Goal: Information Seeking & Learning: Learn about a topic

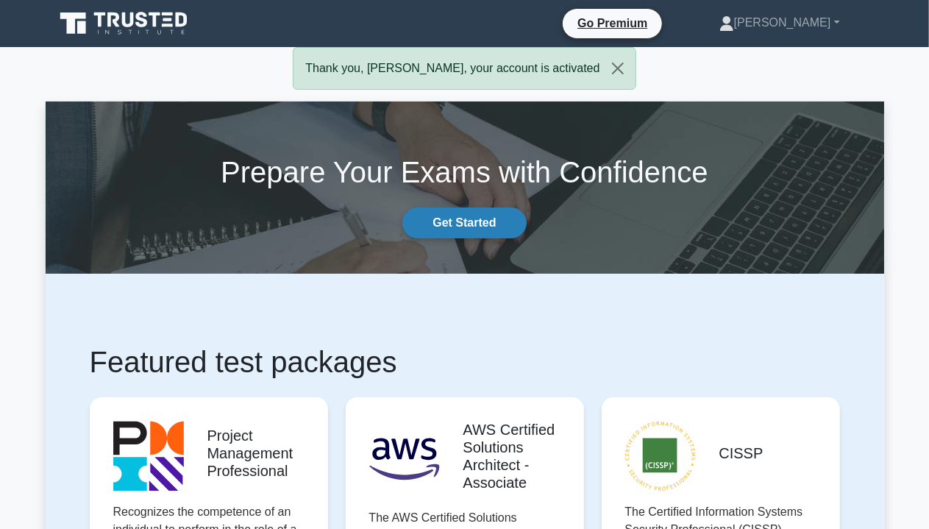
click at [478, 229] on link "Get Started" at bounding box center [464, 222] width 124 height 31
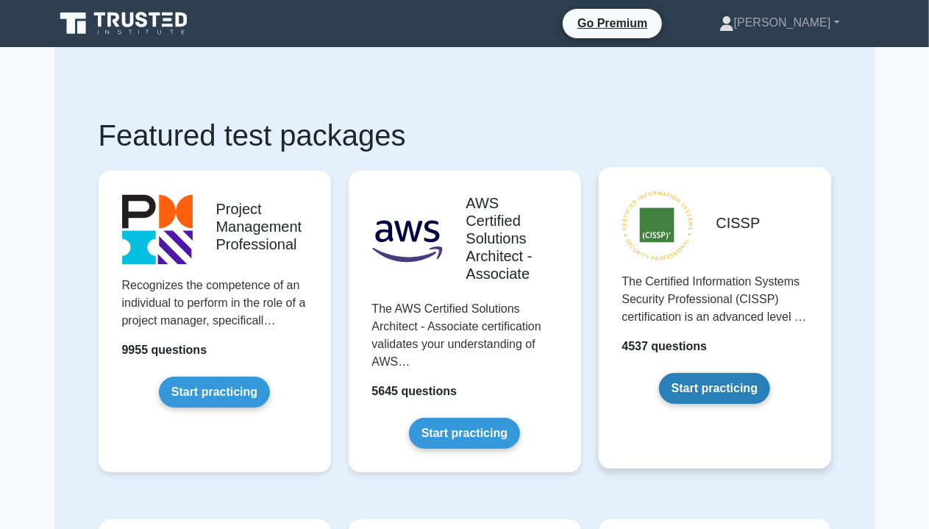
click at [738, 392] on link "Start practicing" at bounding box center [714, 388] width 111 height 31
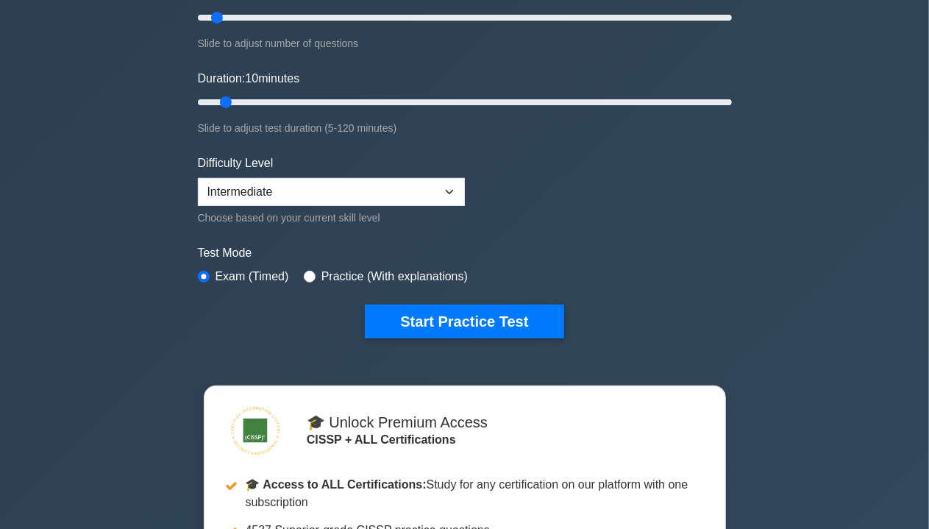
scroll to position [224, 0]
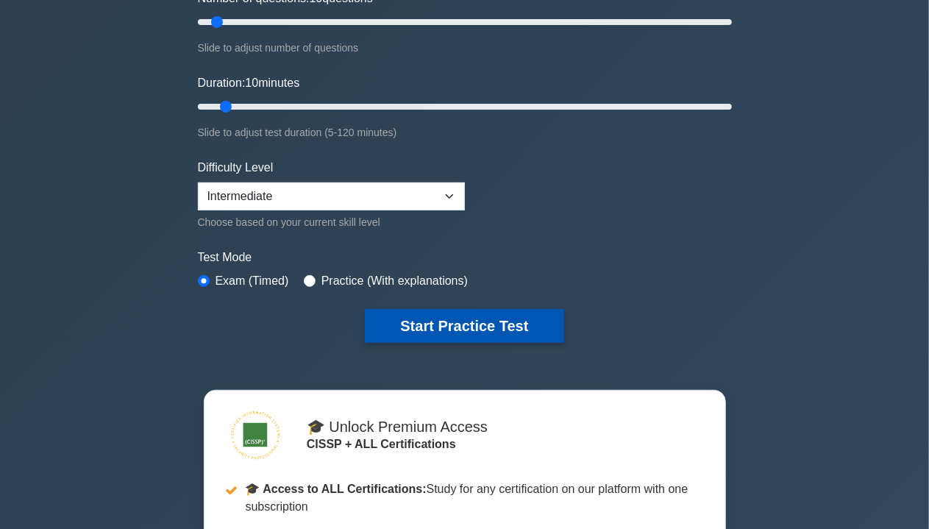
click at [483, 321] on button "Start Practice Test" at bounding box center [464, 326] width 199 height 34
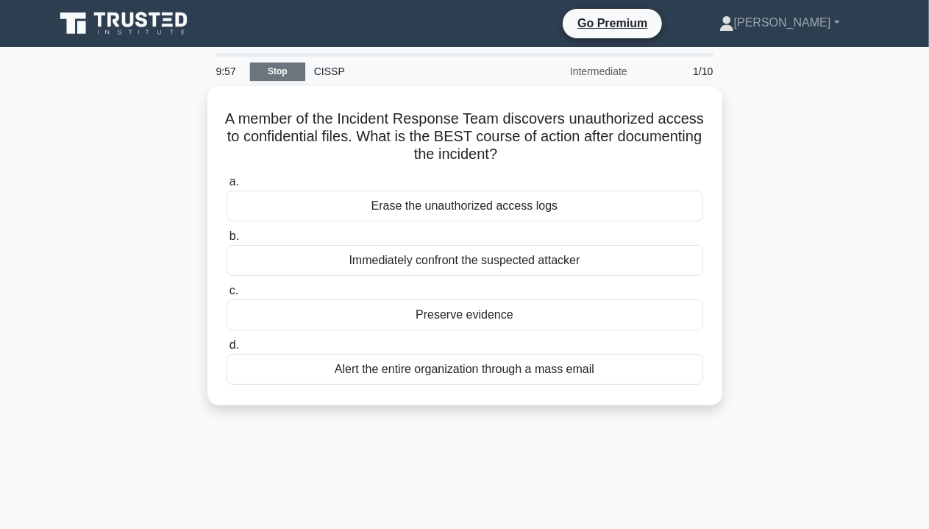
click at [288, 74] on link "Stop" at bounding box center [277, 72] width 55 height 18
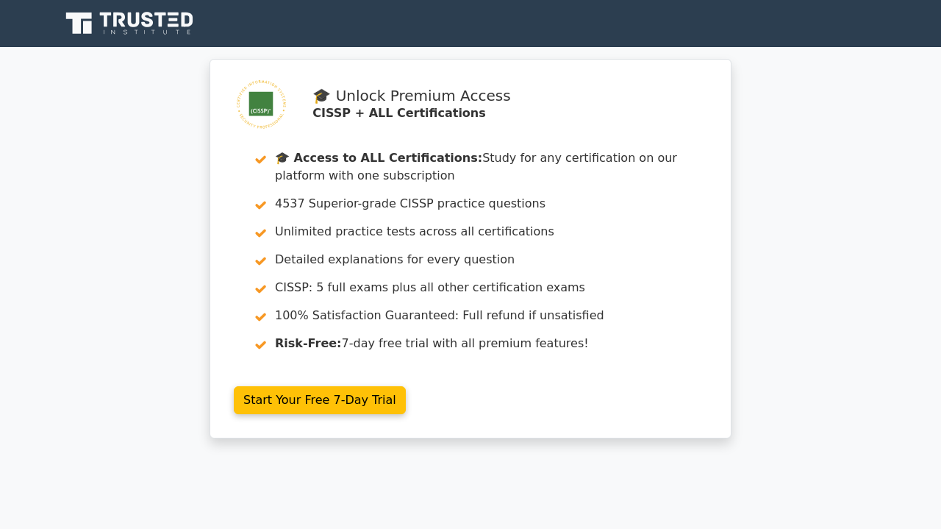
click at [135, 25] on icon at bounding box center [135, 20] width 12 height 15
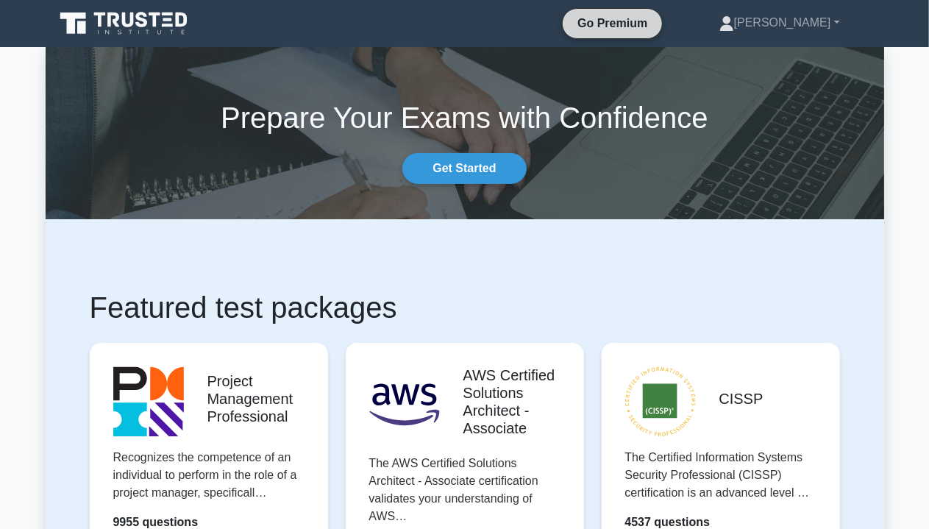
click at [656, 23] on link "Go Premium" at bounding box center [613, 23] width 88 height 18
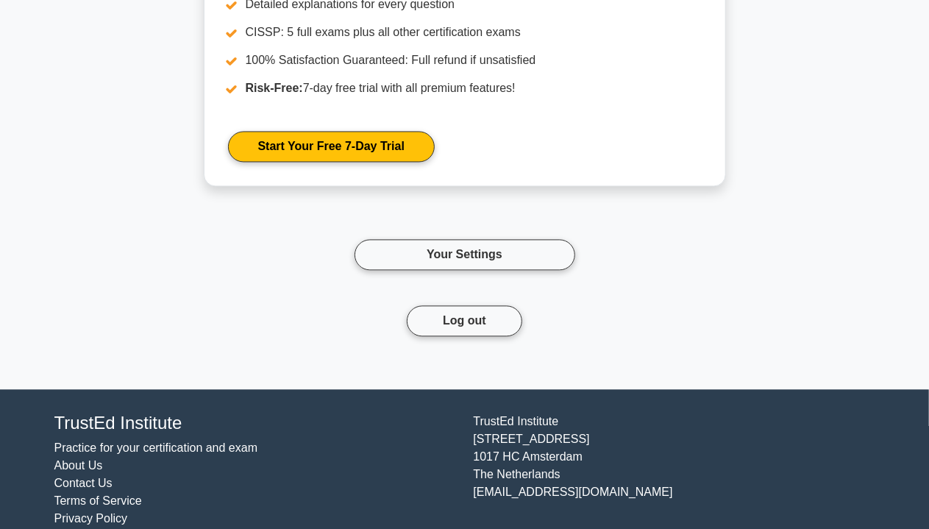
scroll to position [1462, 0]
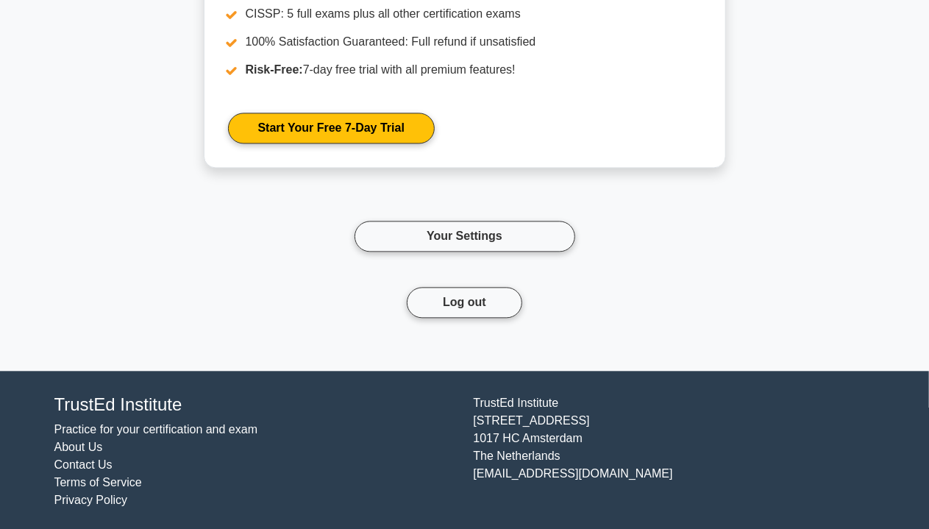
click at [206, 426] on link "Practice for your certification and exam" at bounding box center [156, 429] width 204 height 13
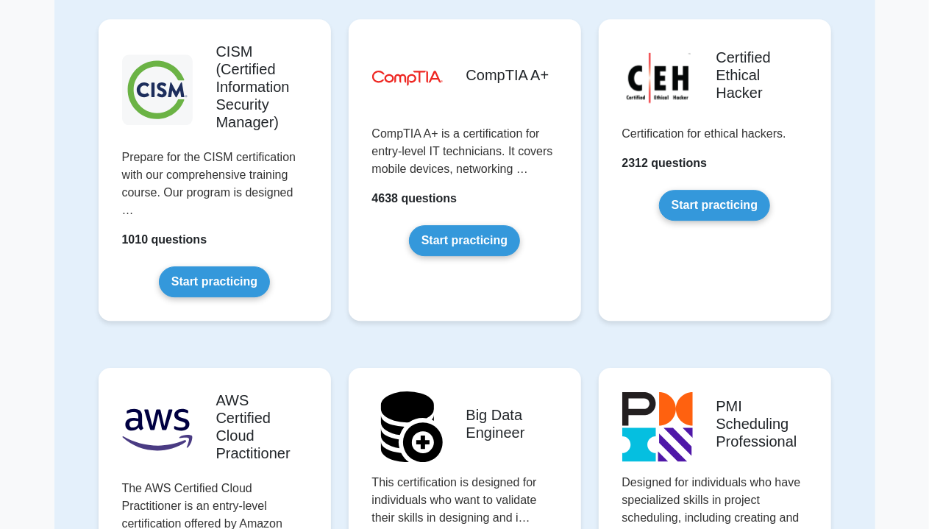
scroll to position [1906, 0]
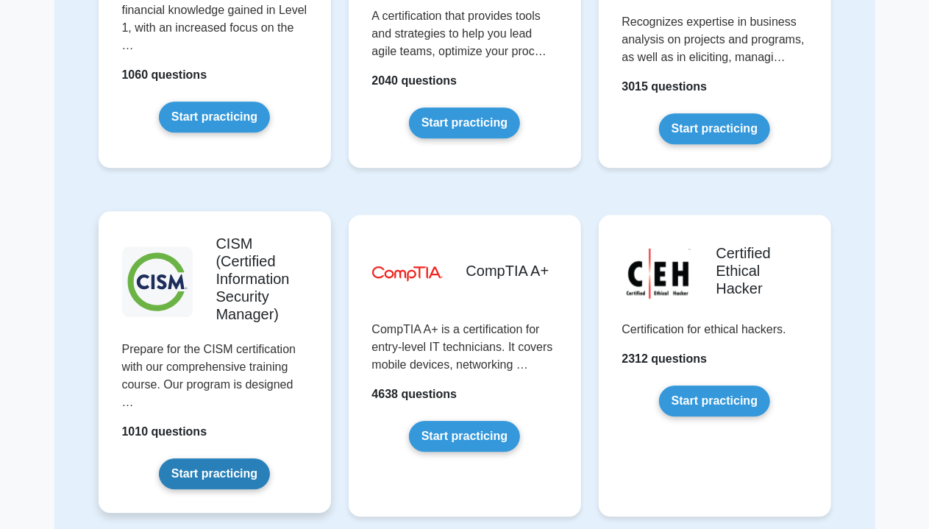
click at [205, 460] on link "Start practicing" at bounding box center [214, 473] width 111 height 31
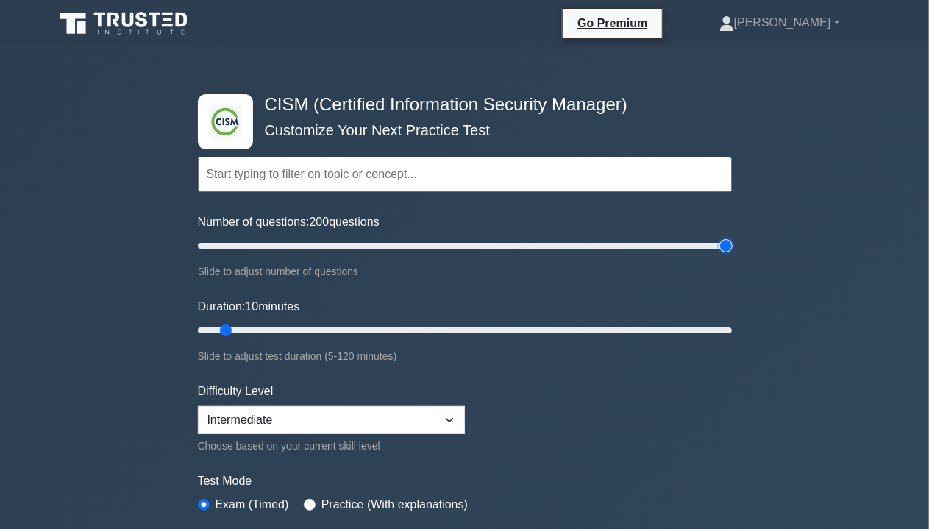
drag, startPoint x: 217, startPoint y: 243, endPoint x: 828, endPoint y: 242, distance: 611.2
type input "200"
click at [732, 242] on input "Number of questions: 200 questions" at bounding box center [465, 246] width 534 height 18
drag, startPoint x: 228, startPoint y: 328, endPoint x: 771, endPoint y: 320, distance: 542.8
type input "120"
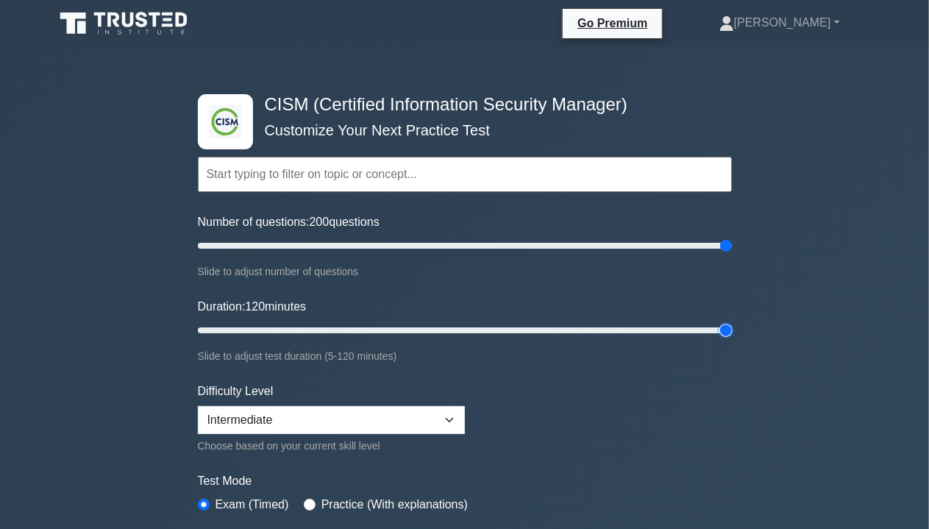
click at [732, 321] on input "Duration: 120 minutes" at bounding box center [465, 330] width 534 height 18
click at [418, 417] on select "Beginner Intermediate Expert" at bounding box center [331, 420] width 267 height 28
select select "expert"
click at [198, 406] on select "Beginner Intermediate Expert" at bounding box center [331, 420] width 267 height 28
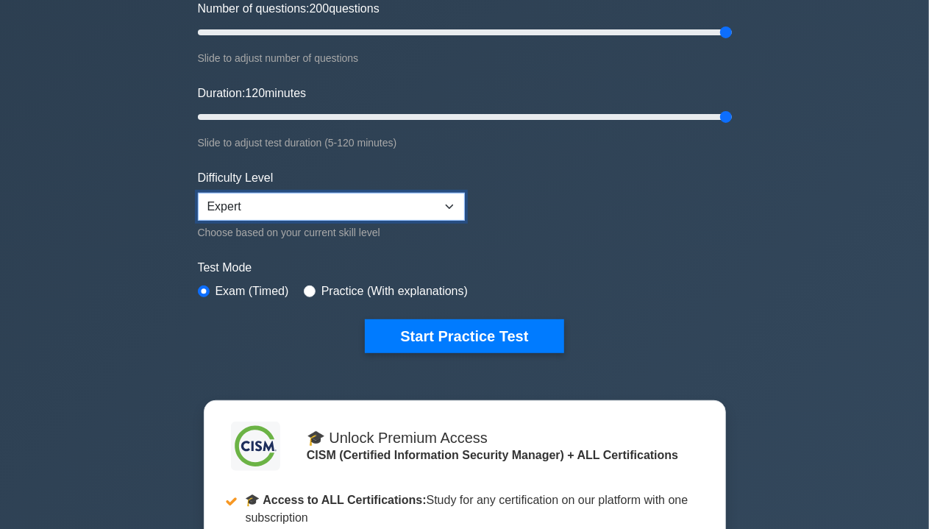
scroll to position [246, 0]
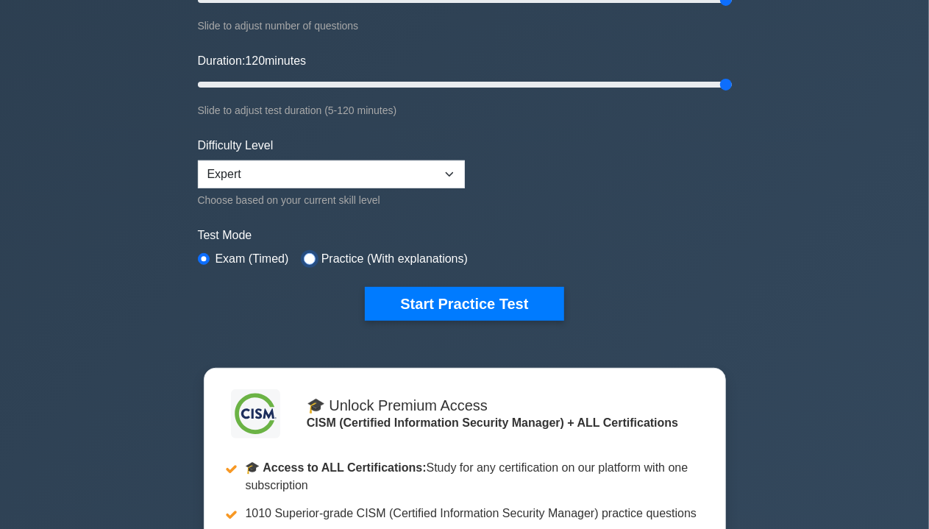
click at [309, 256] on input "radio" at bounding box center [310, 259] width 12 height 12
radio input "true"
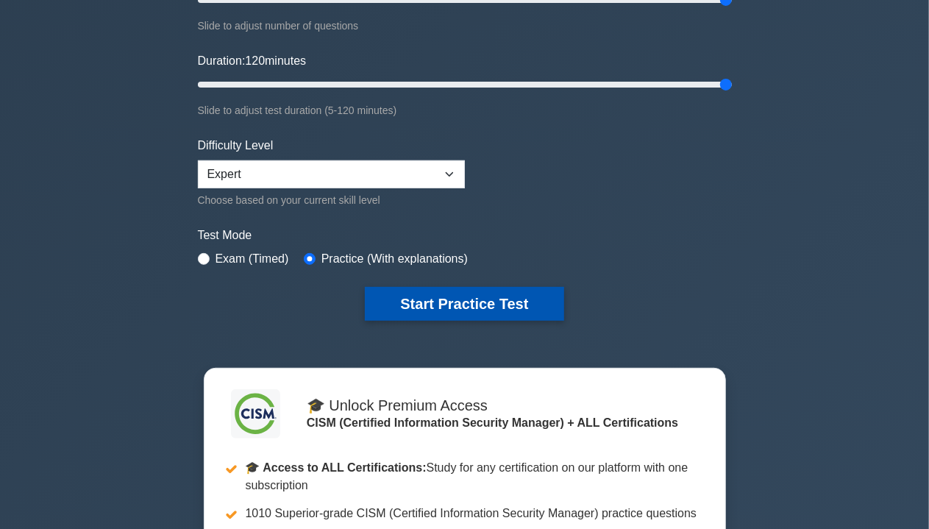
click at [527, 299] on button "Start Practice Test" at bounding box center [464, 304] width 199 height 34
click at [512, 291] on button "Start Practice Test" at bounding box center [464, 304] width 199 height 34
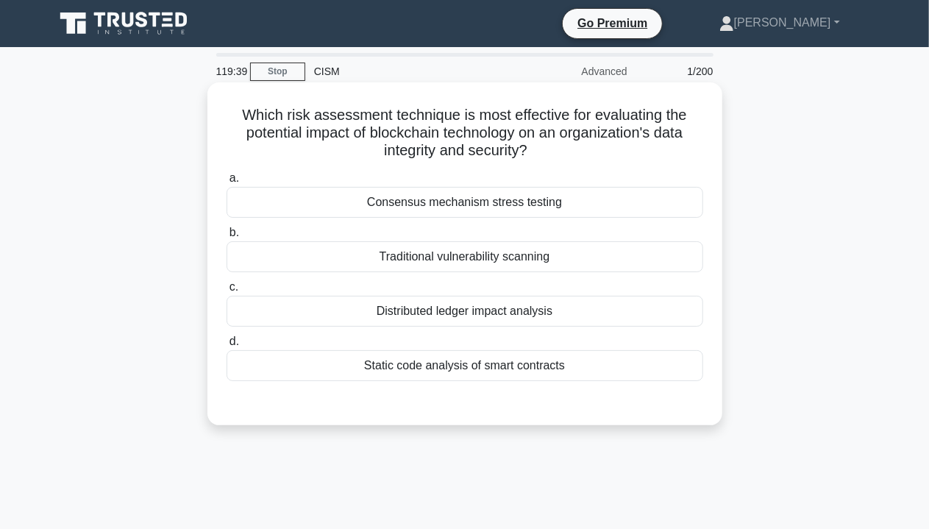
click at [399, 313] on div "Distributed ledger impact analysis" at bounding box center [465, 311] width 477 height 31
click at [227, 292] on input "c. Distributed ledger impact analysis" at bounding box center [227, 287] width 0 height 10
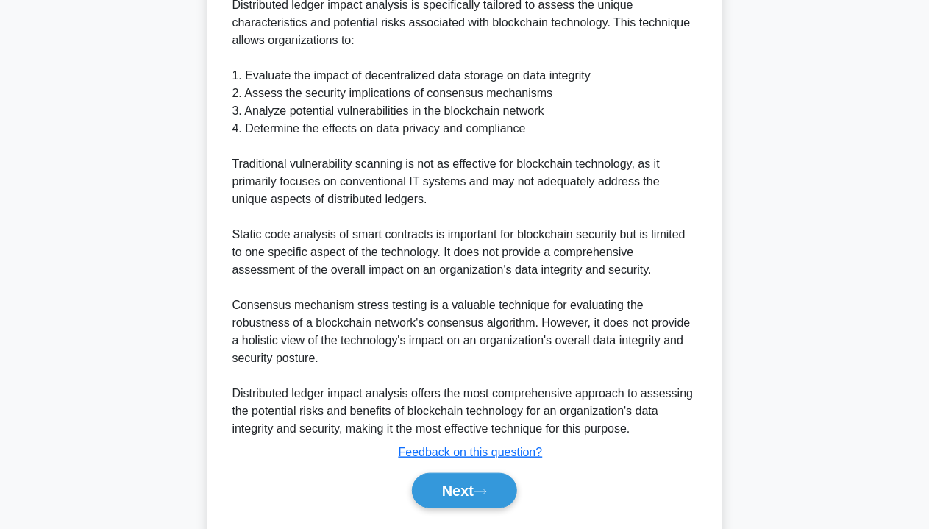
scroll to position [552, 0]
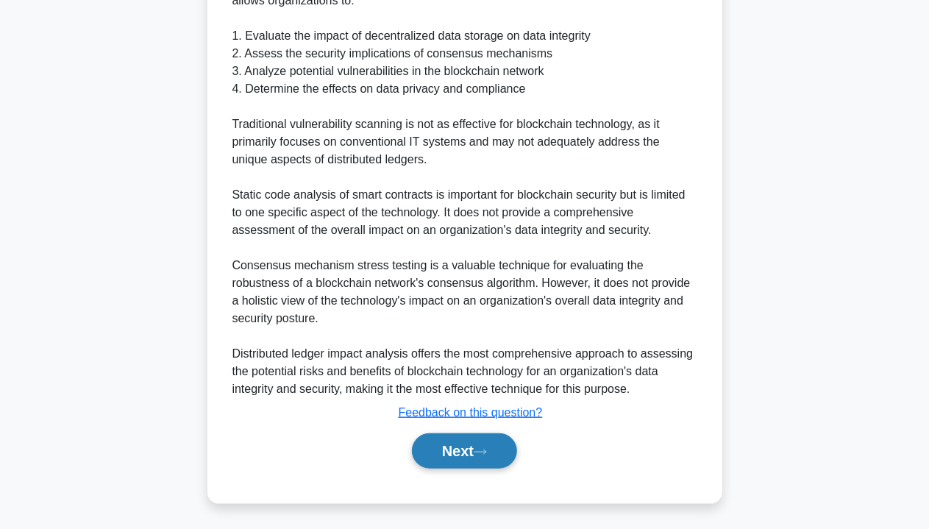
click at [479, 453] on button "Next" at bounding box center [464, 450] width 105 height 35
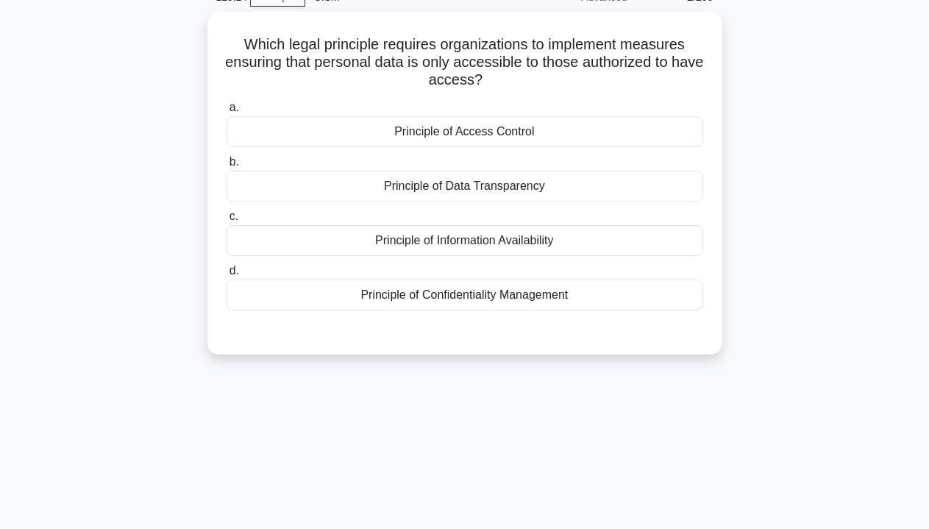
scroll to position [0, 0]
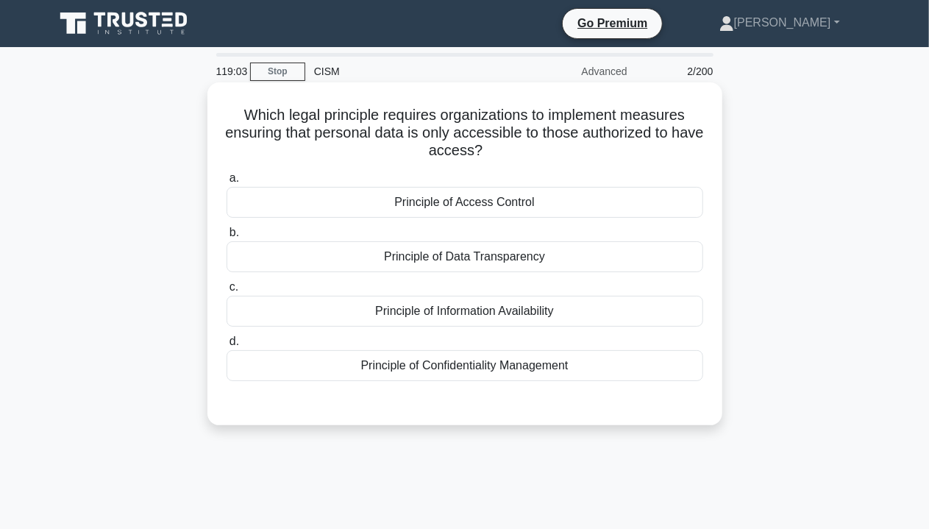
click at [545, 368] on div "Principle of Confidentiality Management" at bounding box center [465, 365] width 477 height 31
click at [227, 346] on input "d. Principle of Confidentiality Management" at bounding box center [227, 342] width 0 height 10
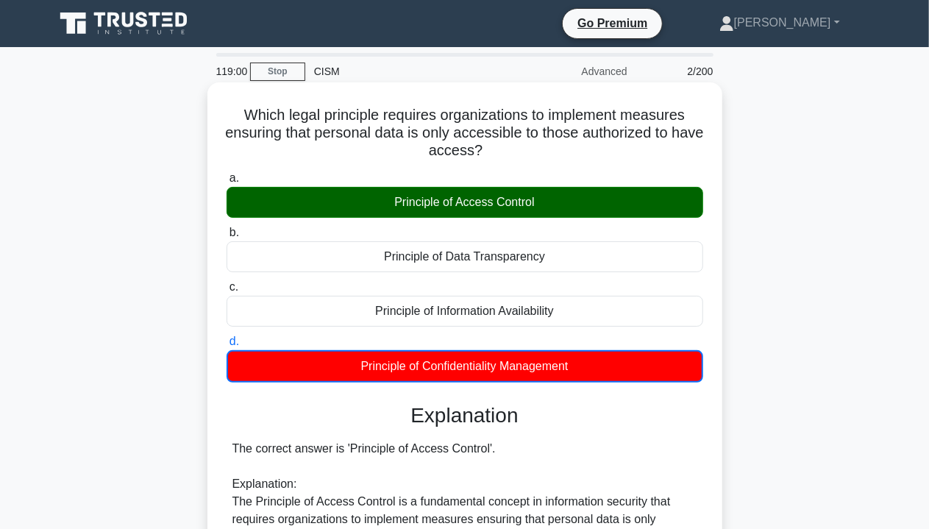
click at [488, 213] on div "Principle of Access Control" at bounding box center [465, 202] width 477 height 31
click at [227, 183] on input "a. Principle of Access Control" at bounding box center [227, 179] width 0 height 10
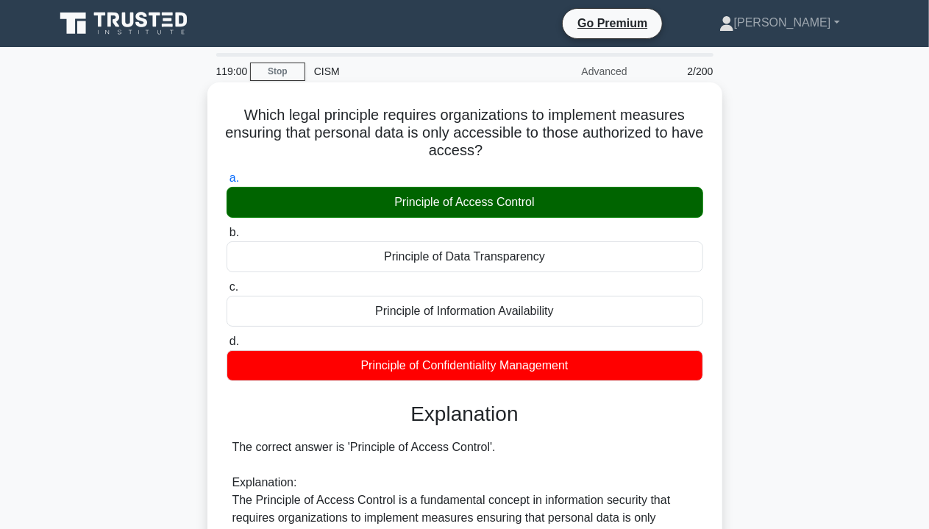
click at [488, 213] on div "Principle of Access Control" at bounding box center [465, 202] width 477 height 31
click at [227, 183] on input "a. Principle of Access Control" at bounding box center [227, 179] width 0 height 10
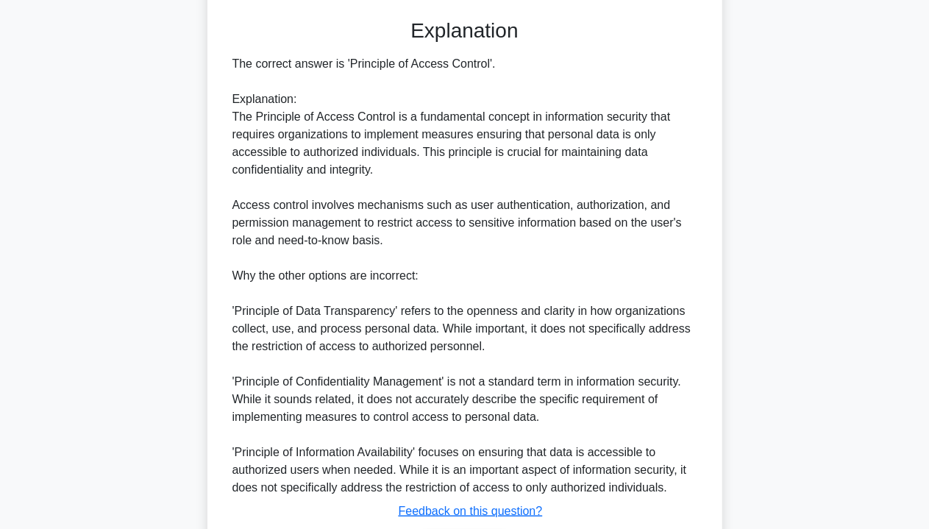
scroll to position [471, 0]
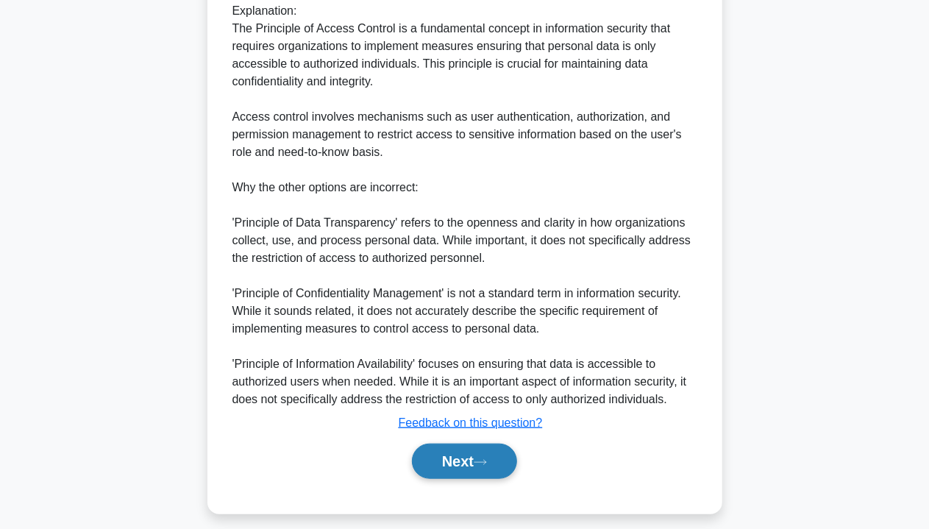
click at [485, 452] on button "Next" at bounding box center [464, 460] width 105 height 35
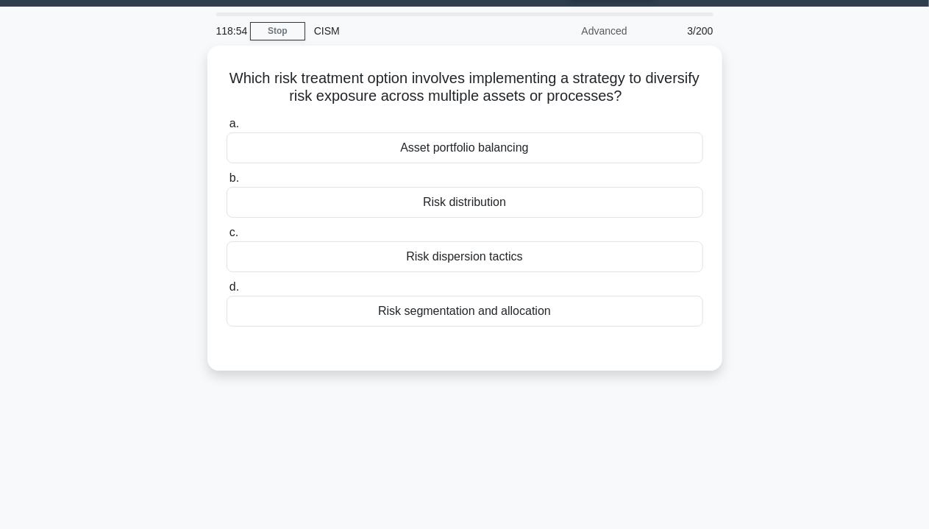
scroll to position [38, 0]
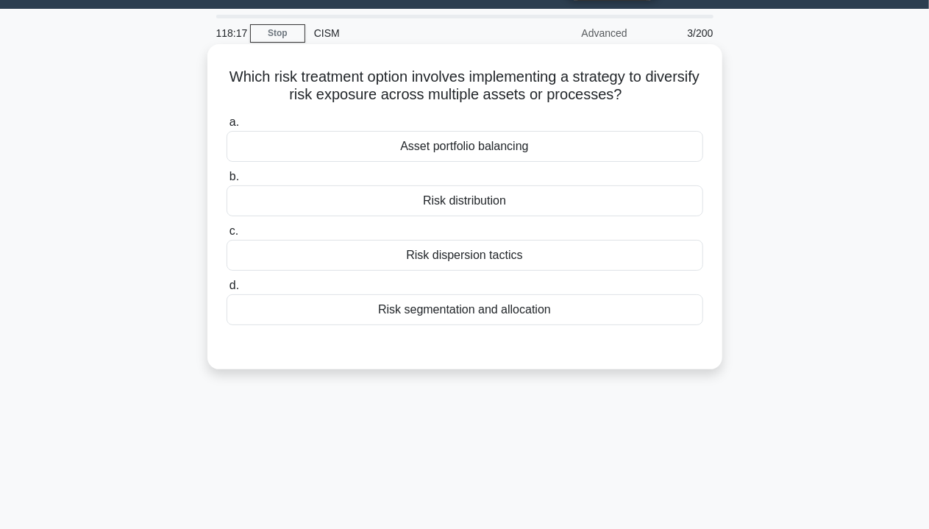
click at [540, 311] on div "Risk segmentation and allocation" at bounding box center [465, 309] width 477 height 31
click at [227, 291] on input "d. Risk segmentation and allocation" at bounding box center [227, 286] width 0 height 10
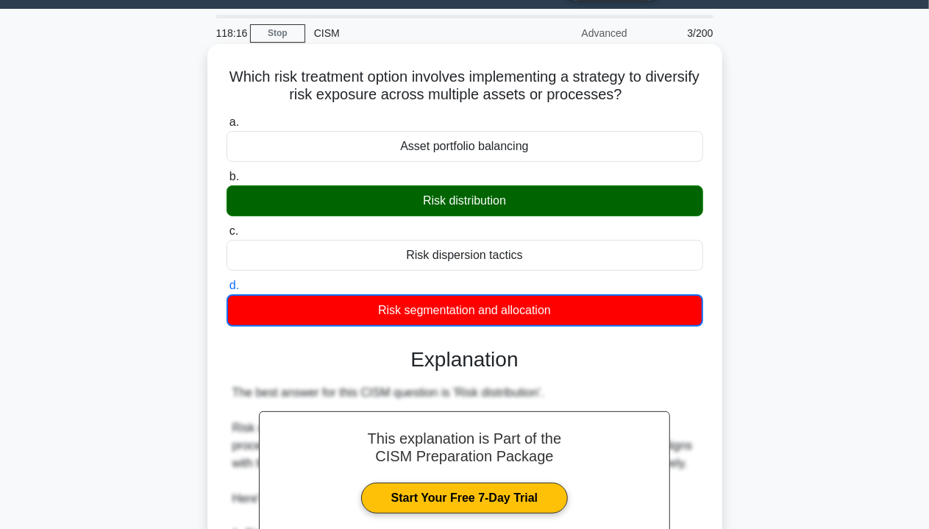
click at [468, 202] on div "Risk distribution" at bounding box center [465, 200] width 477 height 31
click at [227, 182] on input "b. Risk distribution" at bounding box center [227, 177] width 0 height 10
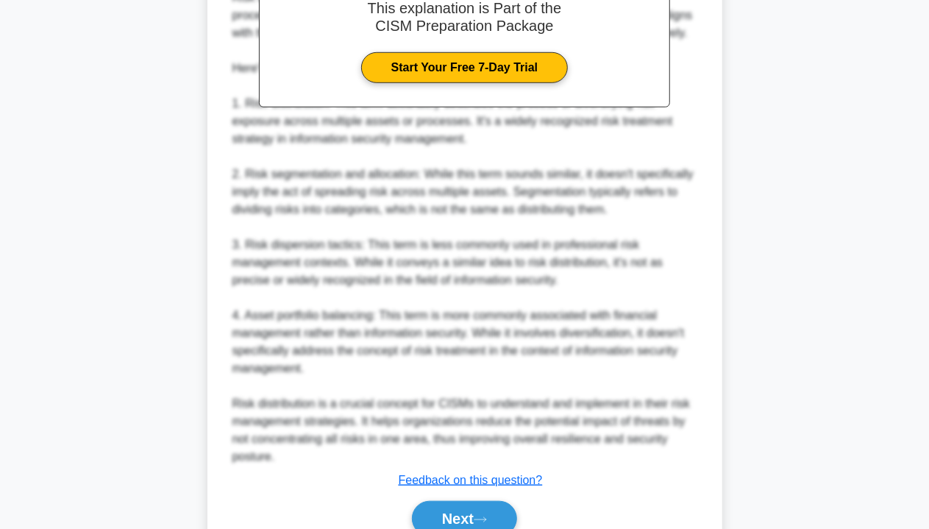
scroll to position [530, 0]
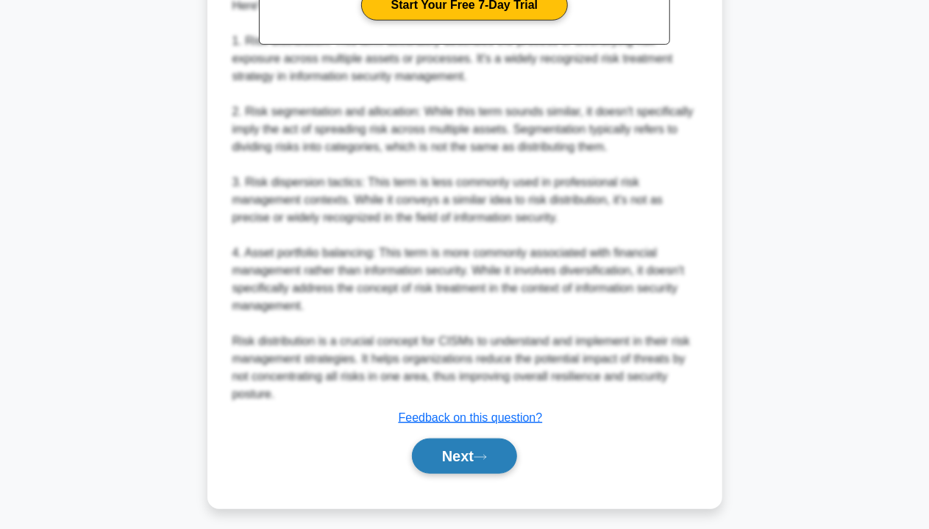
click at [485, 451] on button "Next" at bounding box center [464, 455] width 105 height 35
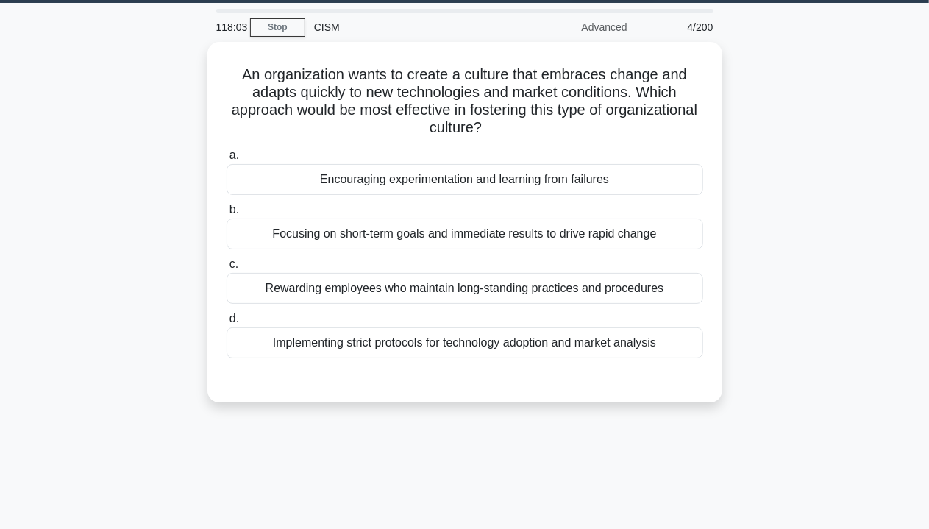
scroll to position [42, 0]
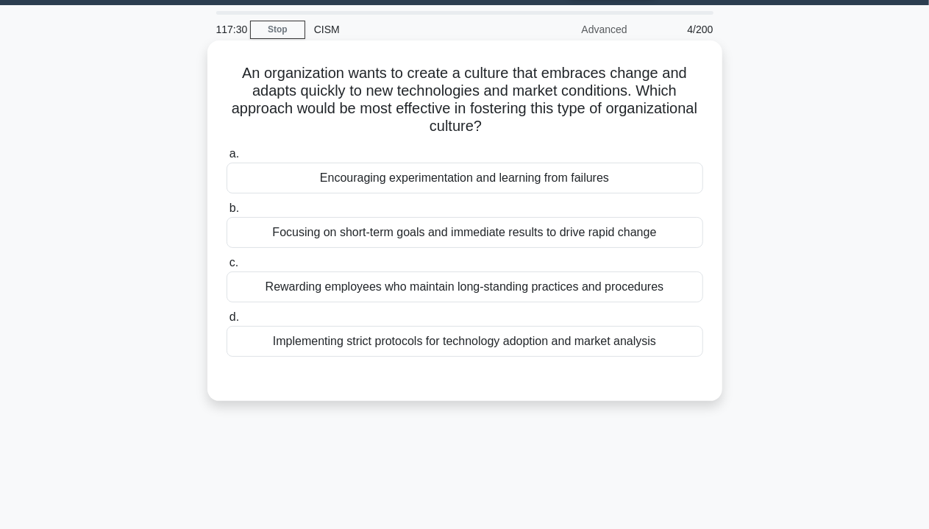
click at [547, 287] on div "Rewarding employees who maintain long-standing practices and procedures" at bounding box center [465, 286] width 477 height 31
click at [227, 268] on input "c. Rewarding employees who maintain long-standing practices and procedures" at bounding box center [227, 263] width 0 height 10
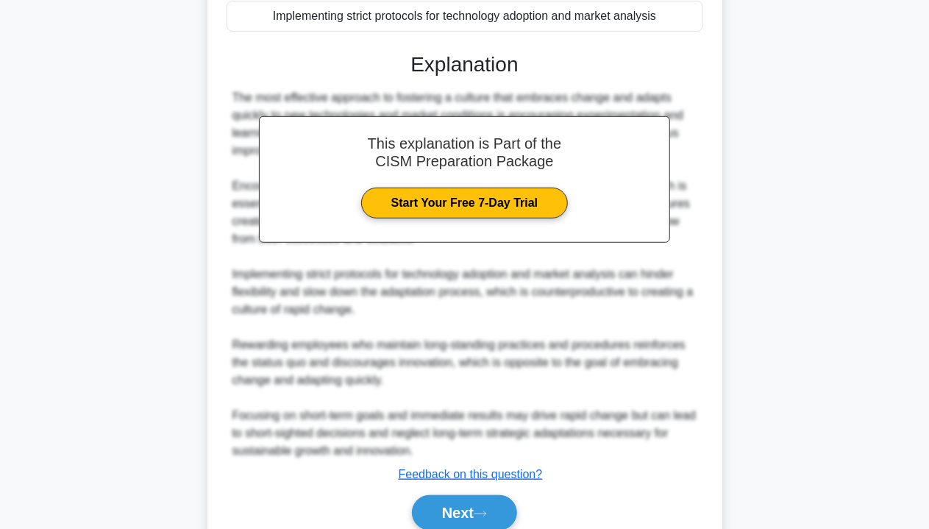
scroll to position [431, 0]
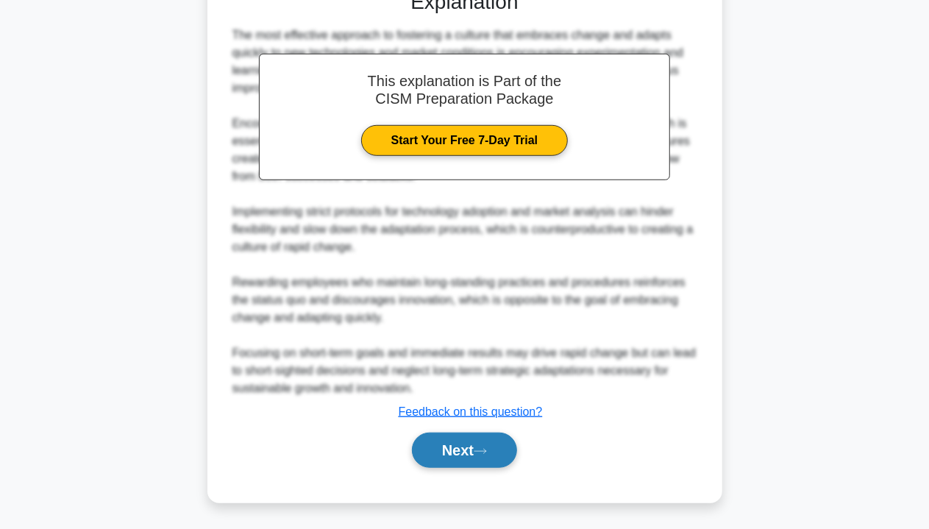
click at [478, 453] on button "Next" at bounding box center [464, 449] width 105 height 35
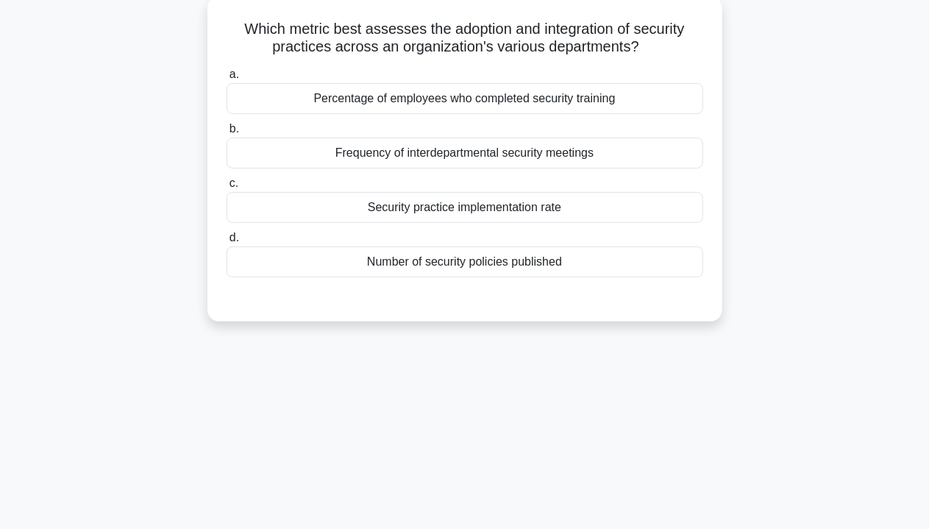
scroll to position [0, 0]
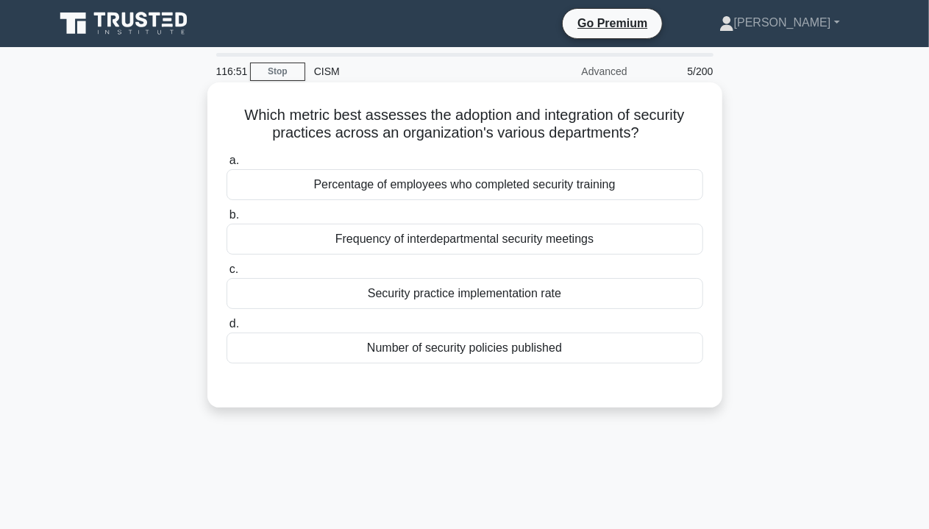
click at [530, 187] on div "Percentage of employees who completed security training" at bounding box center [465, 184] width 477 height 31
click at [227, 165] on input "a. Percentage of employees who completed security training" at bounding box center [227, 161] width 0 height 10
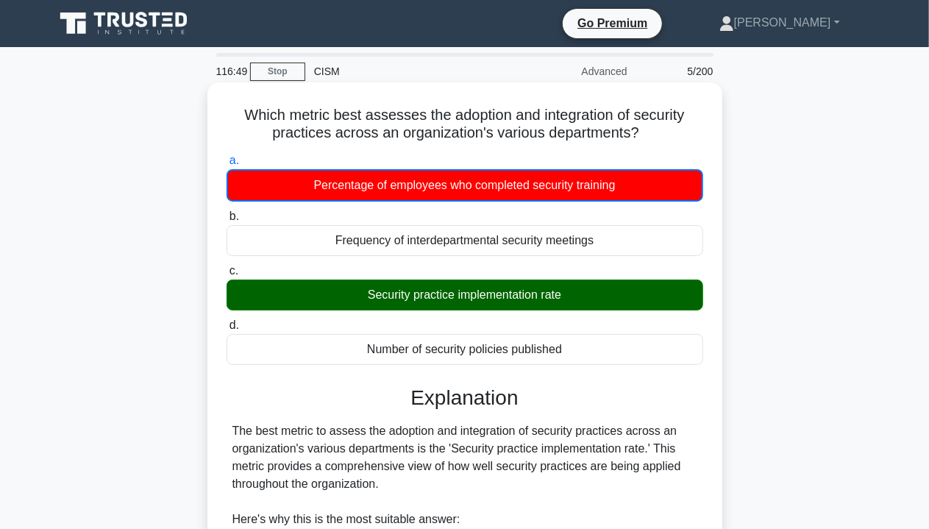
click at [463, 305] on div "Security practice implementation rate" at bounding box center [465, 294] width 477 height 31
click at [227, 276] on input "c. Security practice implementation rate" at bounding box center [227, 271] width 0 height 10
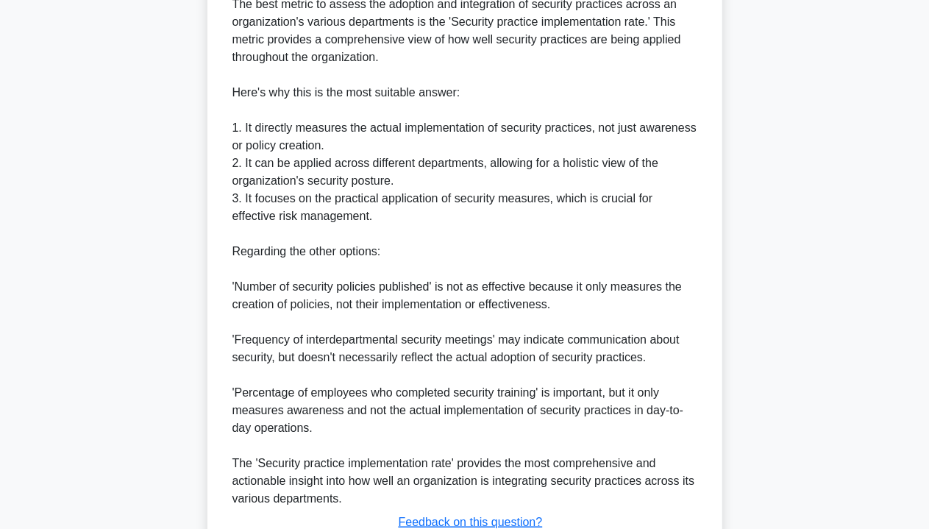
scroll to position [535, 0]
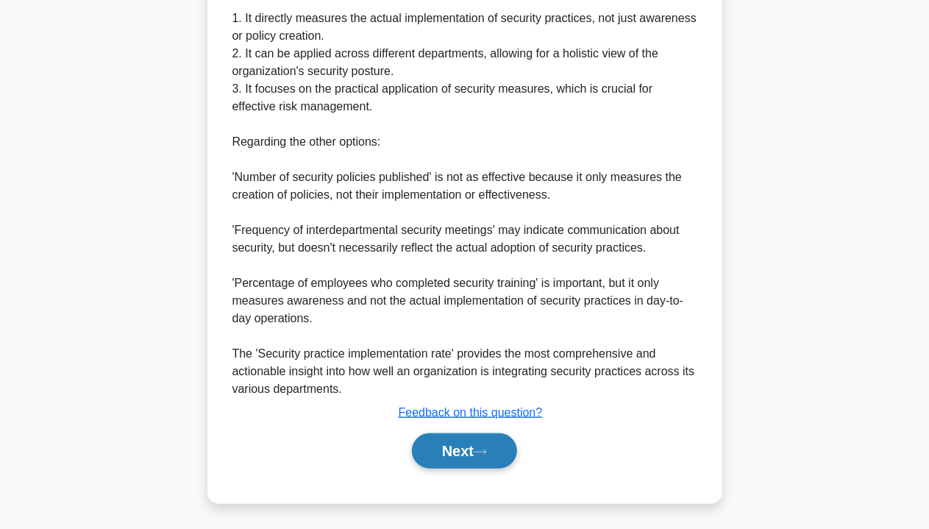
click at [478, 463] on button "Next" at bounding box center [464, 450] width 105 height 35
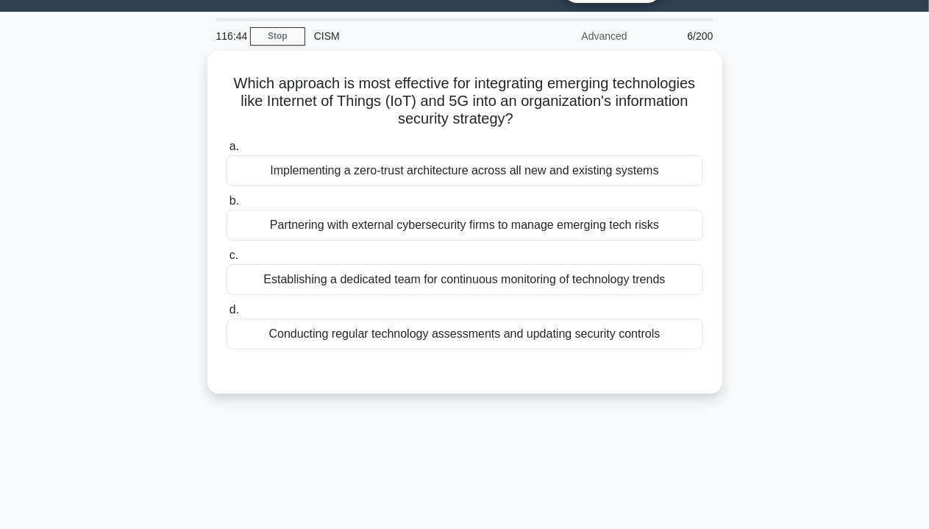
scroll to position [35, 0]
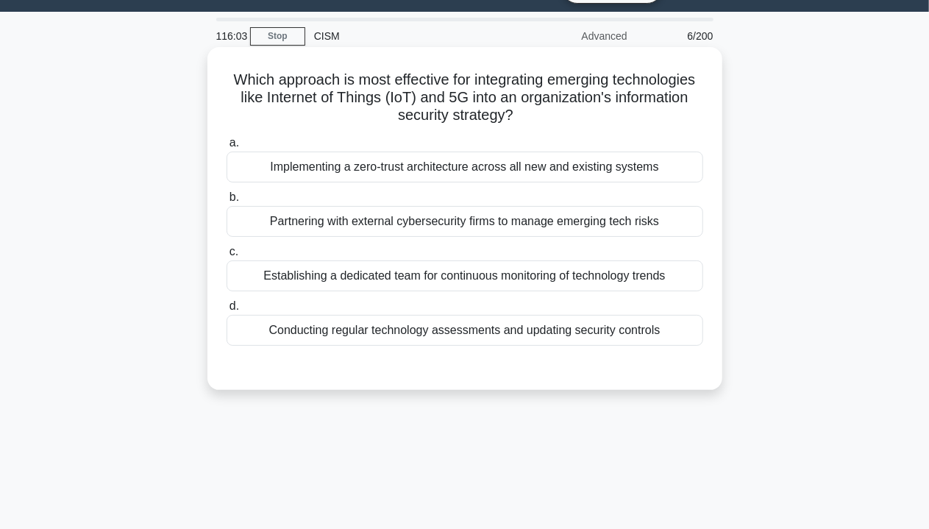
click at [485, 336] on div "Conducting regular technology assessments and updating security controls" at bounding box center [465, 330] width 477 height 31
click at [227, 311] on input "d. Conducting regular technology assessments and updating security controls" at bounding box center [227, 307] width 0 height 10
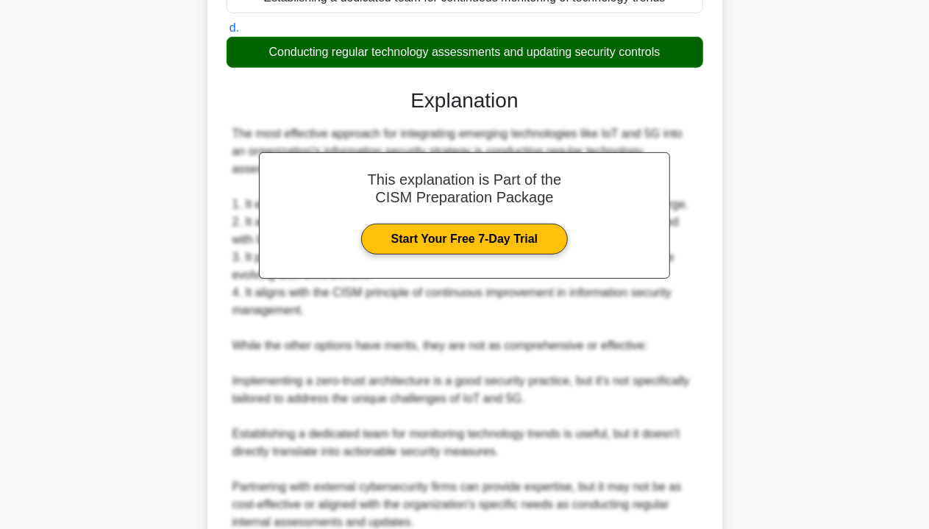
scroll to position [446, 0]
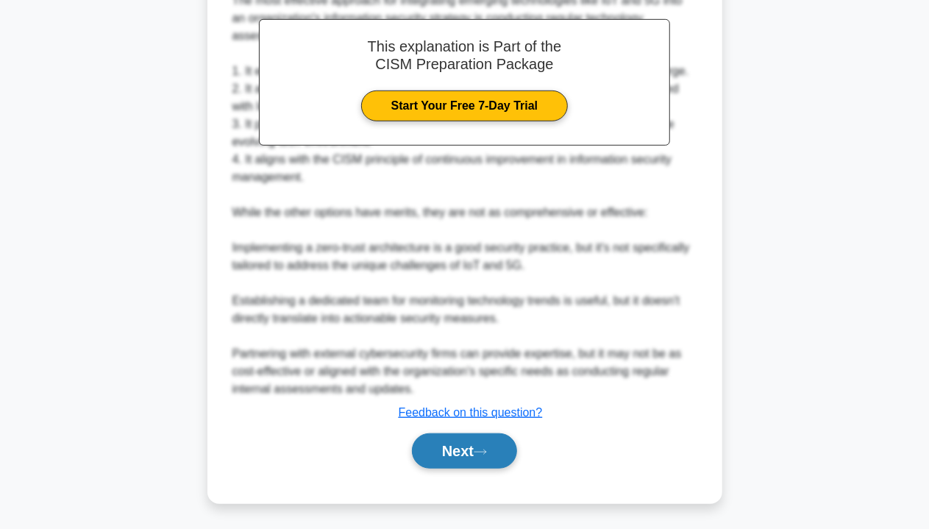
click at [456, 443] on button "Next" at bounding box center [464, 450] width 105 height 35
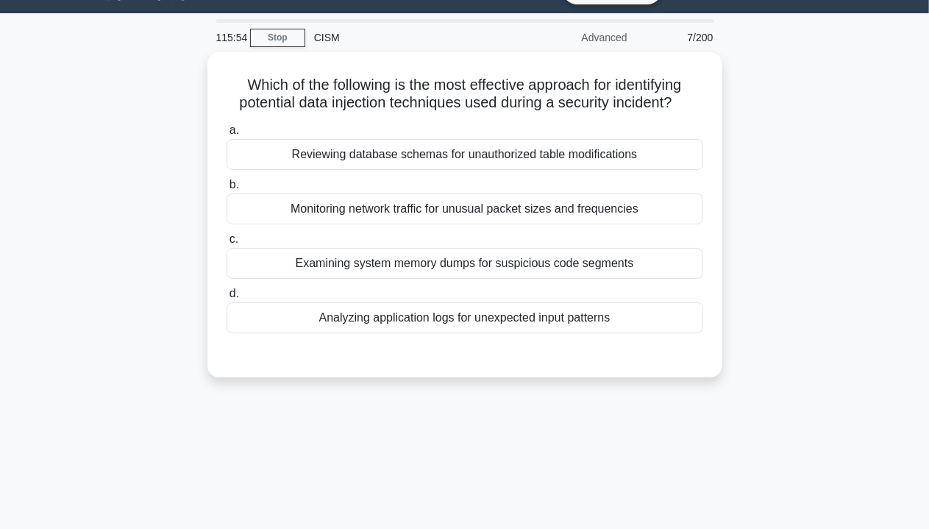
scroll to position [32, 0]
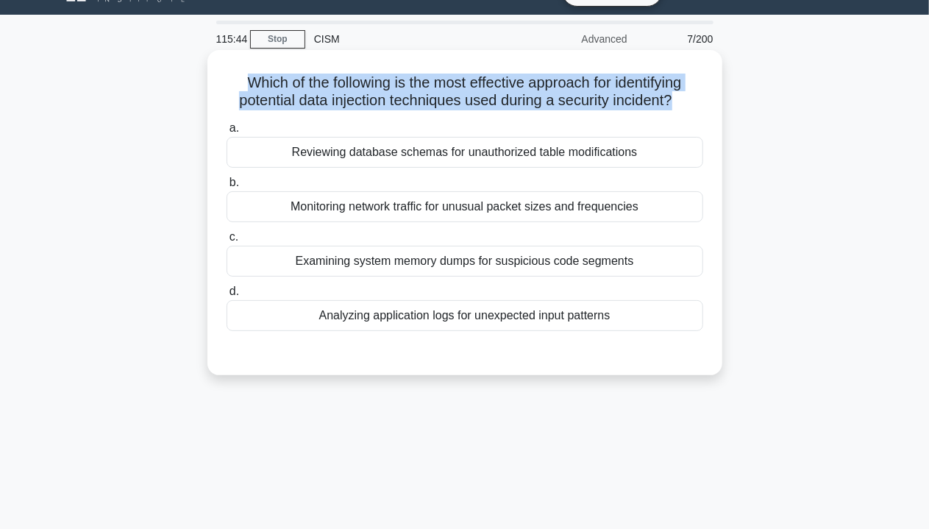
drag, startPoint x: 677, startPoint y: 101, endPoint x: 214, endPoint y: 83, distance: 463.7
click at [214, 83] on div "Which of the following is the most effective approach for identifying potential…" at bounding box center [464, 212] width 503 height 313
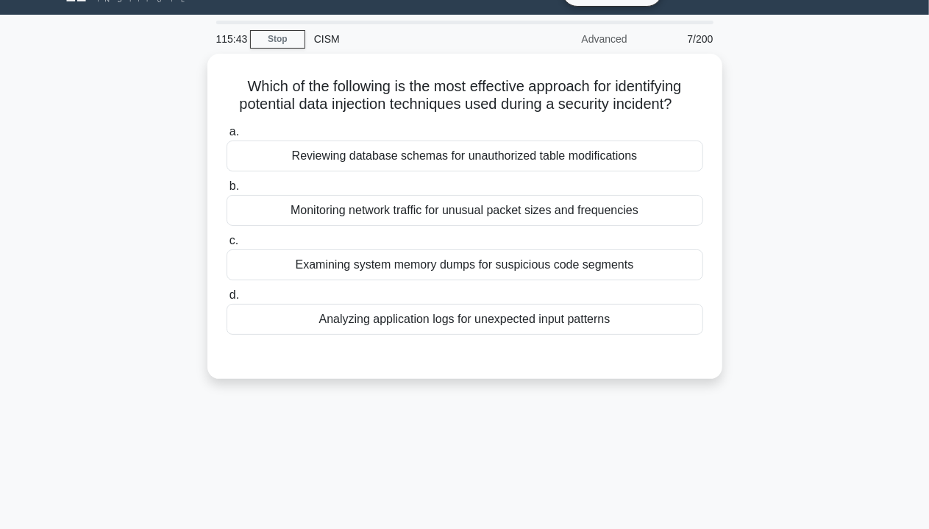
click at [735, 163] on div "Which of the following is the most effective approach for identifying potential…" at bounding box center [465, 225] width 838 height 343
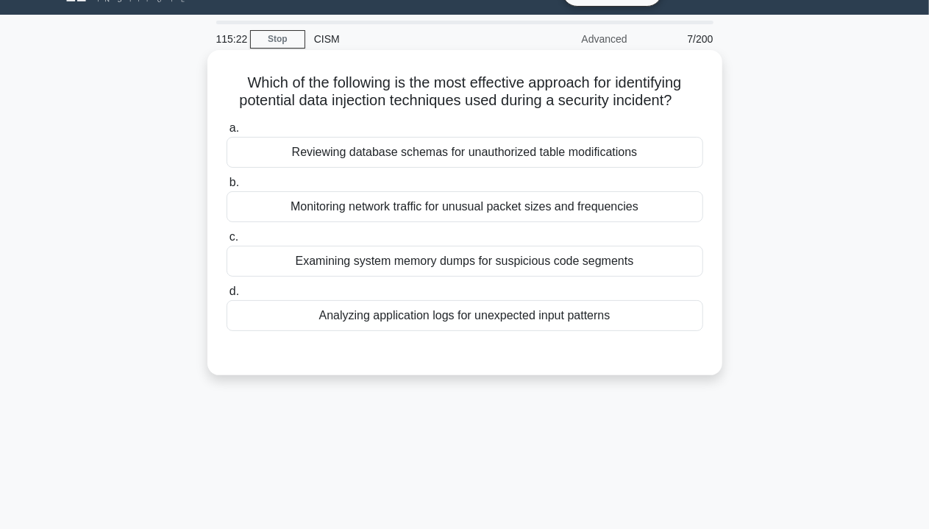
click at [593, 320] on div "Analyzing application logs for unexpected input patterns" at bounding box center [465, 315] width 477 height 31
click at [227, 296] on input "d. Analyzing application logs for unexpected input patterns" at bounding box center [227, 292] width 0 height 10
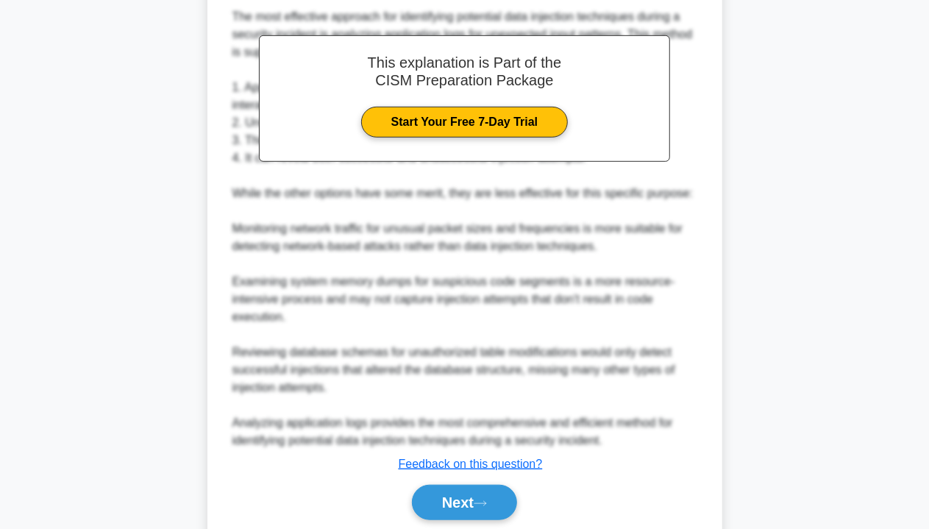
scroll to position [464, 0]
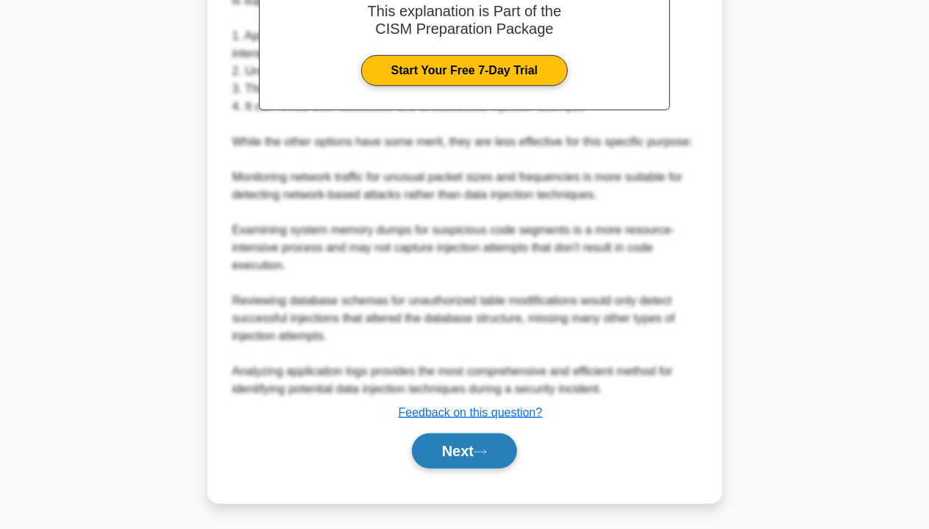
click at [472, 449] on button "Next" at bounding box center [464, 450] width 105 height 35
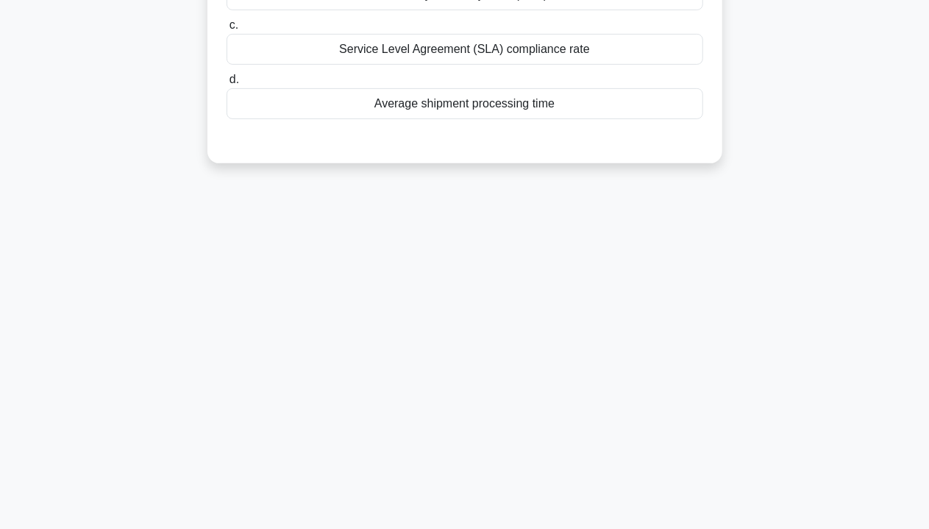
scroll to position [8, 0]
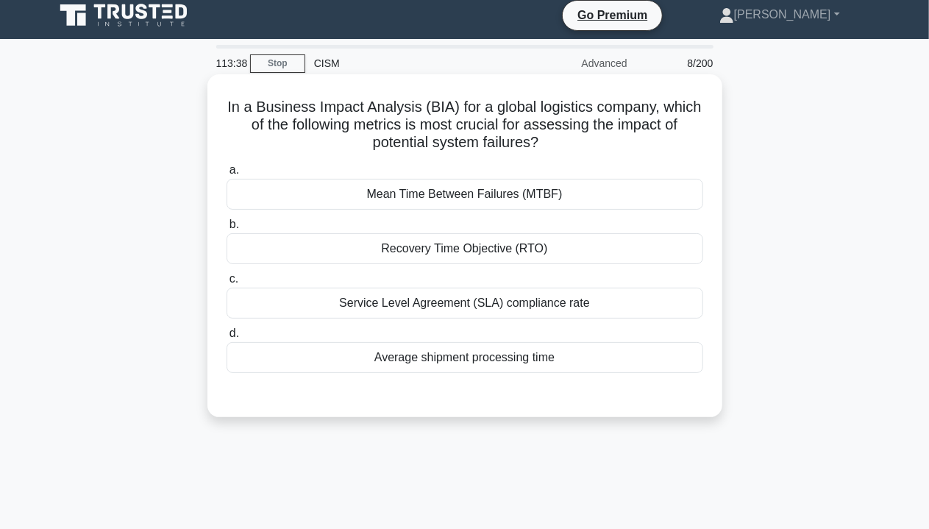
drag, startPoint x: 384, startPoint y: 249, endPoint x: 544, endPoint y: 249, distance: 159.6
click at [544, 249] on div "Recovery Time Objective (RTO)" at bounding box center [465, 248] width 477 height 31
click at [499, 249] on div "Recovery Time Objective (RTO)" at bounding box center [465, 248] width 477 height 31
click at [227, 229] on input "b. Recovery Time Objective (RTO)" at bounding box center [227, 225] width 0 height 10
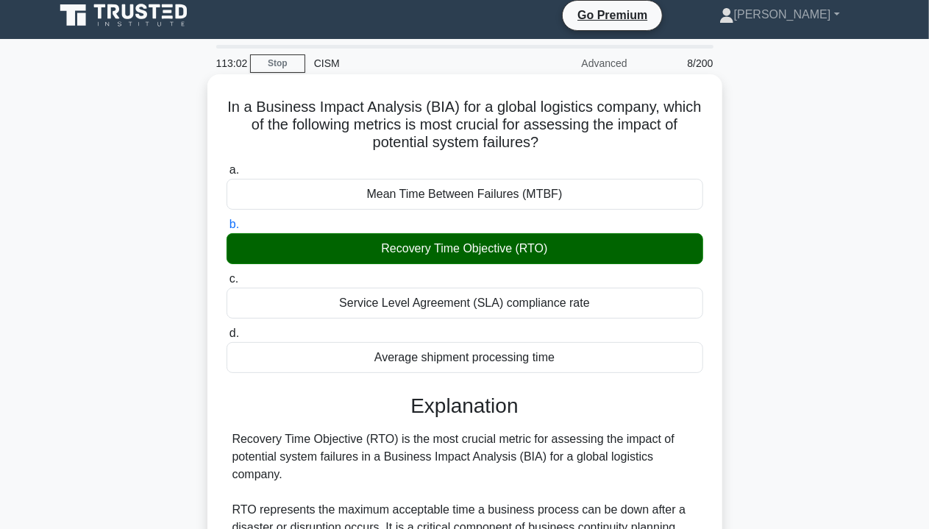
drag, startPoint x: 363, startPoint y: 457, endPoint x: 659, endPoint y: 481, distance: 297.4
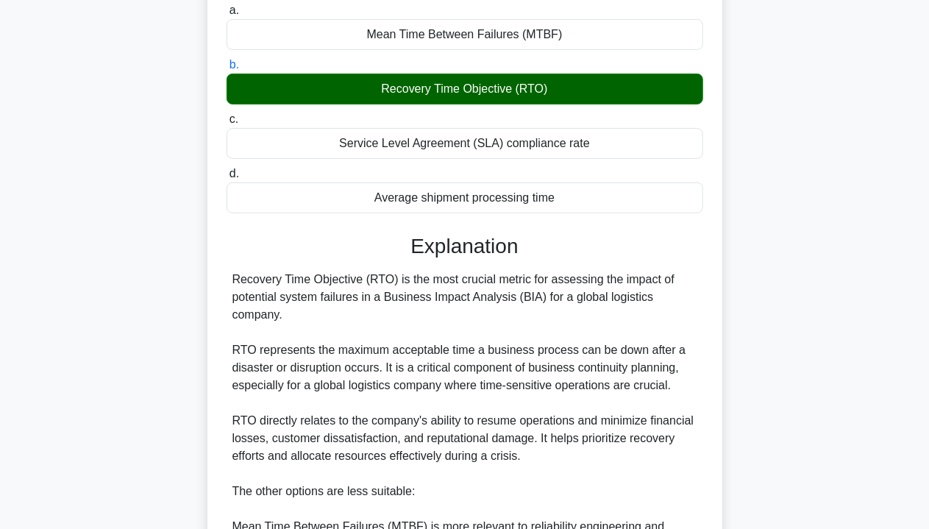
scroll to position [362, 0]
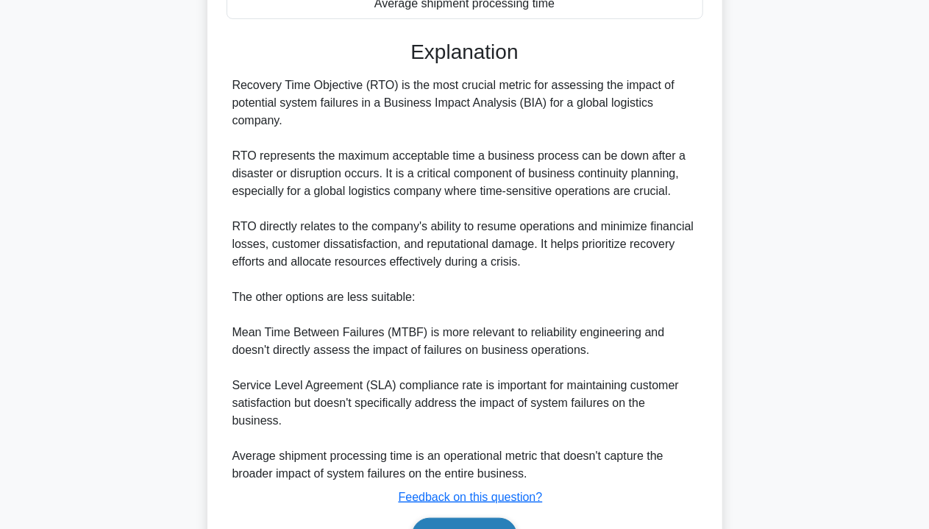
click at [485, 528] on icon at bounding box center [480, 536] width 13 height 8
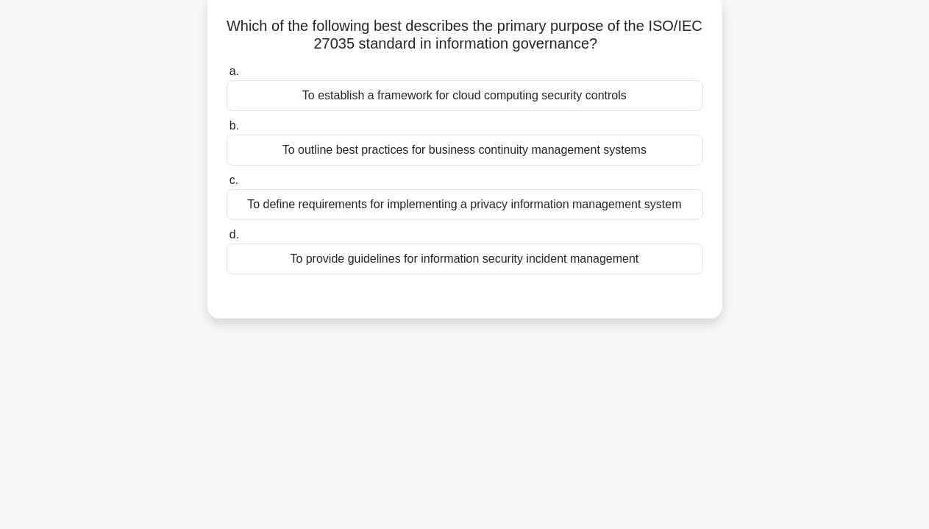
scroll to position [15, 0]
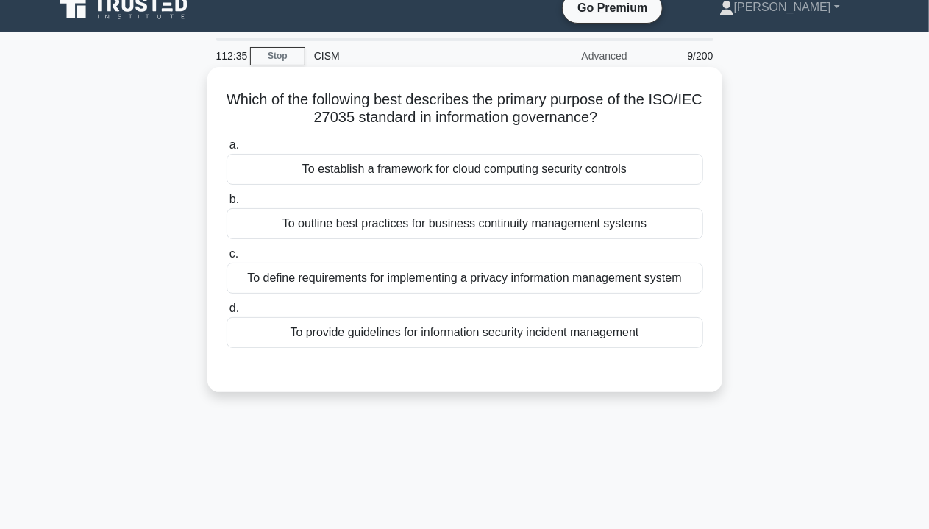
drag, startPoint x: 253, startPoint y: 99, endPoint x: 660, endPoint y: 118, distance: 407.2
click at [660, 118] on h5 "Which of the following best describes the primary purpose of the ISO/IEC 27035 …" at bounding box center [465, 108] width 480 height 37
click at [598, 226] on div "To outline best practices for business continuity management systems" at bounding box center [465, 223] width 477 height 31
click at [227, 204] on input "b. To outline best practices for business continuity management systems" at bounding box center [227, 200] width 0 height 10
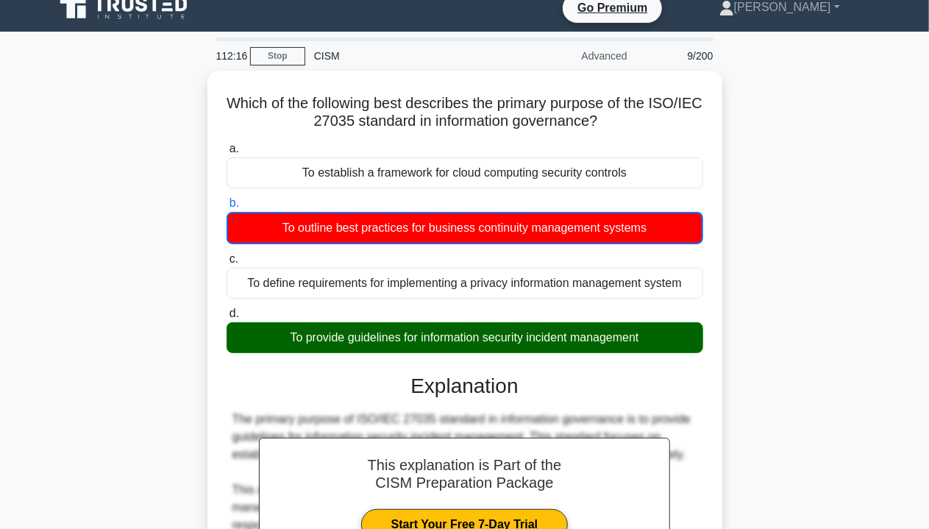
click at [828, 311] on div "Which of the following best describes the primary purpose of the ISO/IEC 27035 …" at bounding box center [465, 496] width 838 height 851
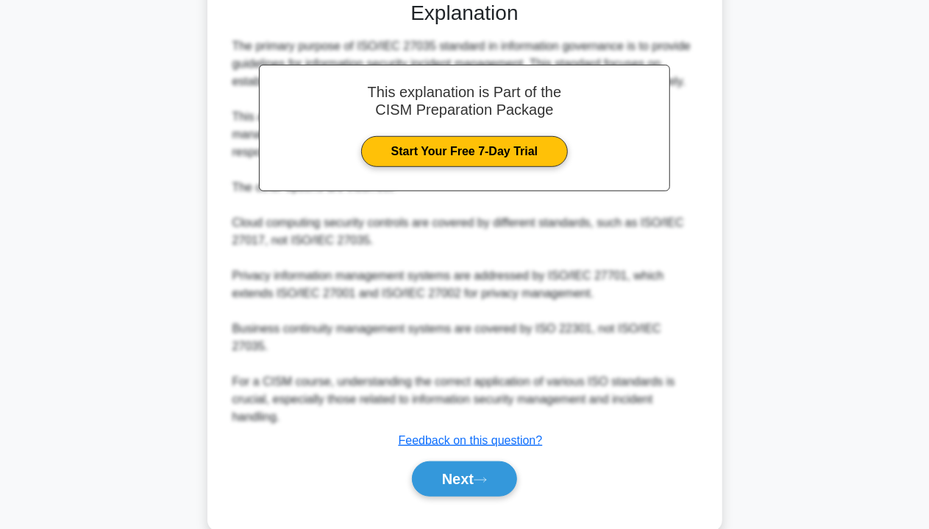
scroll to position [396, 0]
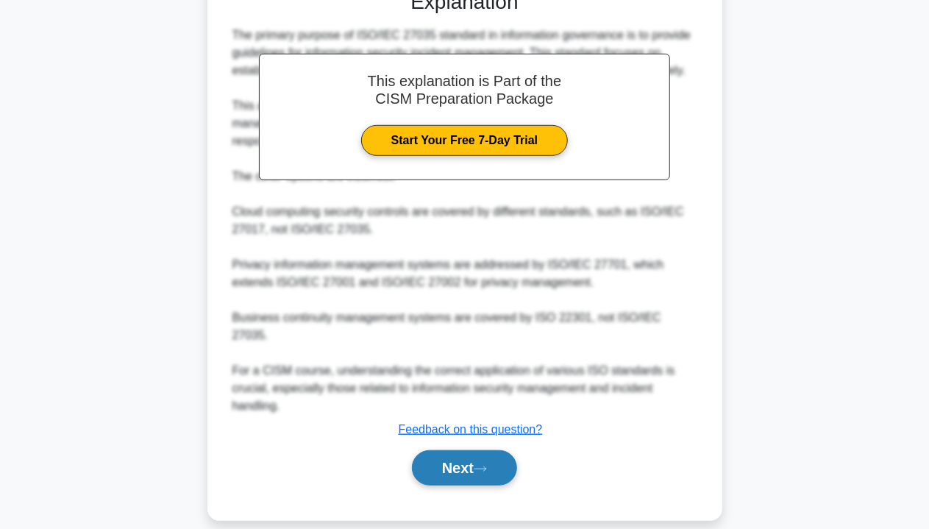
click at [483, 455] on button "Next" at bounding box center [464, 467] width 105 height 35
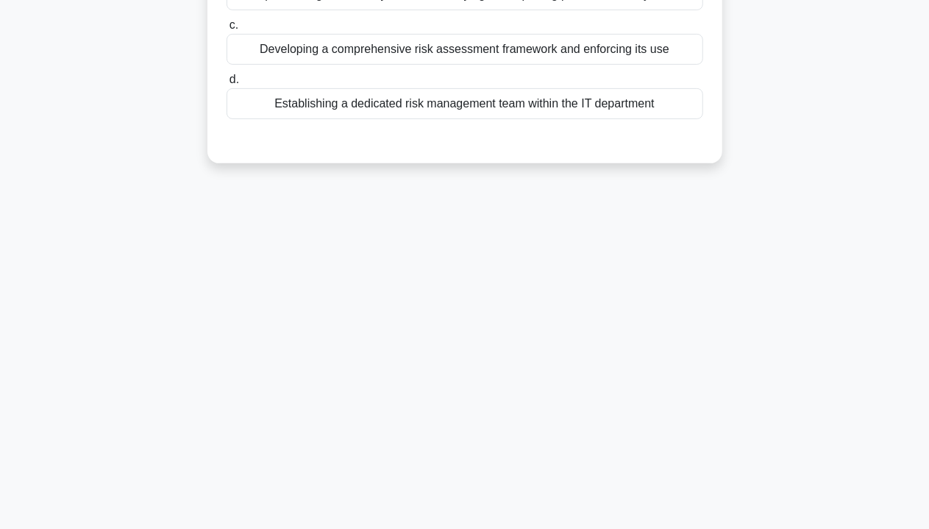
scroll to position [0, 0]
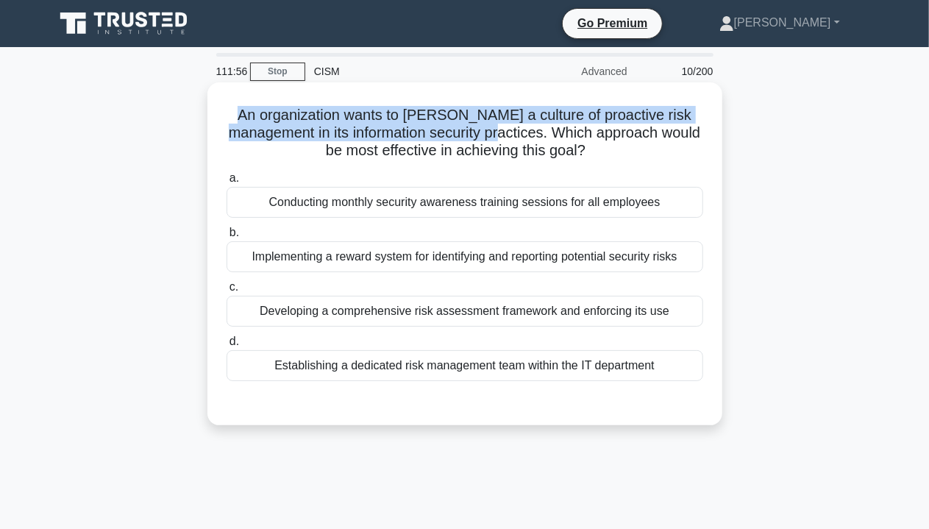
drag, startPoint x: 229, startPoint y: 115, endPoint x: 472, endPoint y: 135, distance: 243.5
click at [472, 135] on h5 "An organization wants to foster a culture of proactive risk management in its i…" at bounding box center [465, 133] width 480 height 54
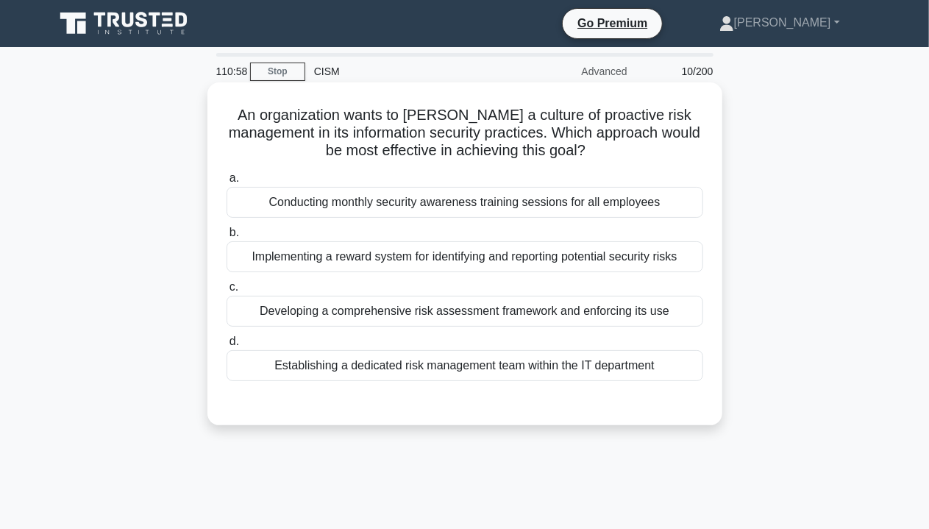
click at [593, 263] on div "Implementing a reward system for identifying and reporting potential security r…" at bounding box center [465, 256] width 477 height 31
click at [227, 238] on input "b. Implementing a reward system for identifying and reporting potential securit…" at bounding box center [227, 233] width 0 height 10
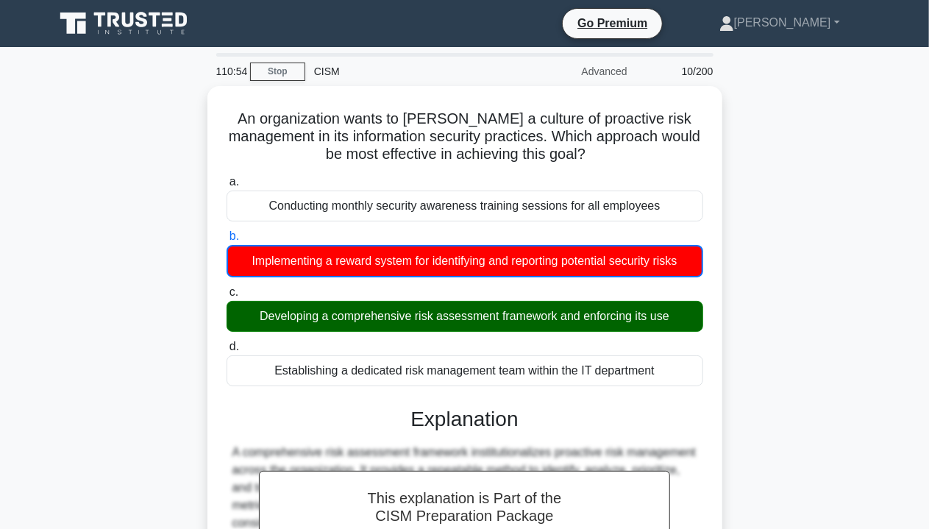
click at [796, 352] on div "An organization wants to foster a culture of proactive risk management in its i…" at bounding box center [465, 414] width 838 height 657
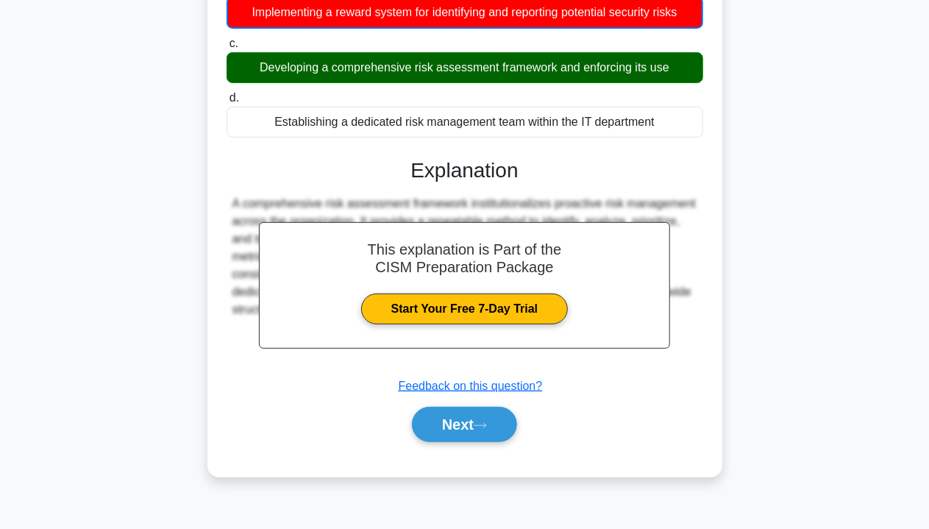
scroll to position [266, 0]
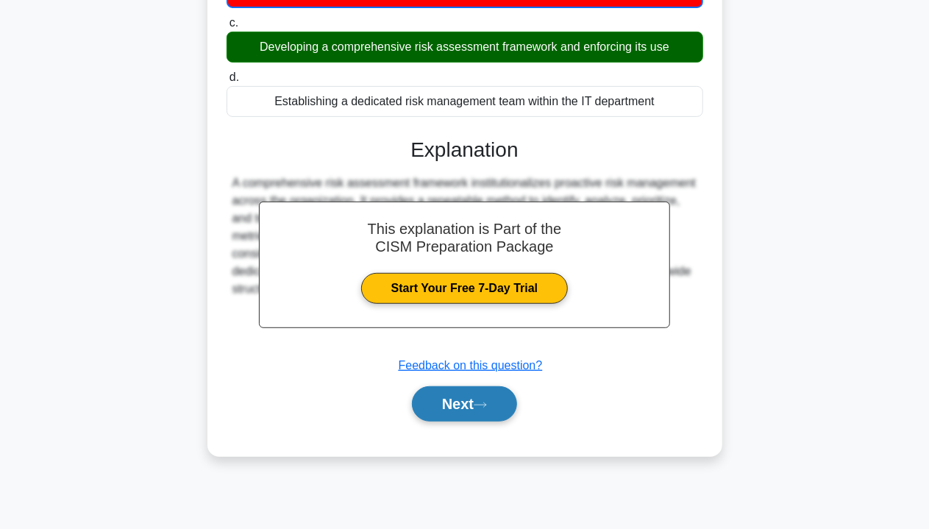
click at [483, 391] on button "Next" at bounding box center [464, 403] width 105 height 35
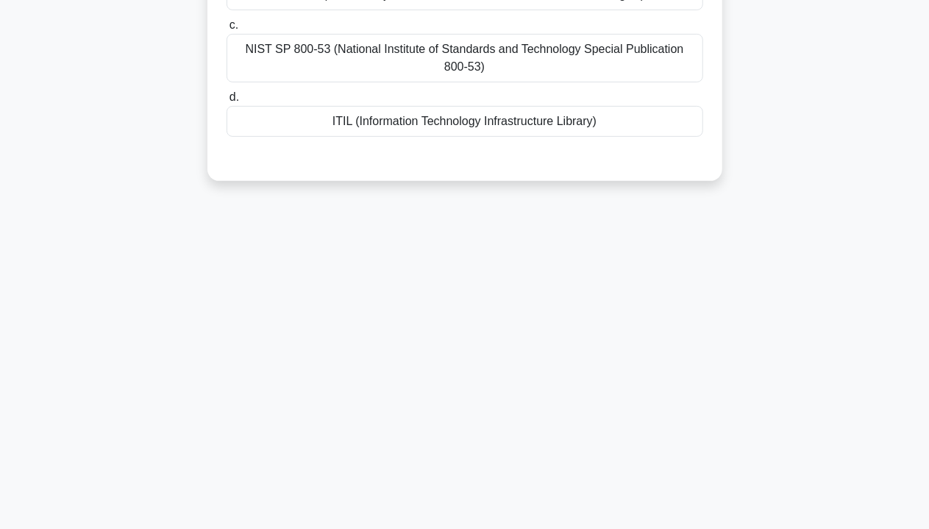
scroll to position [0, 0]
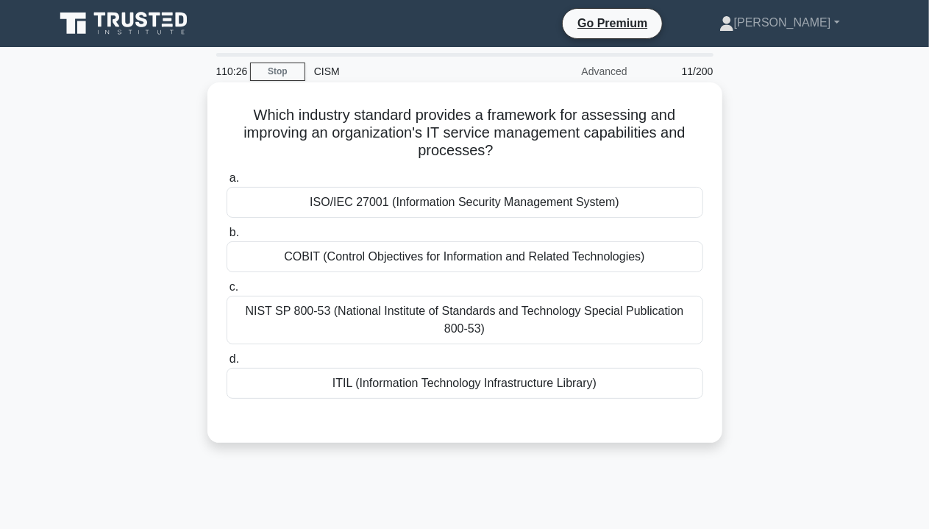
click at [574, 386] on div "ITIL (Information Technology Infrastructure Library)" at bounding box center [465, 383] width 477 height 31
click at [227, 364] on input "d. ITIL (Information Technology Infrastructure Library)" at bounding box center [227, 360] width 0 height 10
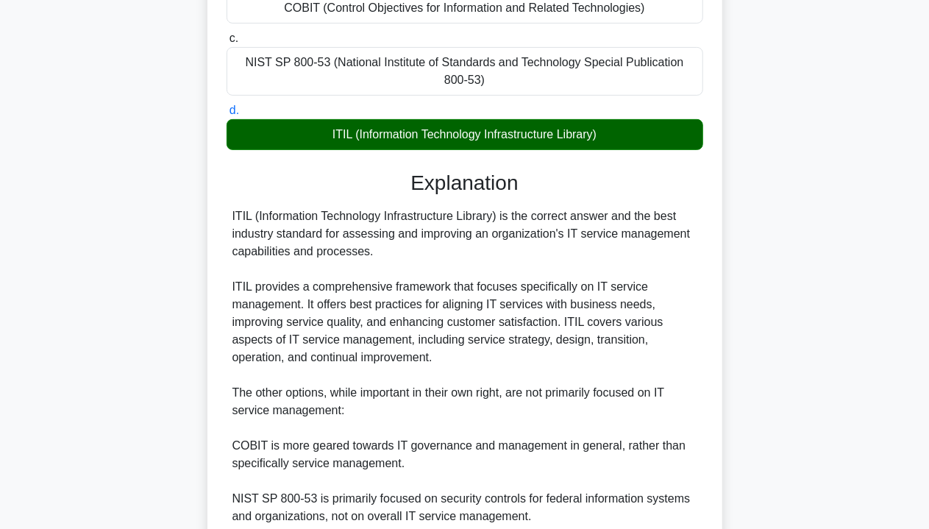
scroll to position [446, 0]
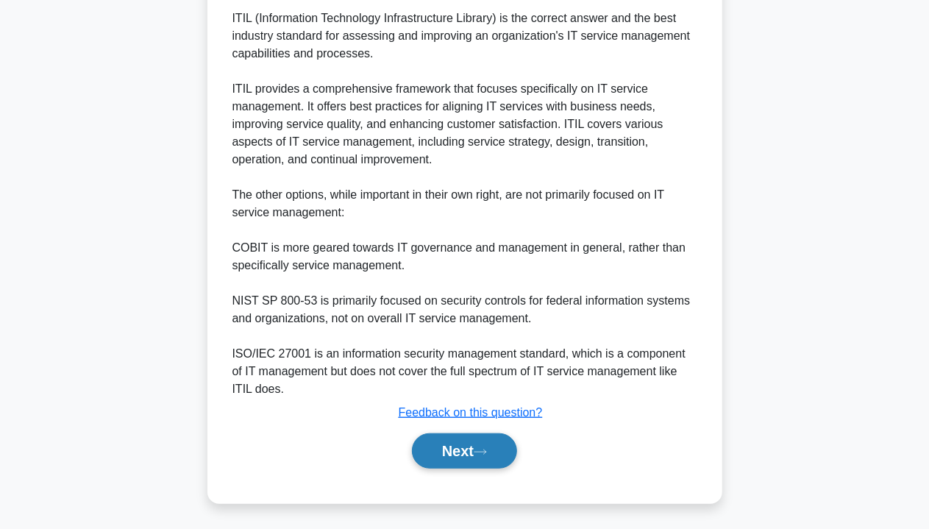
click at [469, 449] on button "Next" at bounding box center [464, 450] width 105 height 35
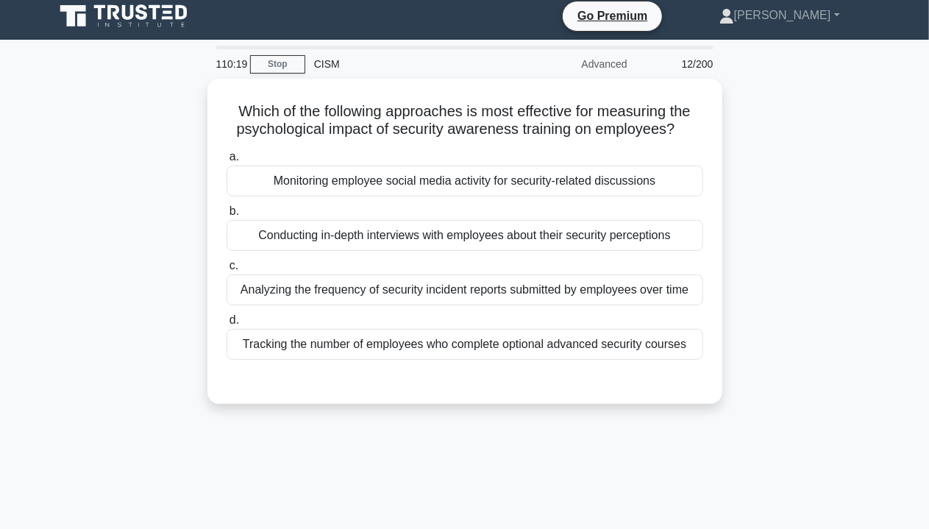
scroll to position [0, 0]
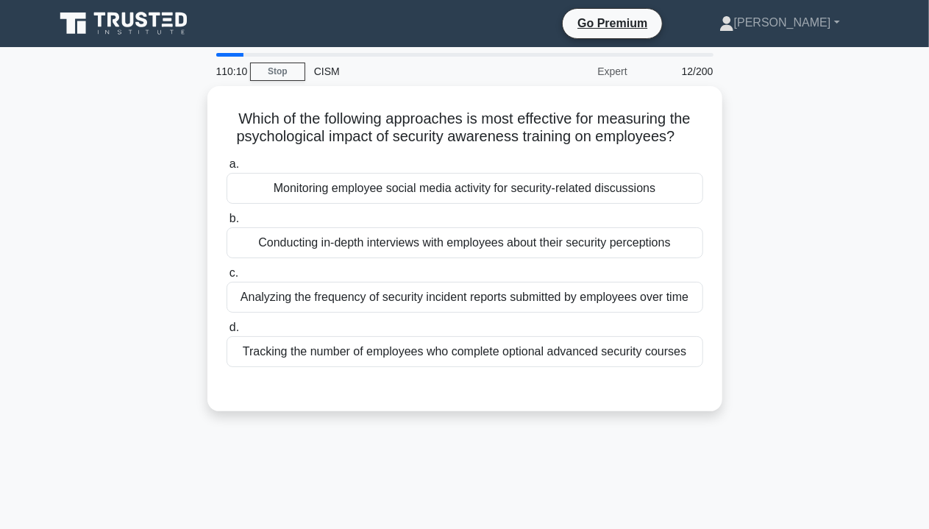
click at [232, 72] on div "110:10" at bounding box center [228, 71] width 43 height 29
click at [232, 72] on div "110:09" at bounding box center [228, 71] width 43 height 29
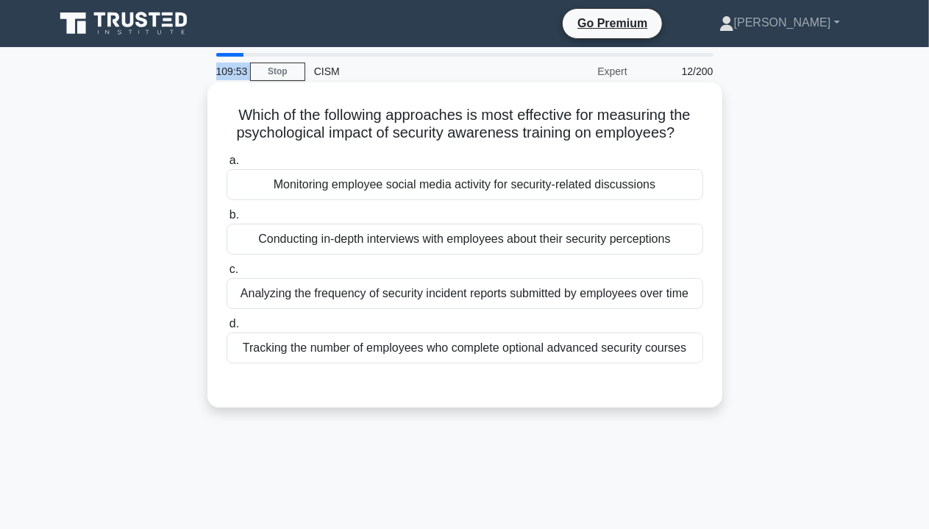
drag, startPoint x: 235, startPoint y: 119, endPoint x: 702, endPoint y: 143, distance: 466.9
click at [702, 143] on div "Which of the following approaches is most effective for measuring the psycholog…" at bounding box center [464, 244] width 503 height 313
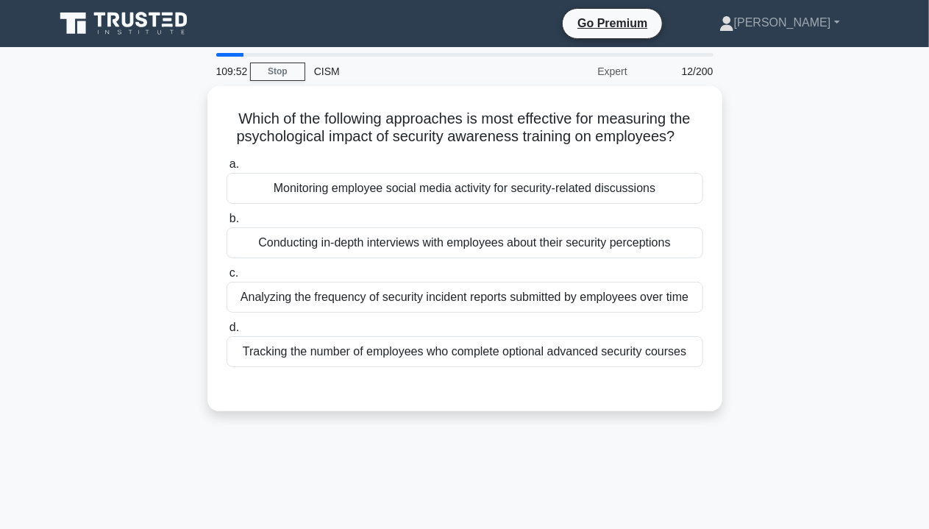
click at [782, 193] on div "Which of the following approaches is most effective for measuring the psycholog…" at bounding box center [465, 257] width 838 height 343
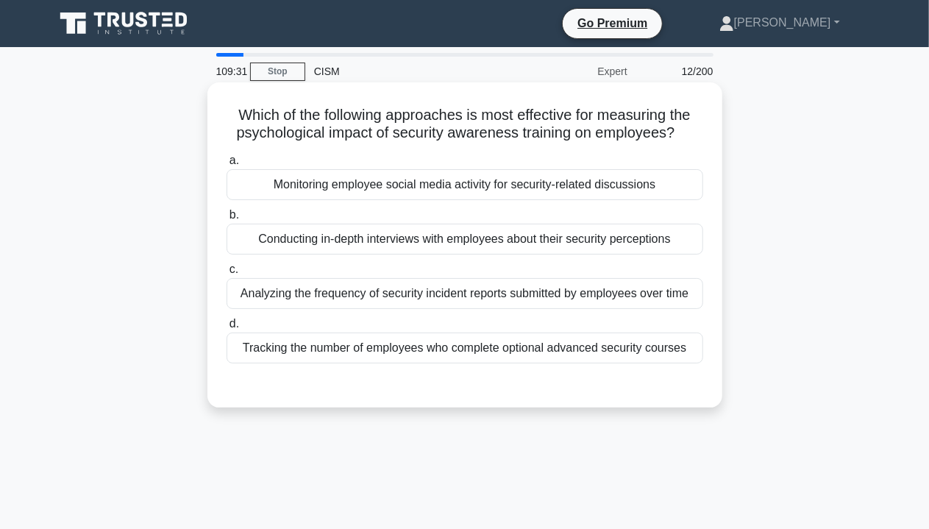
click at [565, 295] on div "Analyzing the frequency of security incident reports submitted by employees ove…" at bounding box center [465, 293] width 477 height 31
click at [227, 274] on input "c. Analyzing the frequency of security incident reports submitted by employees …" at bounding box center [227, 270] width 0 height 10
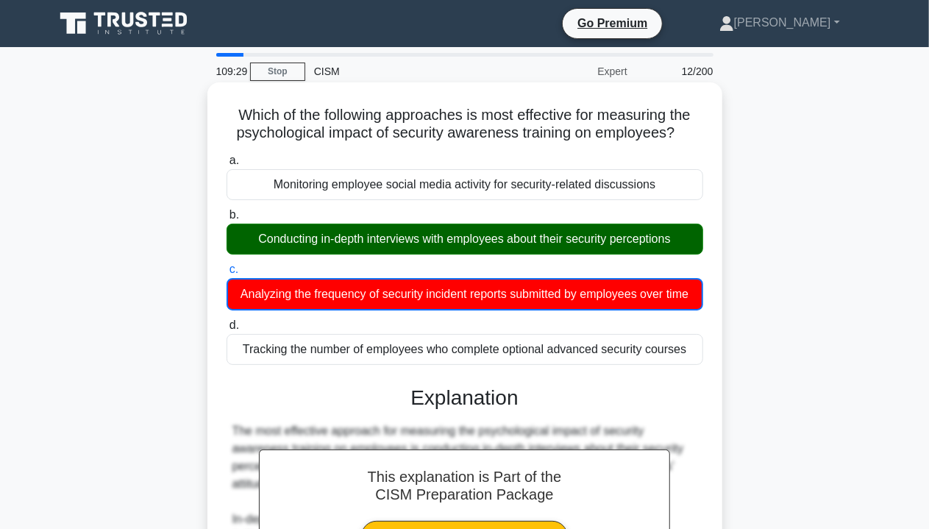
click at [530, 241] on div "Conducting in-depth interviews with employees about their security perceptions" at bounding box center [465, 239] width 477 height 31
click at [227, 220] on input "b. Conducting in-depth interviews with employees about their security perceptio…" at bounding box center [227, 215] width 0 height 10
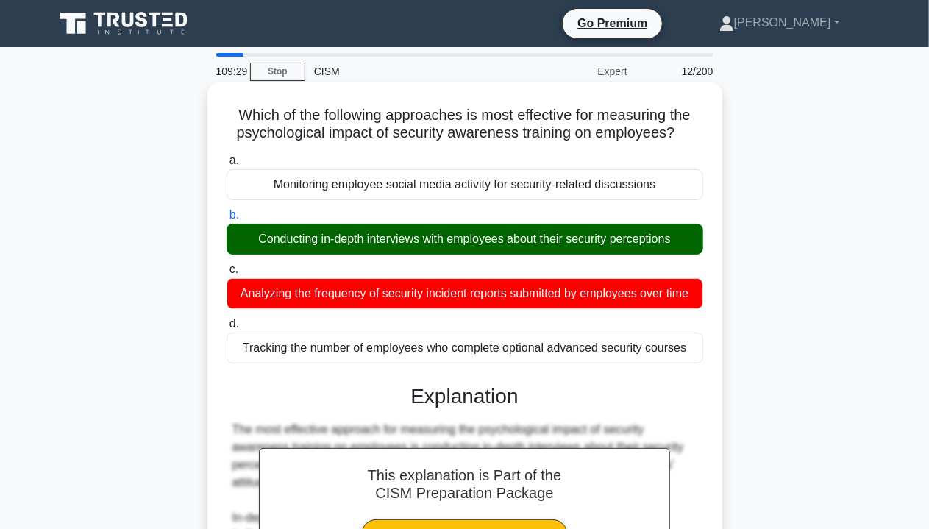
click at [530, 241] on div "Conducting in-depth interviews with employees about their security perceptions" at bounding box center [465, 239] width 477 height 31
click at [227, 220] on input "b. Conducting in-depth interviews with employees about their security perceptio…" at bounding box center [227, 215] width 0 height 10
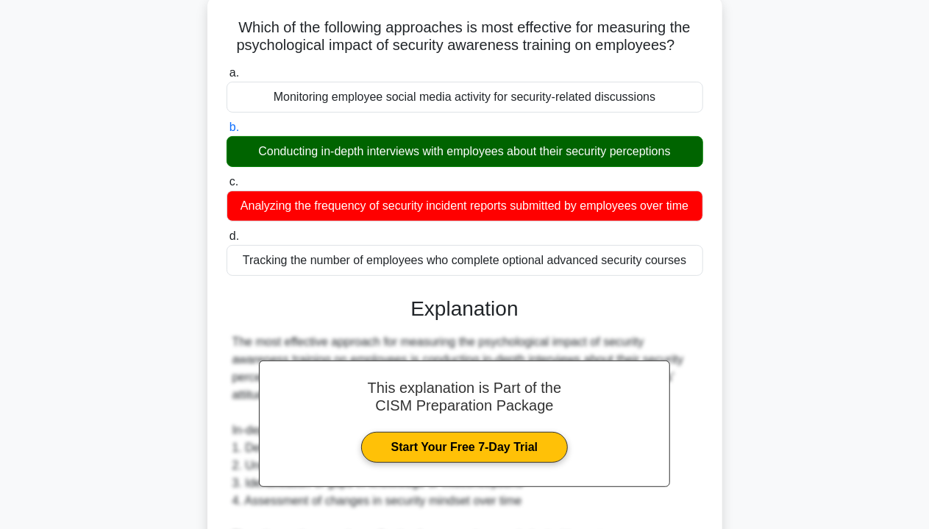
scroll to position [464, 0]
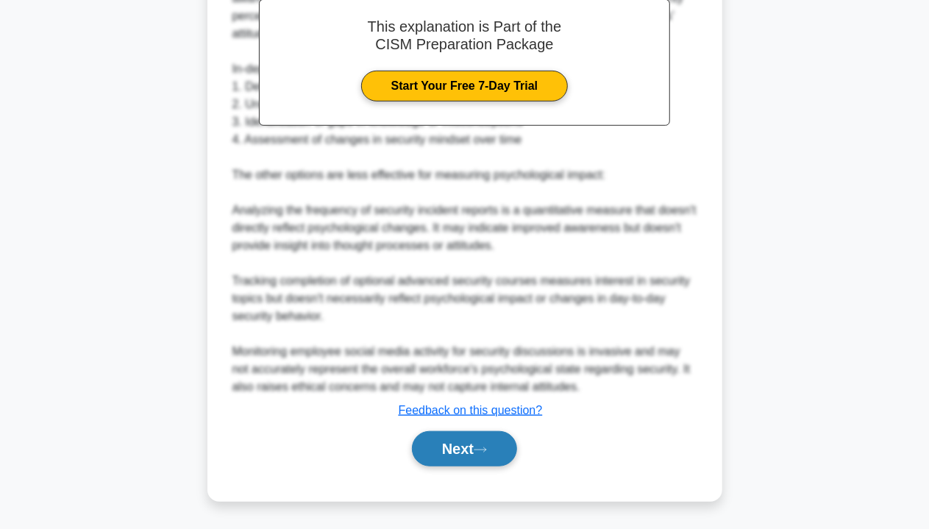
click at [462, 457] on button "Next" at bounding box center [464, 448] width 105 height 35
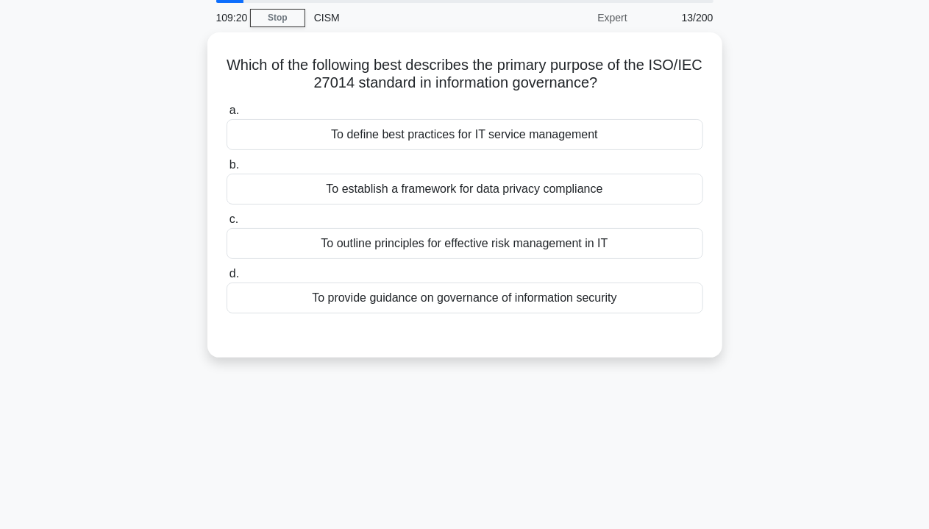
scroll to position [0, 0]
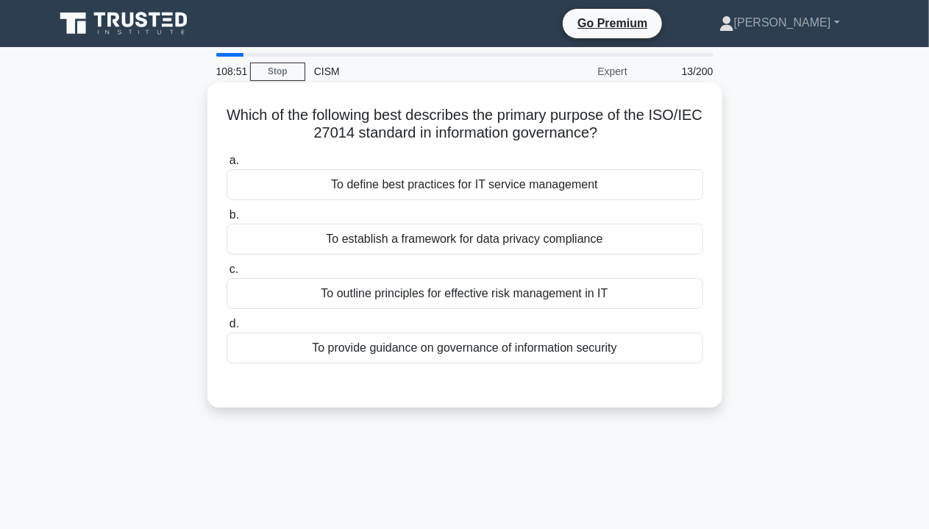
click at [531, 354] on div "To provide guidance on governance of information security" at bounding box center [465, 347] width 477 height 31
click at [227, 329] on input "d. To provide guidance on governance of information security" at bounding box center [227, 324] width 0 height 10
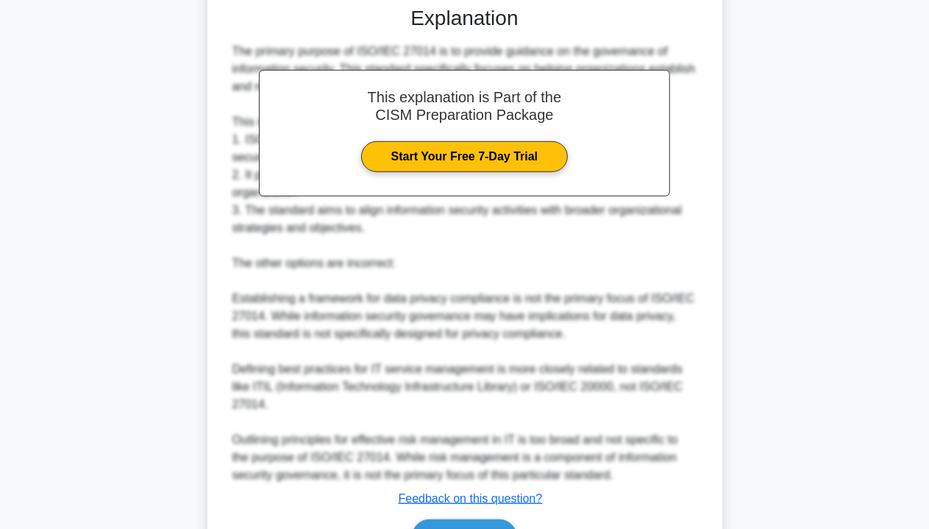
scroll to position [464, 0]
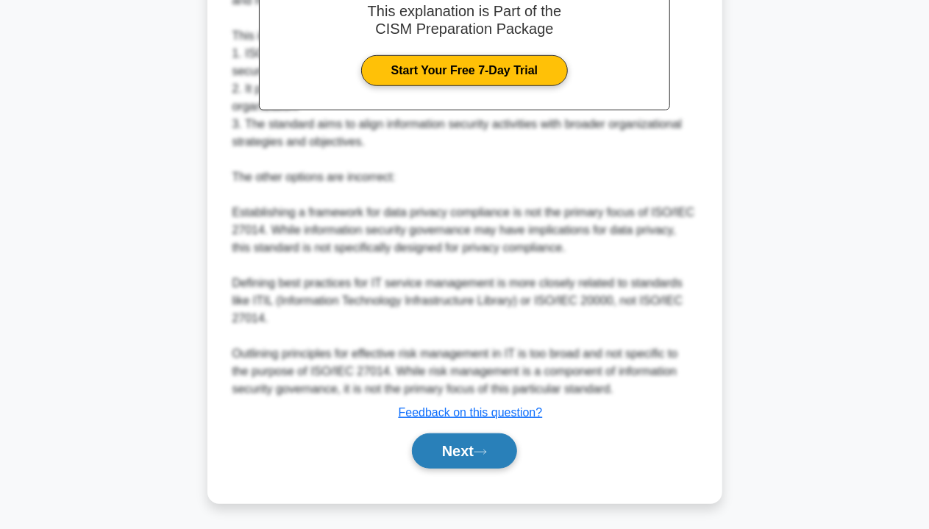
click at [486, 451] on icon at bounding box center [480, 452] width 13 height 8
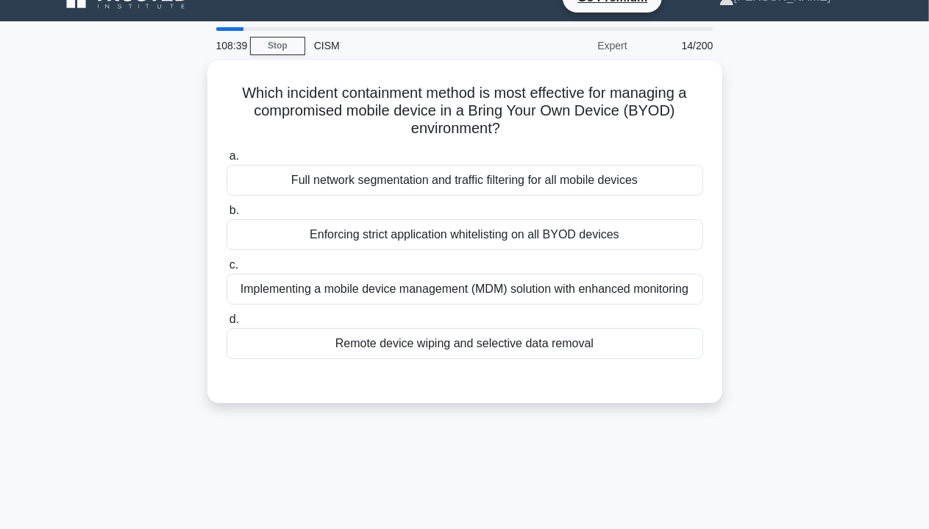
scroll to position [25, 0]
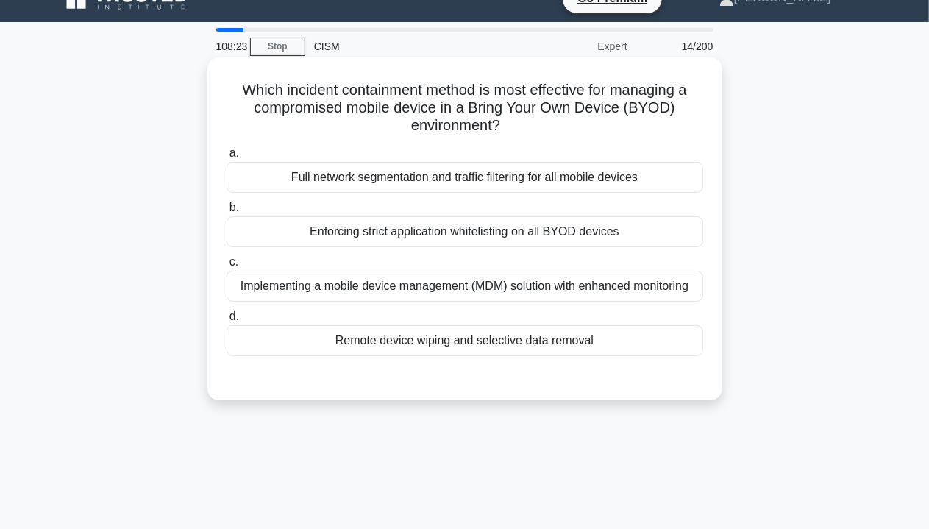
drag, startPoint x: 232, startPoint y: 88, endPoint x: 531, endPoint y: 132, distance: 301.9
click at [531, 132] on h5 "Which incident containment method is most effective for managing a compromised …" at bounding box center [465, 108] width 480 height 54
click at [519, 136] on div "Which incident containment method is most effective for managing a compromised …" at bounding box center [464, 228] width 503 height 331
click at [609, 282] on div "Implementing a mobile device management (MDM) solution with enhanced monitoring" at bounding box center [465, 286] width 477 height 31
click at [227, 267] on input "c. Implementing a mobile device management (MDM) solution with enhanced monitor…" at bounding box center [227, 262] width 0 height 10
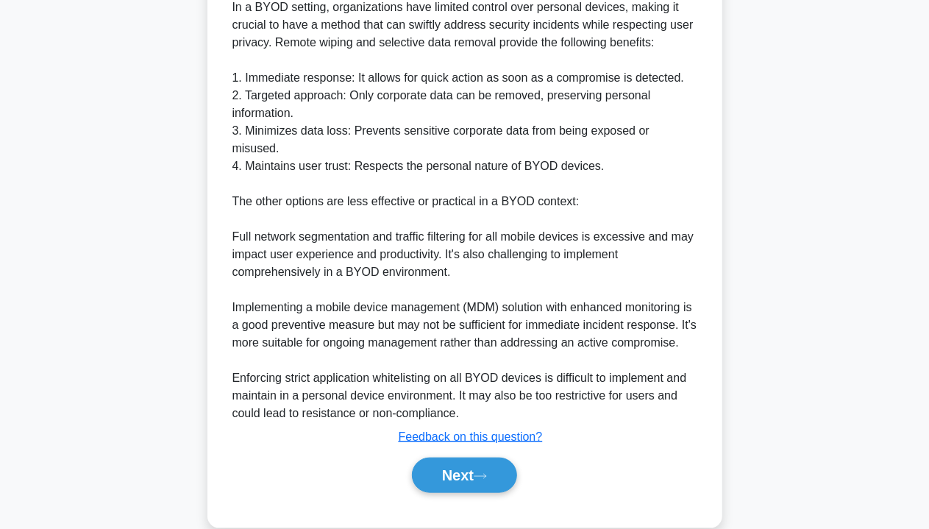
scroll to position [572, 0]
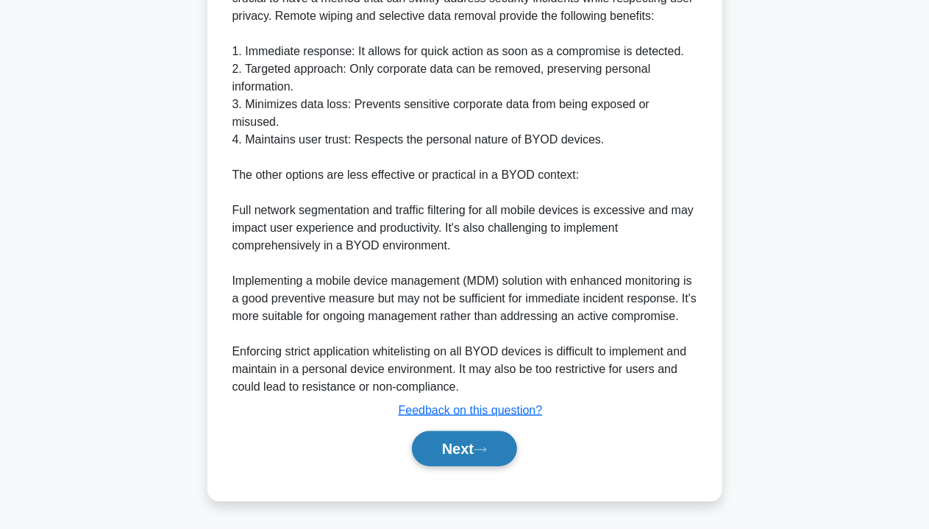
click at [473, 452] on button "Next" at bounding box center [464, 448] width 105 height 35
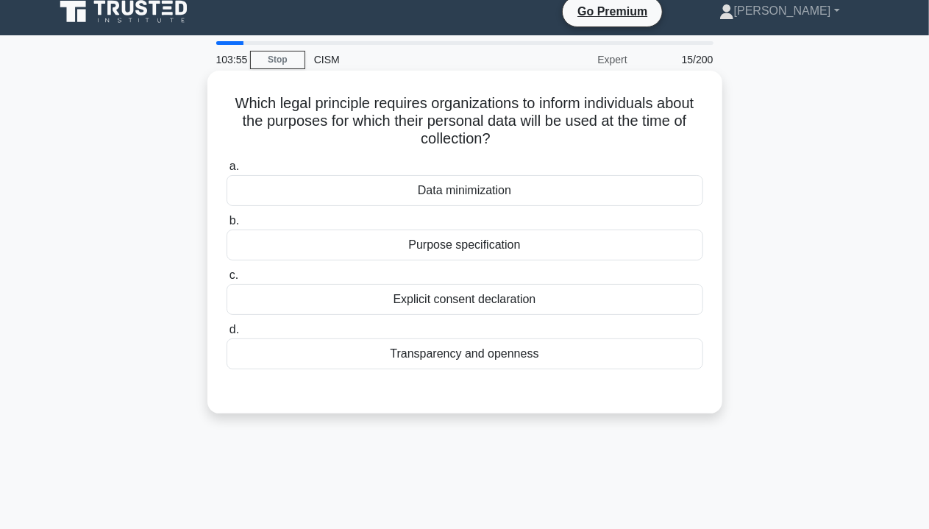
scroll to position [12, 0]
click at [523, 295] on div "Explicit consent declaration" at bounding box center [465, 299] width 477 height 31
click at [227, 280] on input "c. Explicit consent declaration" at bounding box center [227, 276] width 0 height 10
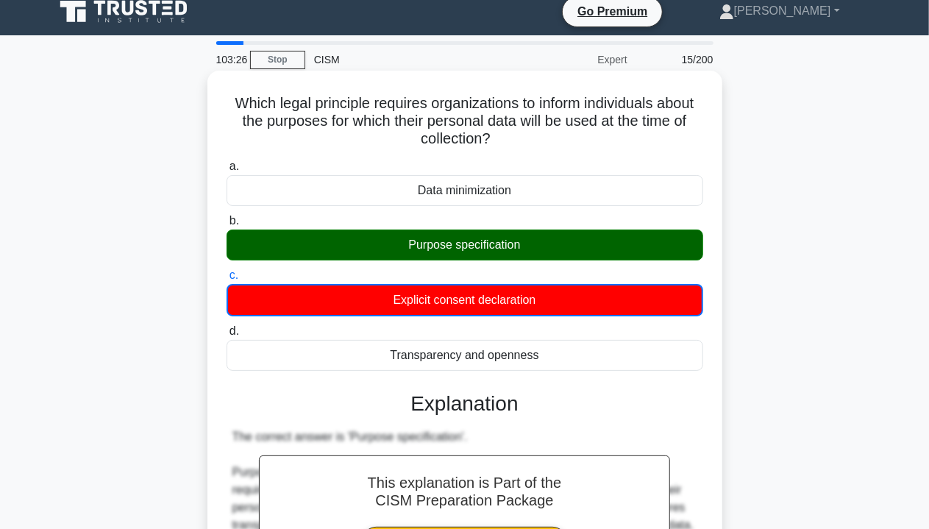
click at [497, 254] on div "Purpose specification" at bounding box center [465, 244] width 477 height 31
click at [227, 226] on input "b. Purpose specification" at bounding box center [227, 221] width 0 height 10
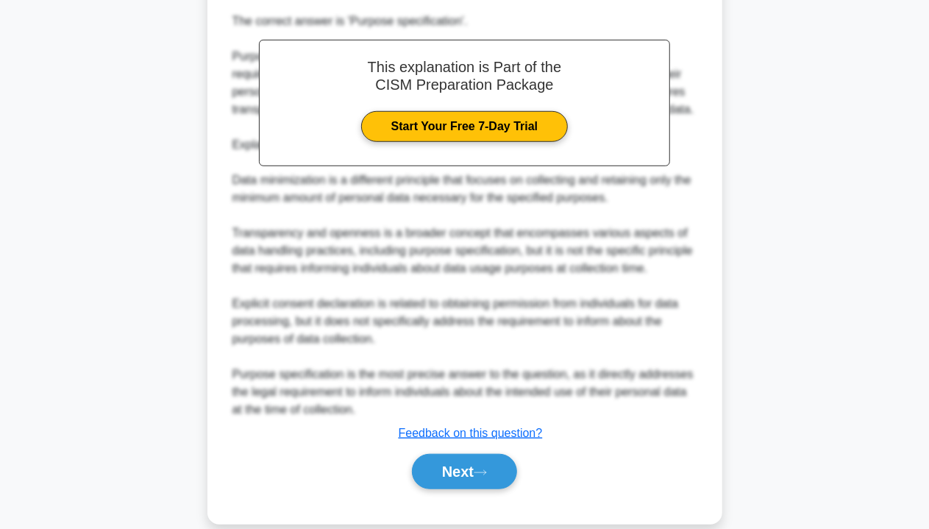
scroll to position [446, 0]
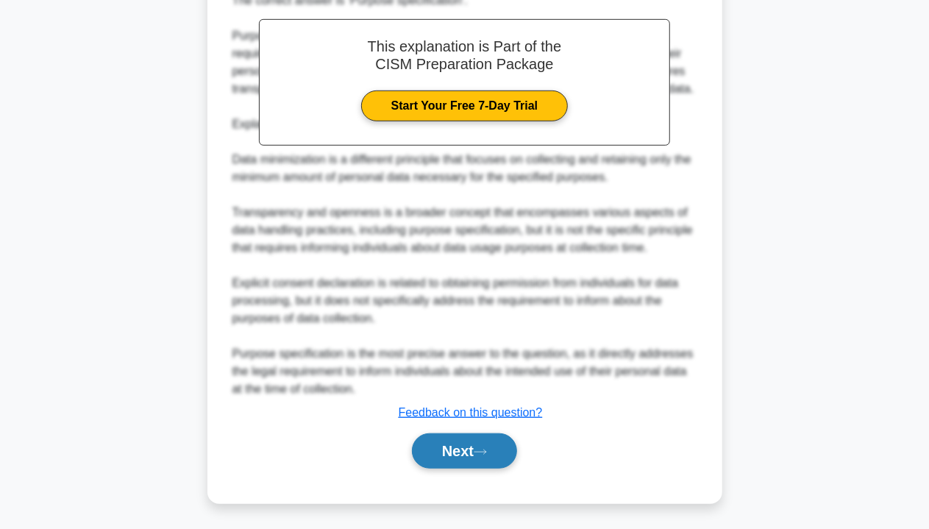
click at [490, 445] on button "Next" at bounding box center [464, 450] width 105 height 35
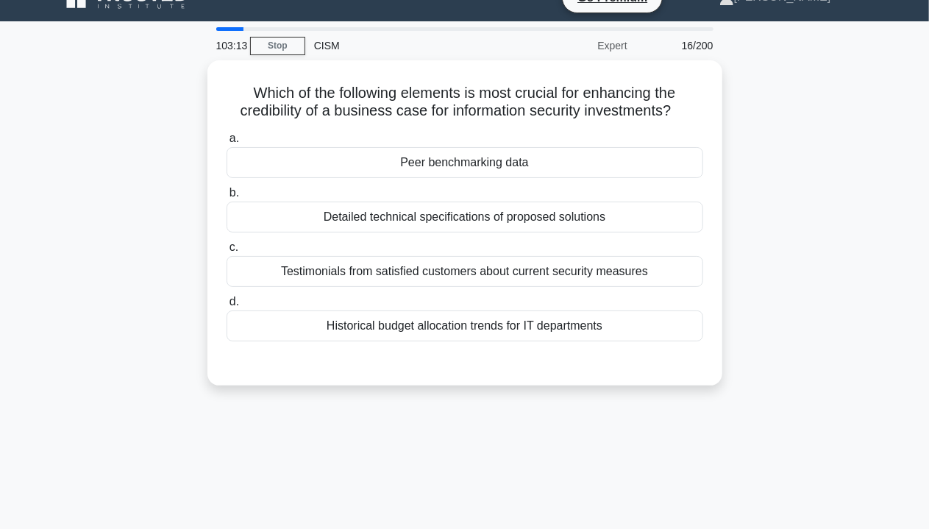
scroll to position [0, 0]
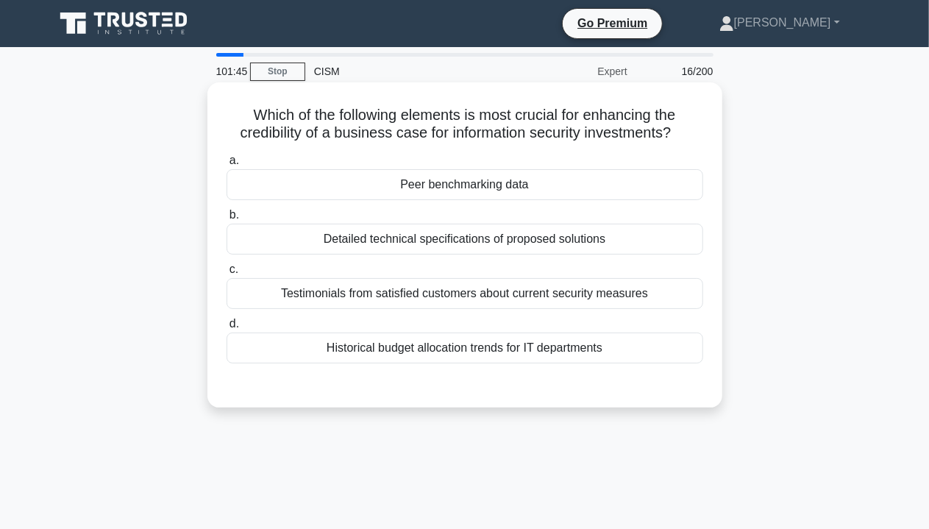
drag, startPoint x: 524, startPoint y: 346, endPoint x: 627, endPoint y: 352, distance: 103.1
click at [627, 352] on div "Historical budget allocation trends for IT departments" at bounding box center [465, 347] width 477 height 31
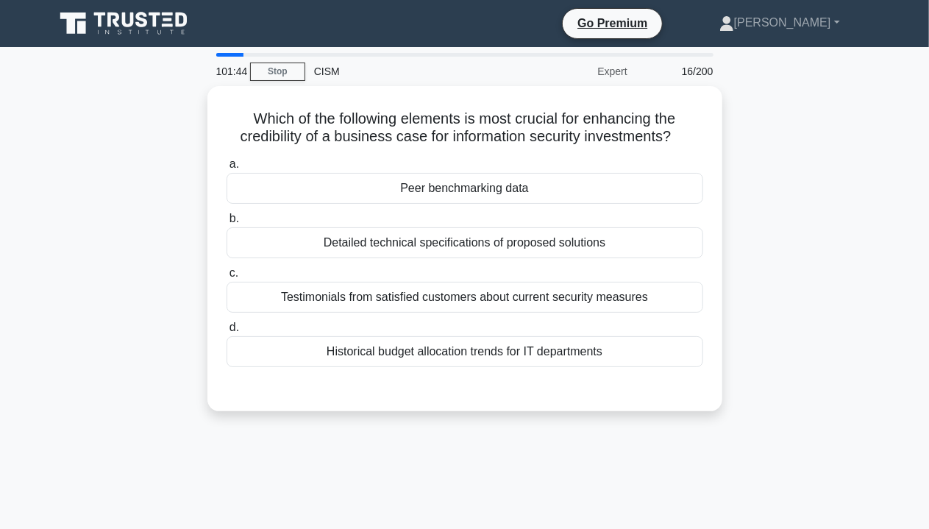
click at [763, 328] on div "Which of the following elements is most crucial for enhancing the credibility o…" at bounding box center [465, 257] width 838 height 343
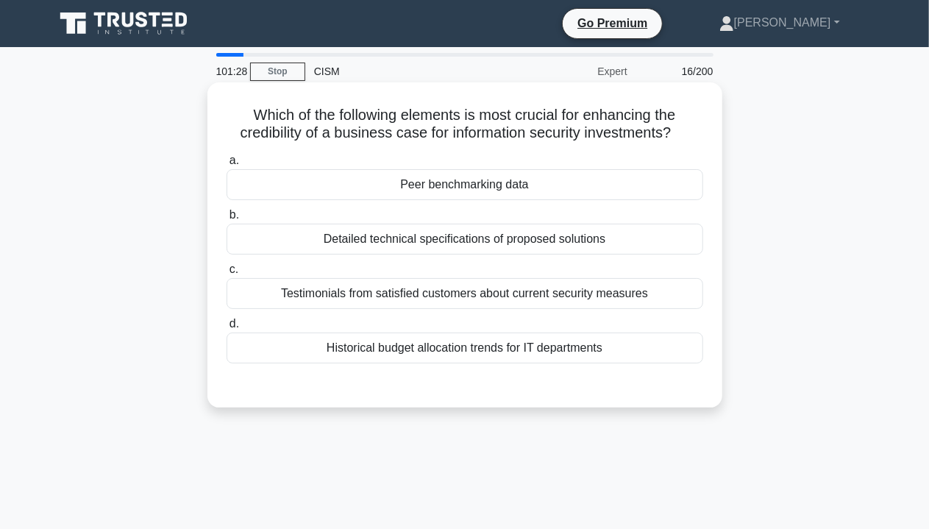
click at [578, 298] on div "Testimonials from satisfied customers about current security measures" at bounding box center [465, 293] width 477 height 31
click at [227, 274] on input "c. Testimonials from satisfied customers about current security measures" at bounding box center [227, 270] width 0 height 10
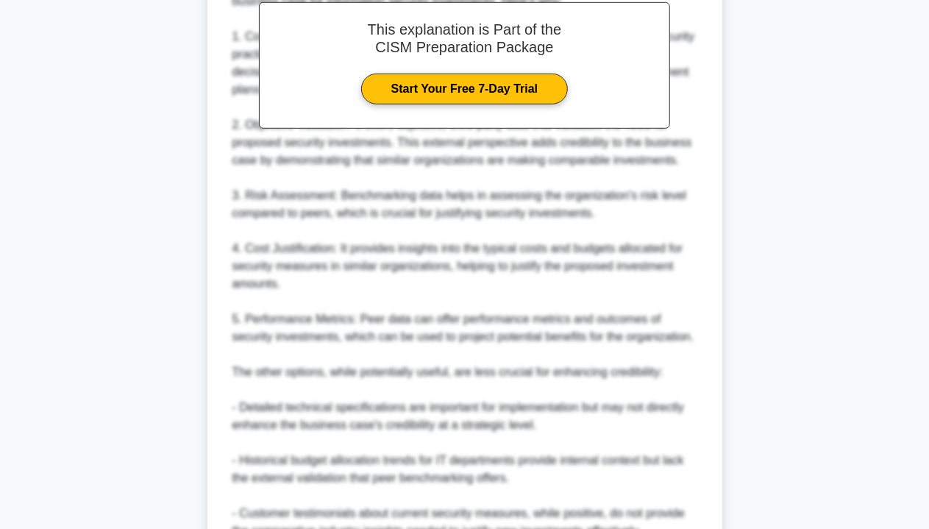
scroll to position [590, 0]
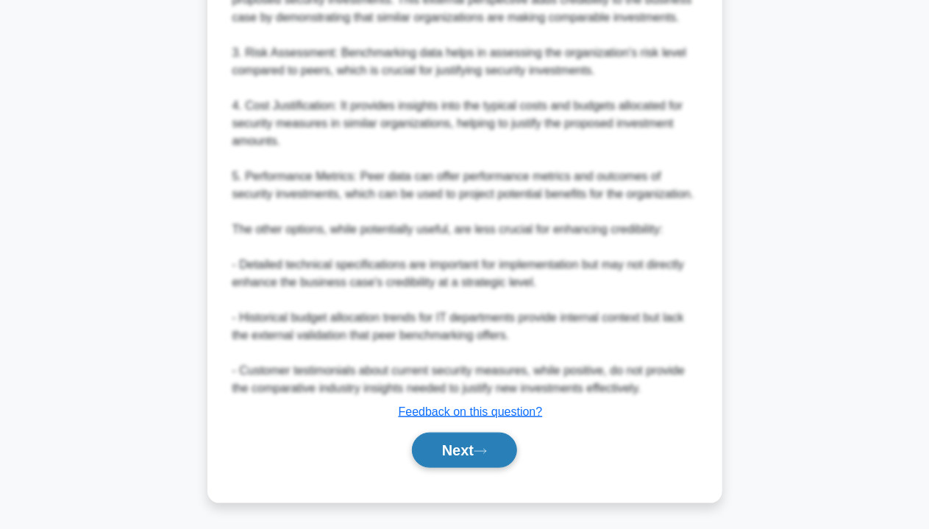
click at [471, 436] on button "Next" at bounding box center [464, 449] width 105 height 35
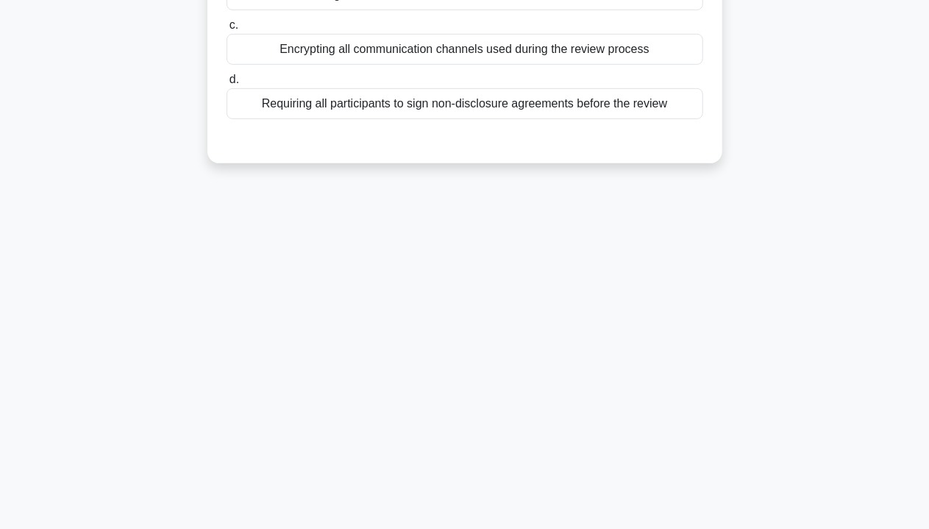
scroll to position [21, 0]
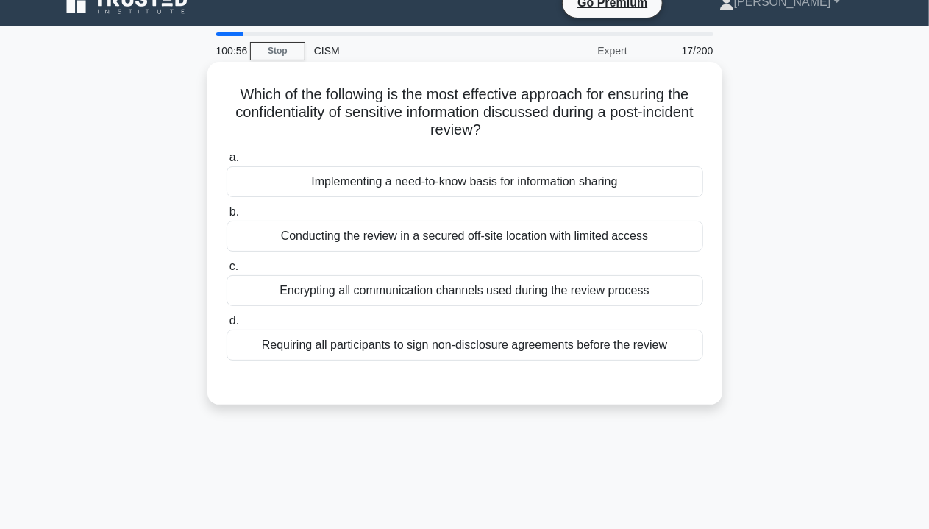
click at [616, 344] on div "Requiring all participants to sign non-disclosure agreements before the review" at bounding box center [465, 344] width 477 height 31
click at [227, 326] on input "d. Requiring all participants to sign non-disclosure agreements before the revi…" at bounding box center [227, 321] width 0 height 10
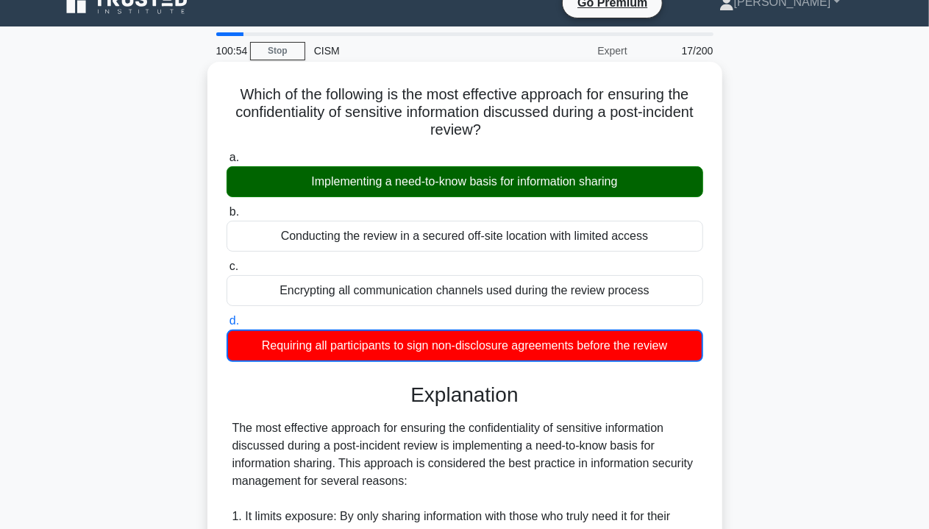
click at [446, 185] on div "Implementing a need-to-know basis for information sharing" at bounding box center [465, 181] width 477 height 31
click at [227, 163] on input "a. Implementing a need-to-know basis for information sharing" at bounding box center [227, 158] width 0 height 10
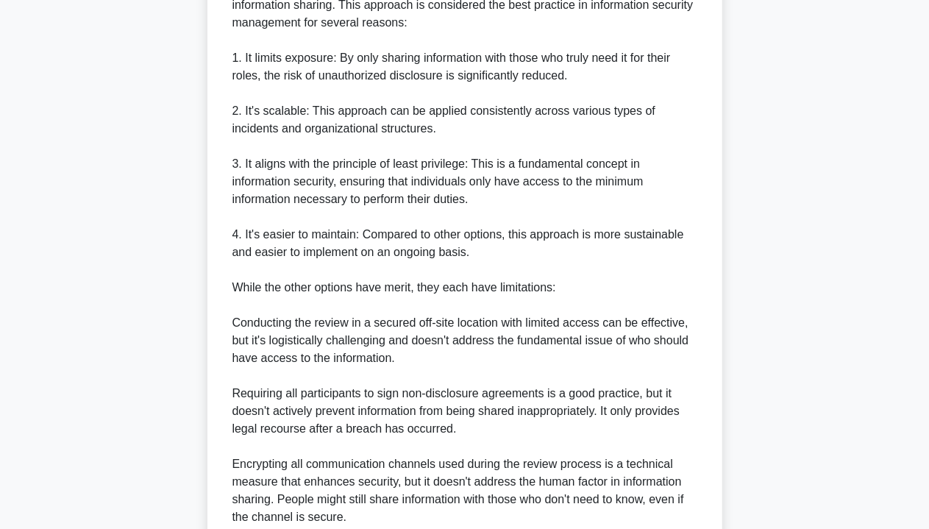
scroll to position [676, 0]
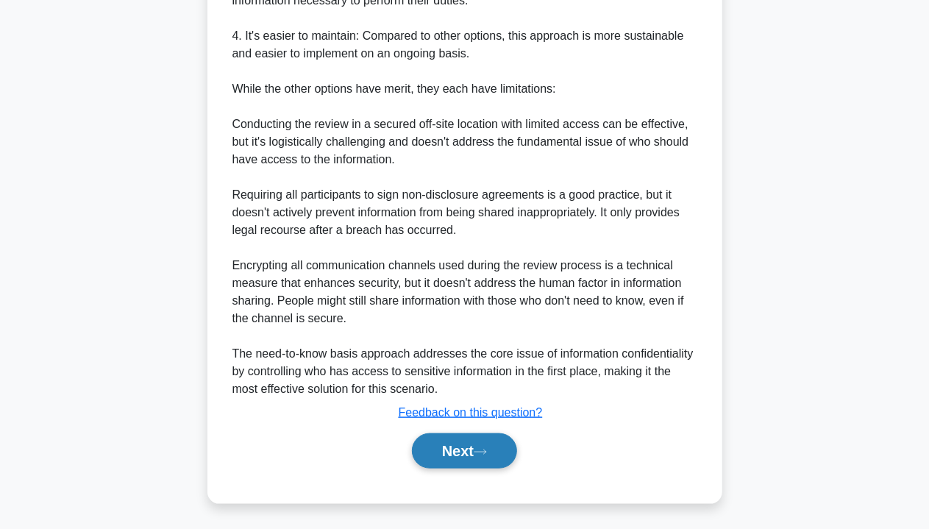
click at [450, 438] on button "Next" at bounding box center [464, 450] width 105 height 35
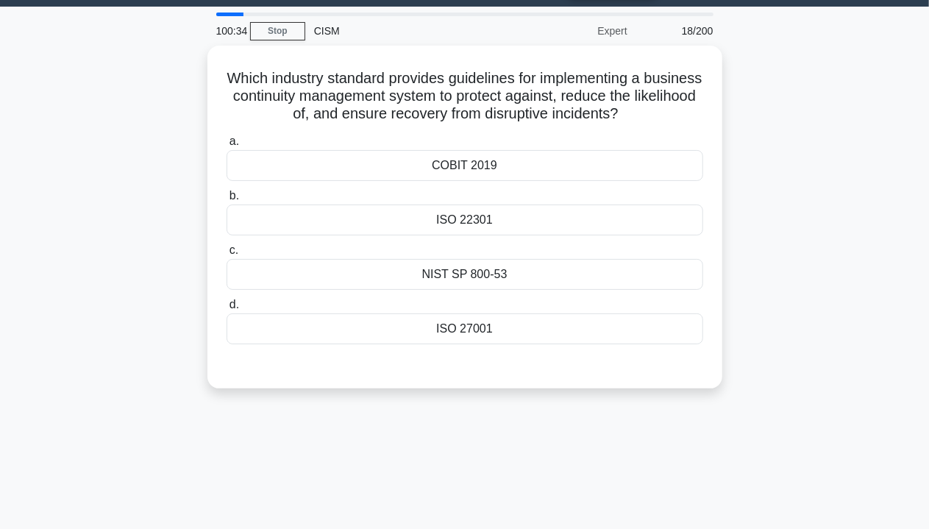
scroll to position [40, 0]
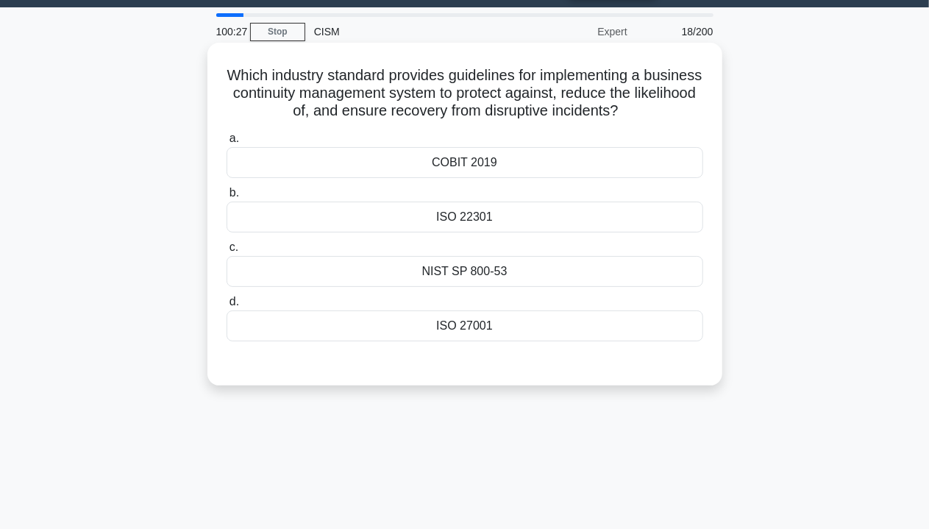
click at [490, 167] on div "COBIT 2019" at bounding box center [465, 162] width 477 height 31
click at [227, 143] on input "a. COBIT 2019" at bounding box center [227, 139] width 0 height 10
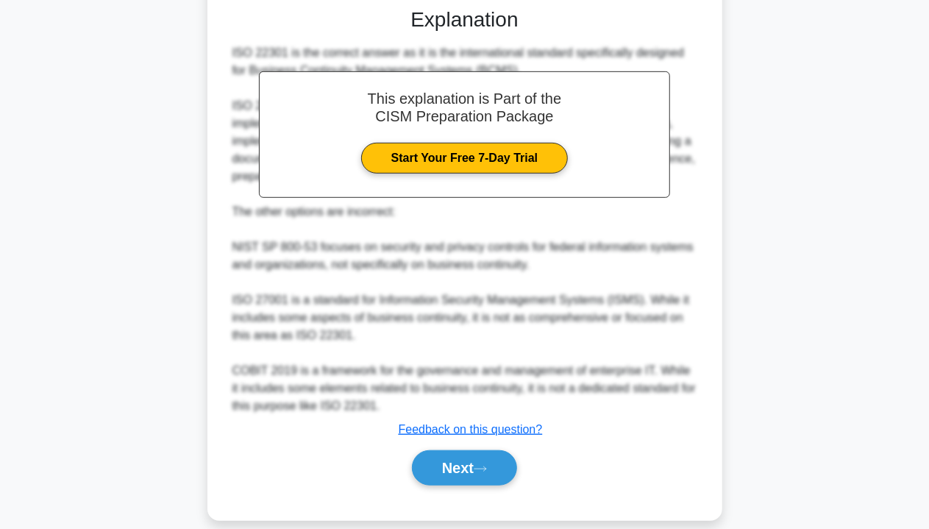
scroll to position [424, 0]
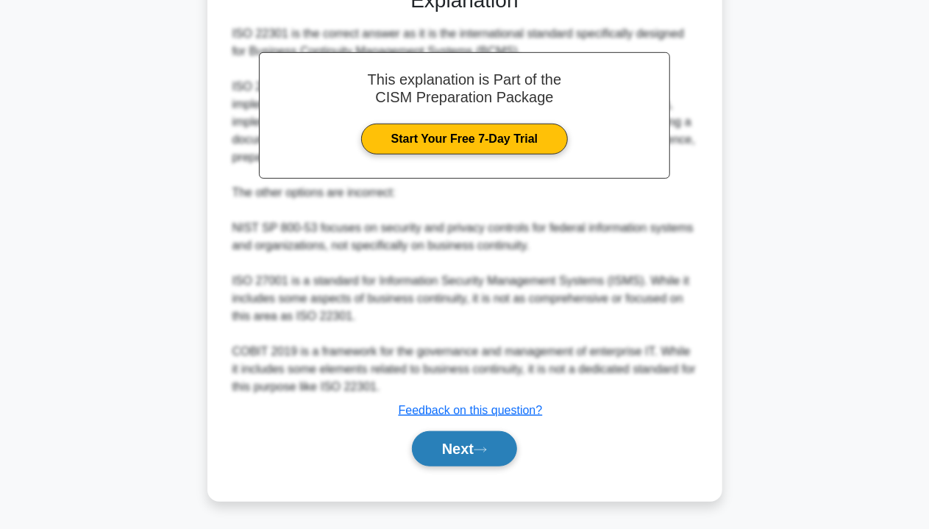
click at [499, 457] on button "Next" at bounding box center [464, 448] width 105 height 35
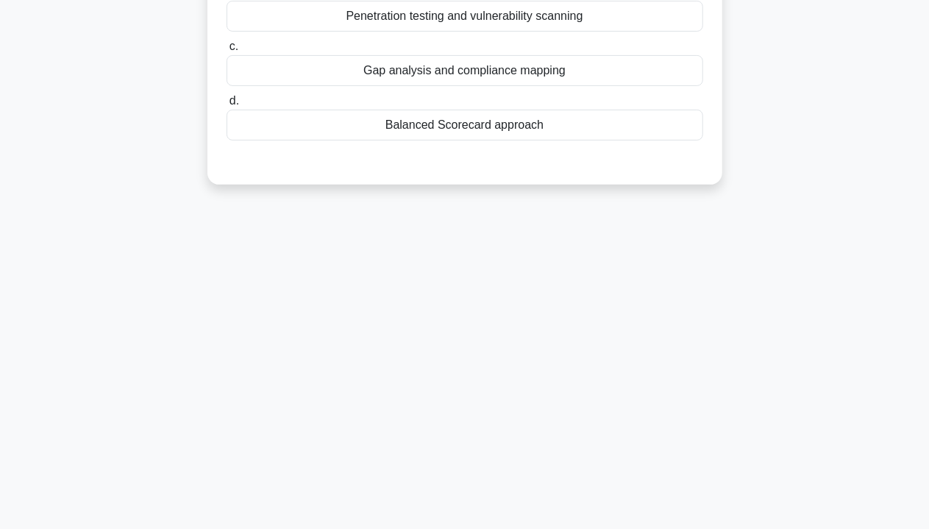
scroll to position [0, 0]
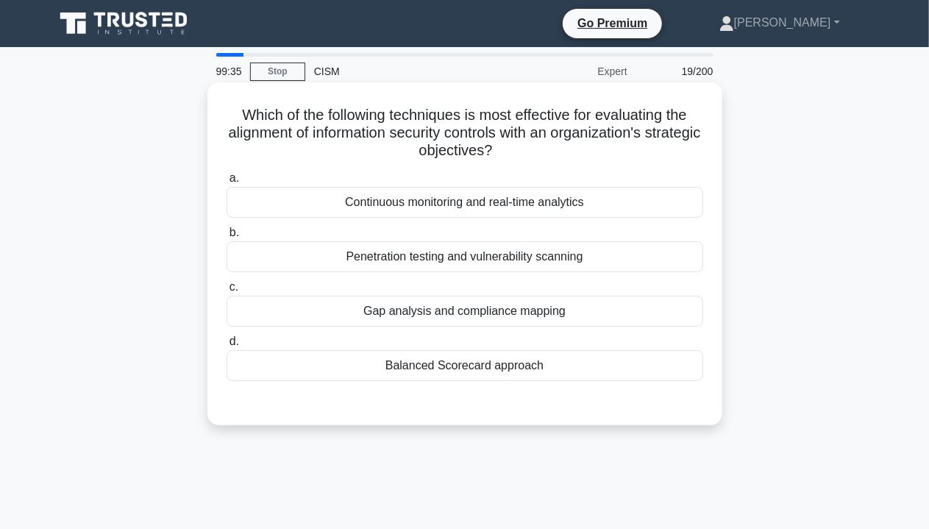
click at [519, 313] on div "Gap analysis and compliance mapping" at bounding box center [465, 311] width 477 height 31
click at [227, 292] on input "c. Gap analysis and compliance mapping" at bounding box center [227, 287] width 0 height 10
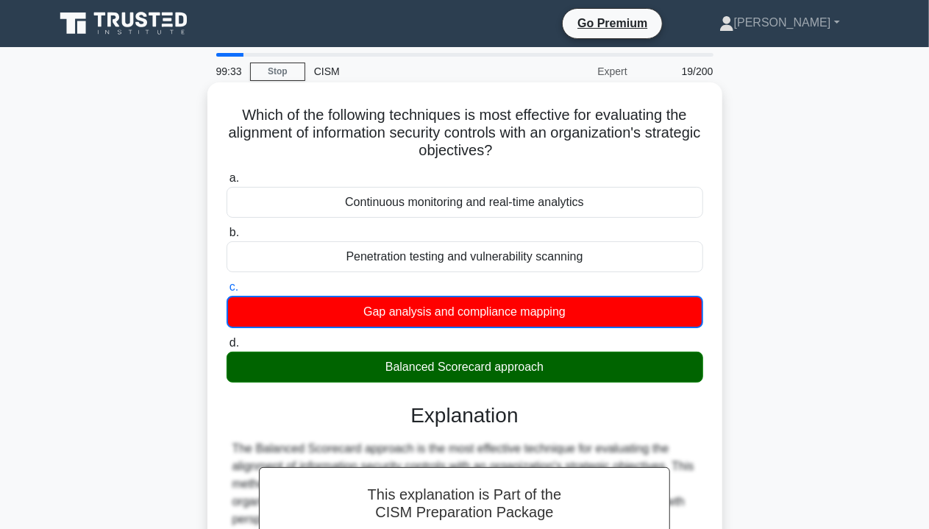
click at [409, 376] on div "Balanced Scorecard approach" at bounding box center [465, 367] width 477 height 31
click at [227, 348] on input "d. Balanced Scorecard approach" at bounding box center [227, 343] width 0 height 10
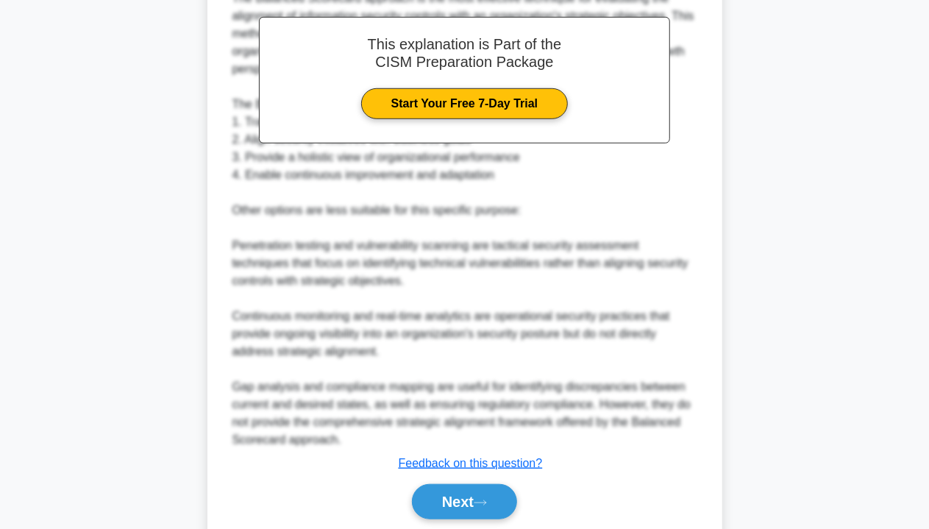
scroll to position [453, 0]
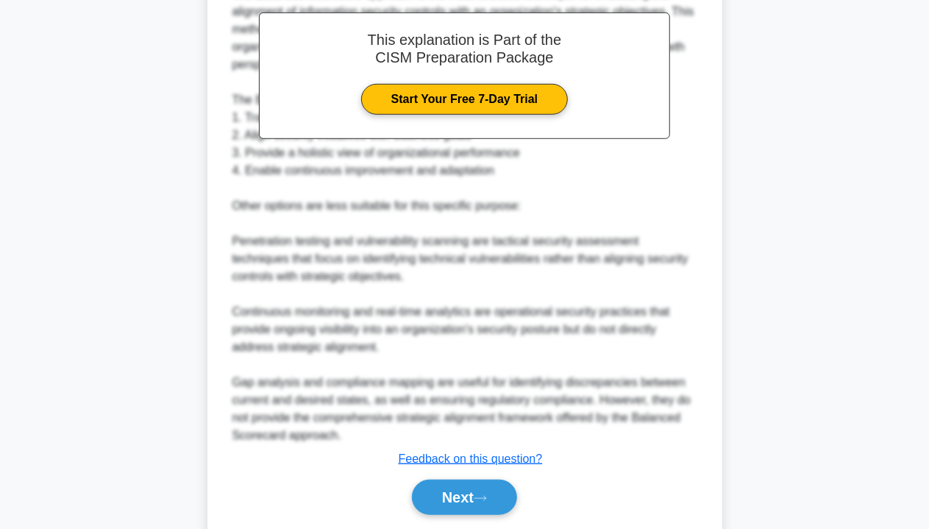
click at [491, 514] on div "Next" at bounding box center [465, 497] width 477 height 47
click at [500, 497] on button "Next" at bounding box center [464, 497] width 105 height 35
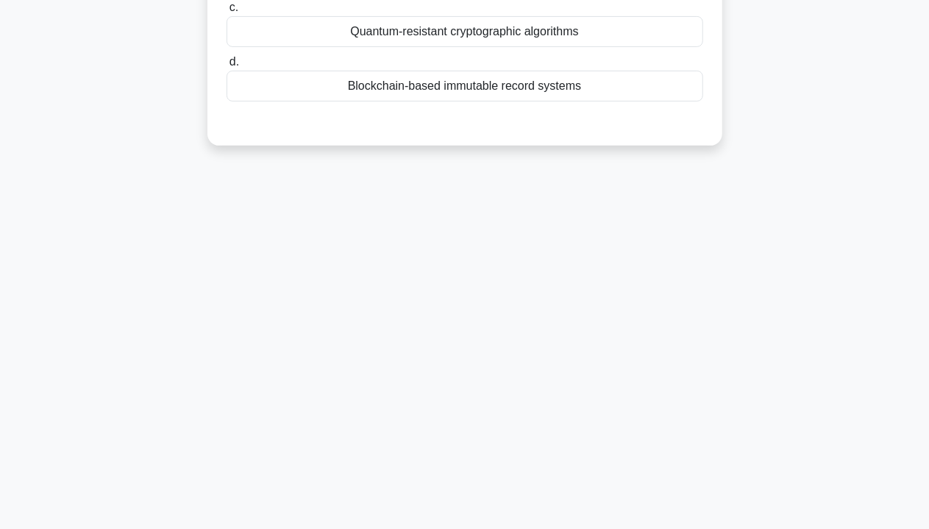
scroll to position [0, 0]
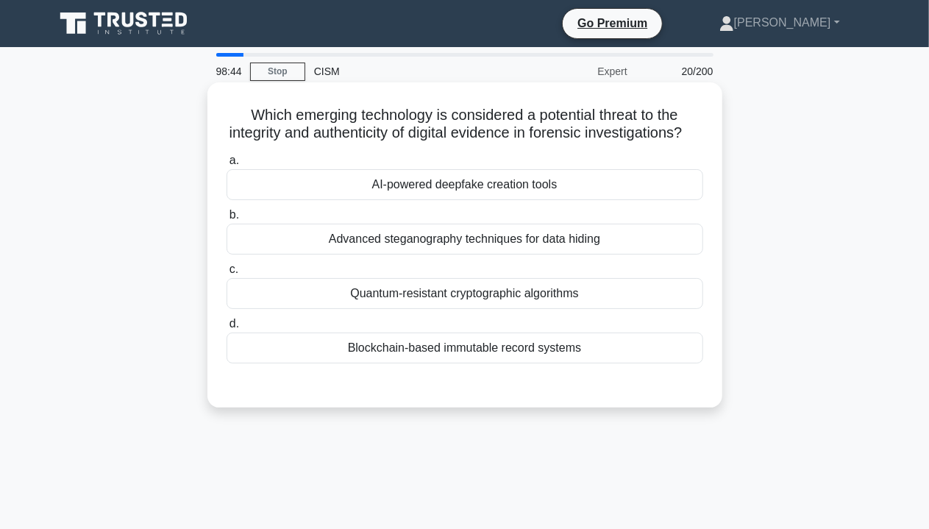
click at [557, 200] on div "AI-powered deepfake creation tools" at bounding box center [465, 184] width 477 height 31
click at [227, 165] on input "a. AI-powered deepfake creation tools" at bounding box center [227, 161] width 0 height 10
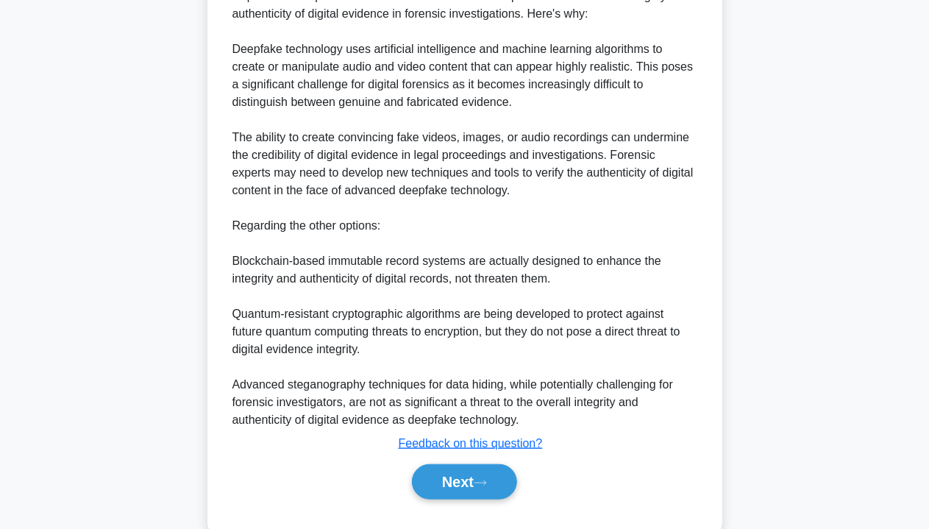
scroll to position [443, 0]
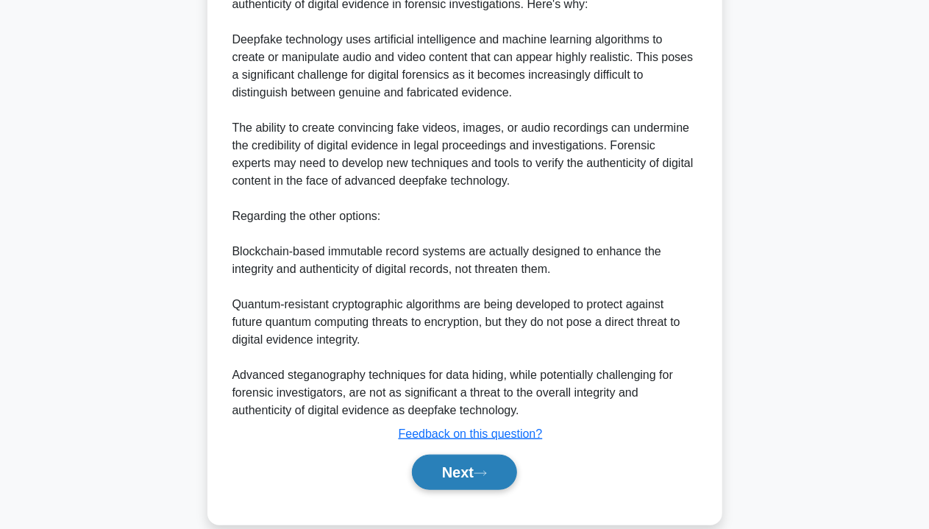
click at [465, 490] on button "Next" at bounding box center [464, 472] width 105 height 35
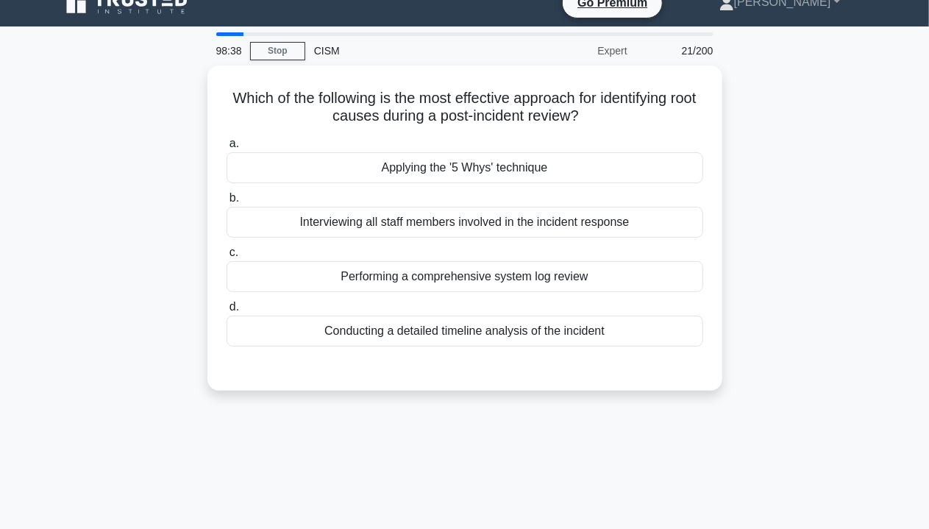
scroll to position [15, 0]
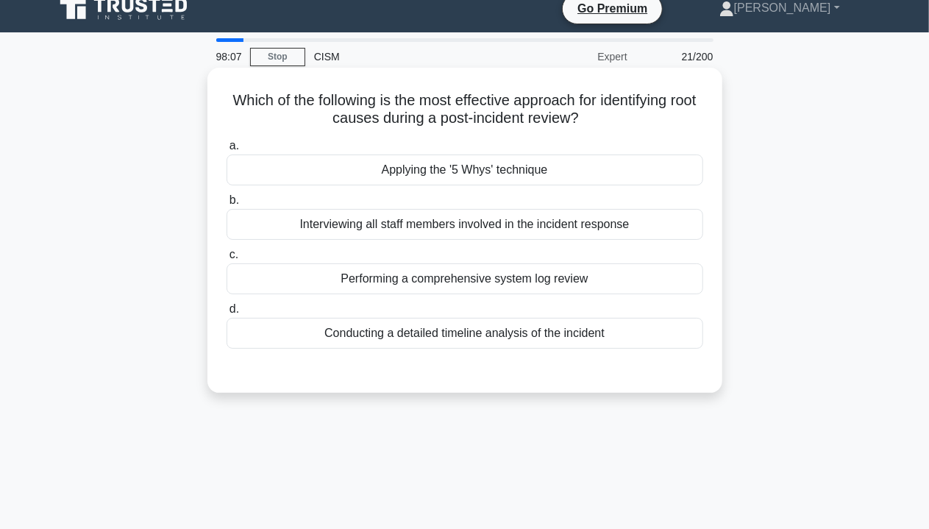
click at [514, 175] on div "Applying the '5 Whys' technique" at bounding box center [465, 169] width 477 height 31
click at [227, 151] on input "a. Applying the '5 Whys' technique" at bounding box center [227, 146] width 0 height 10
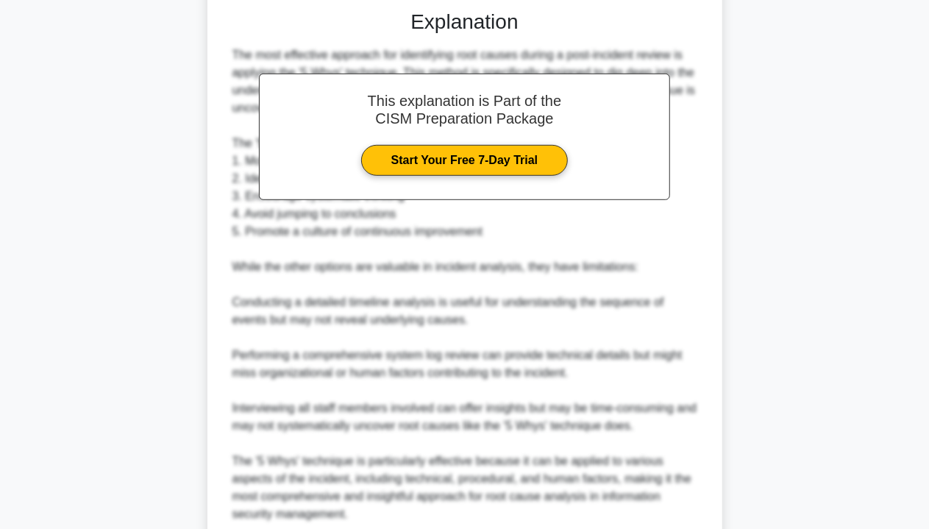
scroll to position [499, 0]
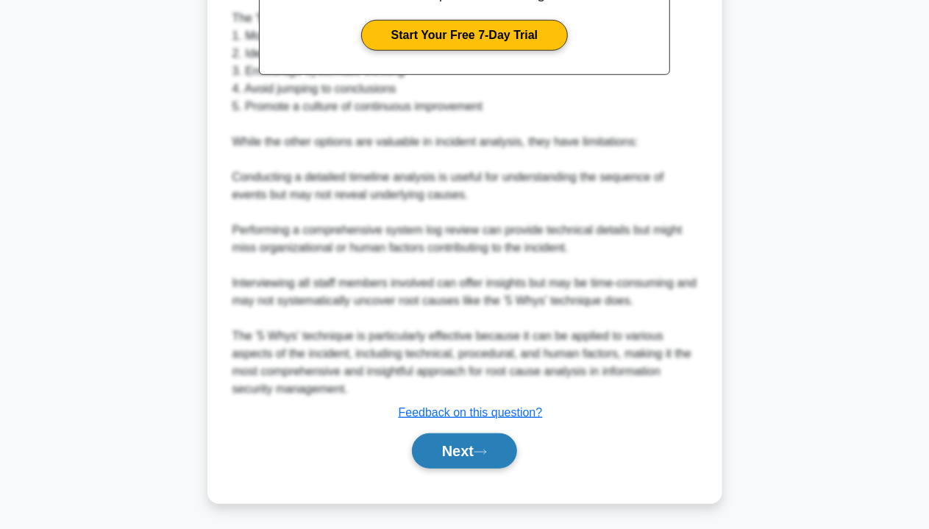
click at [487, 450] on icon at bounding box center [480, 452] width 13 height 8
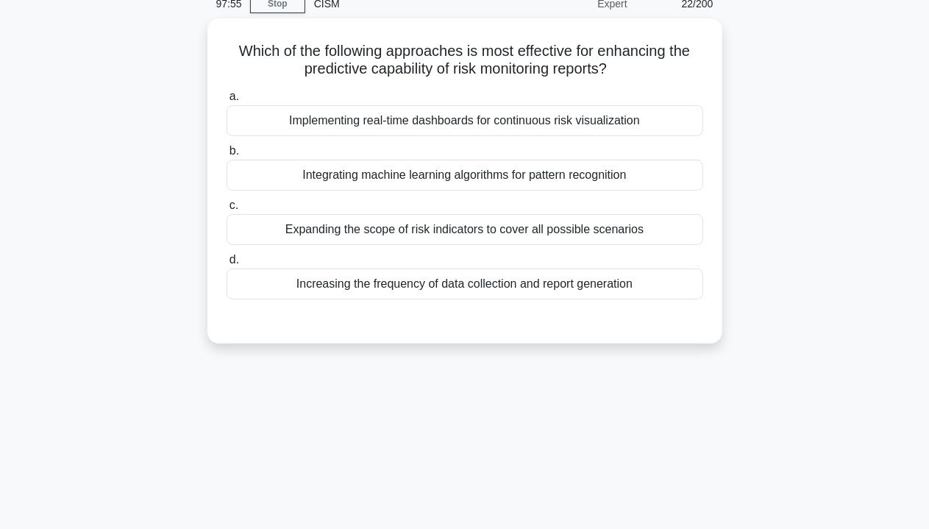
scroll to position [0, 0]
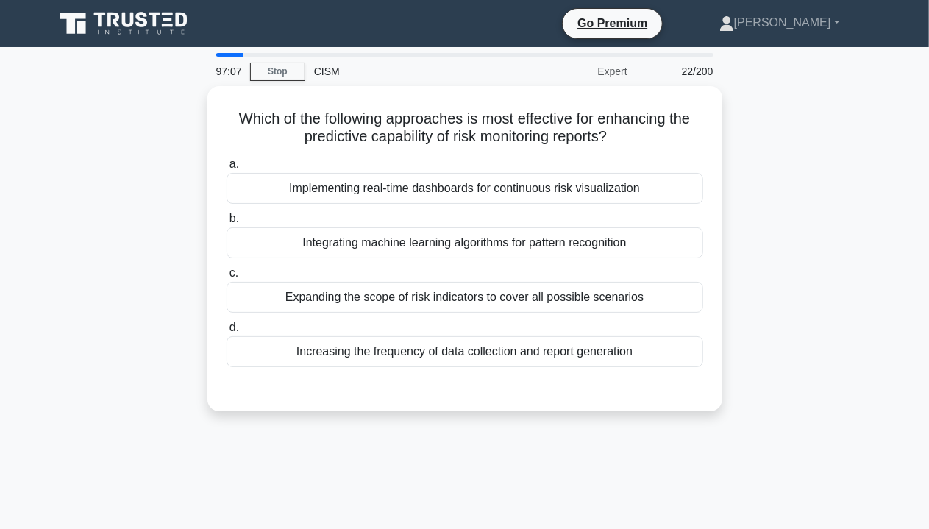
click at [759, 302] on div "Which of the following approaches is most effective for enhancing the predictiv…" at bounding box center [465, 257] width 838 height 343
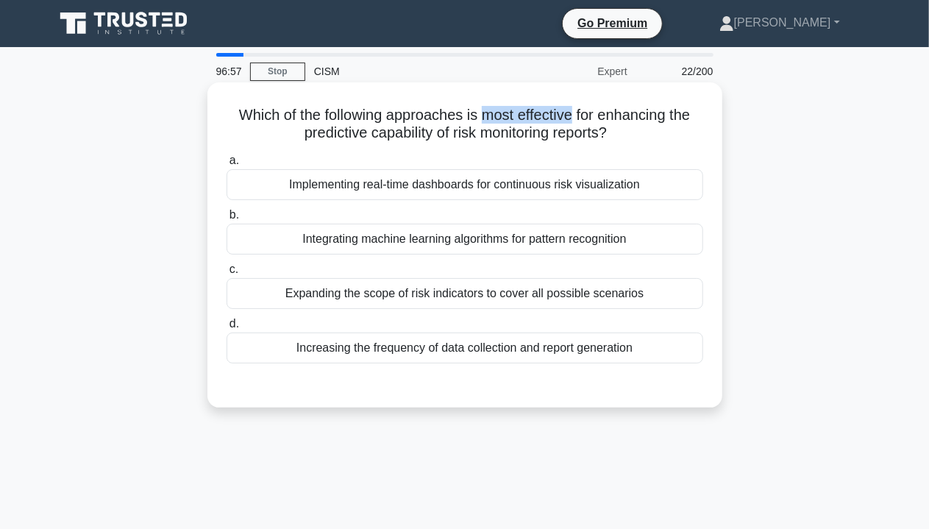
drag, startPoint x: 485, startPoint y: 115, endPoint x: 574, endPoint y: 115, distance: 88.3
click at [574, 115] on h5 "Which of the following approaches is most effective for enhancing the predictiv…" at bounding box center [465, 124] width 480 height 37
drag, startPoint x: 301, startPoint y: 132, endPoint x: 618, endPoint y: 146, distance: 317.3
click at [618, 146] on div "Which of the following approaches is most effective for enhancing the predictiv…" at bounding box center [464, 244] width 503 height 313
click at [466, 130] on h5 "Which of the following approaches is most effective for enhancing the predictiv…" at bounding box center [465, 124] width 480 height 37
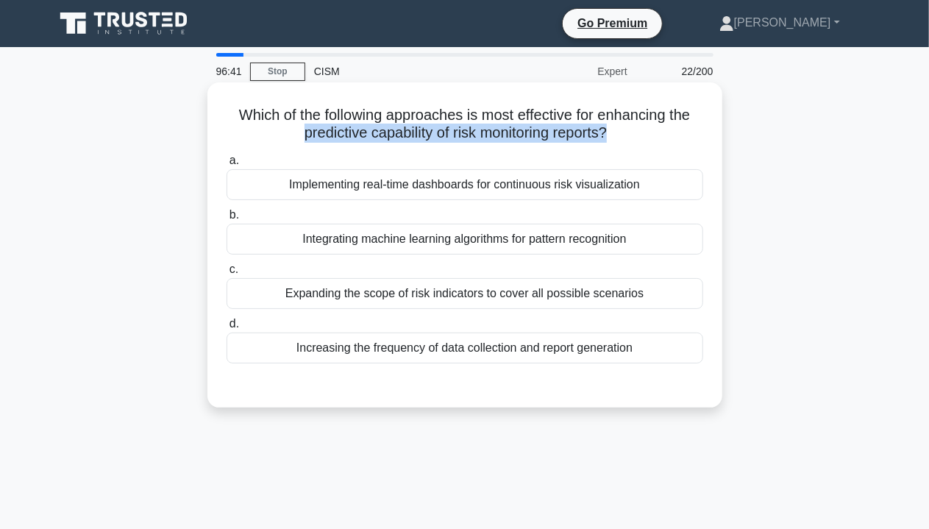
drag, startPoint x: 296, startPoint y: 134, endPoint x: 613, endPoint y: 135, distance: 317.7
click at [613, 135] on h5 "Which of the following approaches is most effective for enhancing the predictiv…" at bounding box center [465, 124] width 480 height 37
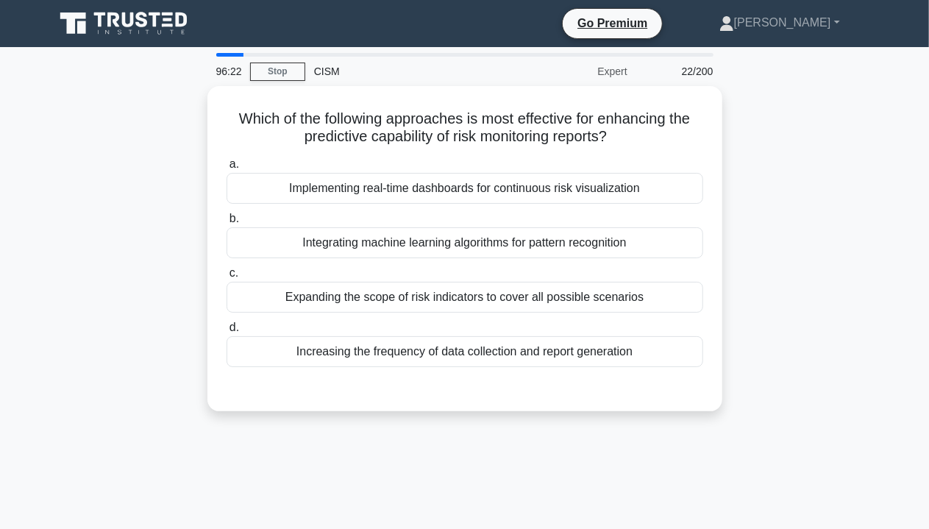
click at [755, 264] on div "Which of the following approaches is most effective for enhancing the predictiv…" at bounding box center [465, 257] width 838 height 343
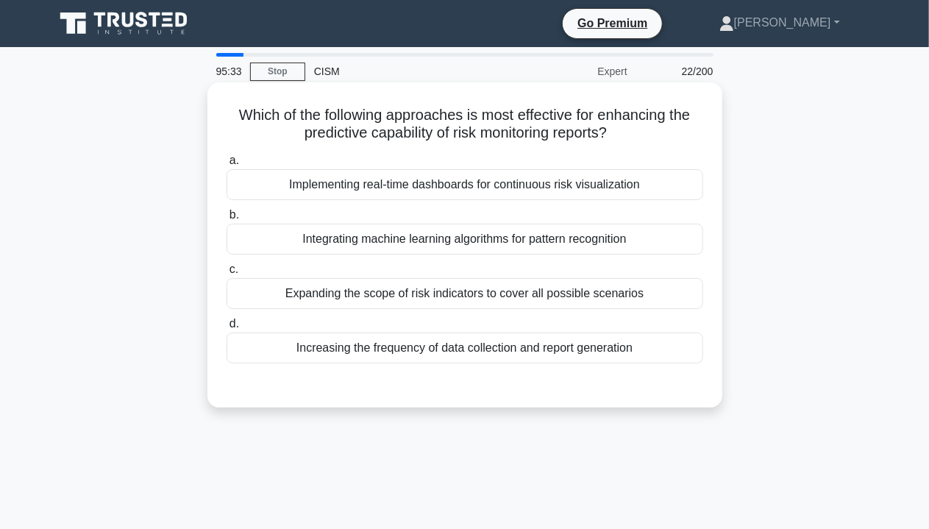
click at [594, 243] on div "Integrating machine learning algorithms for pattern recognition" at bounding box center [465, 239] width 477 height 31
click at [227, 220] on input "b. Integrating machine learning algorithms for pattern recognition" at bounding box center [227, 215] width 0 height 10
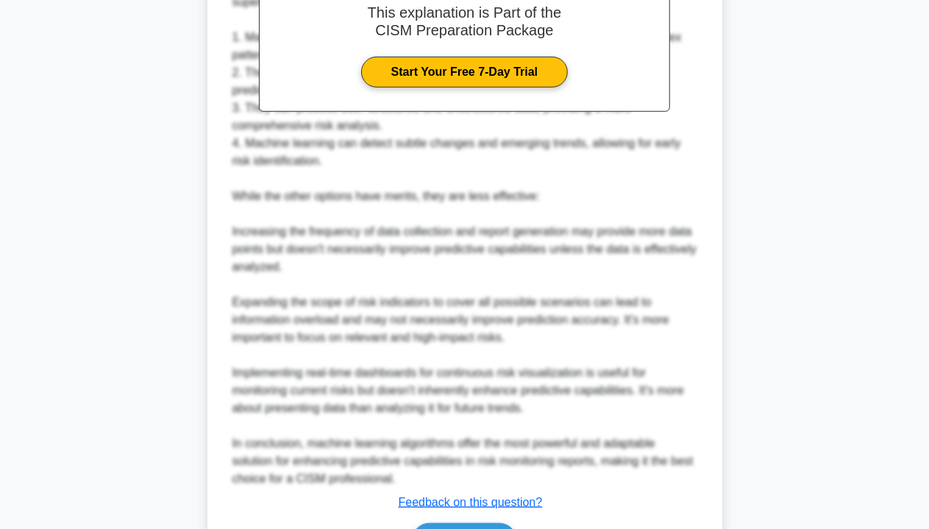
scroll to position [515, 0]
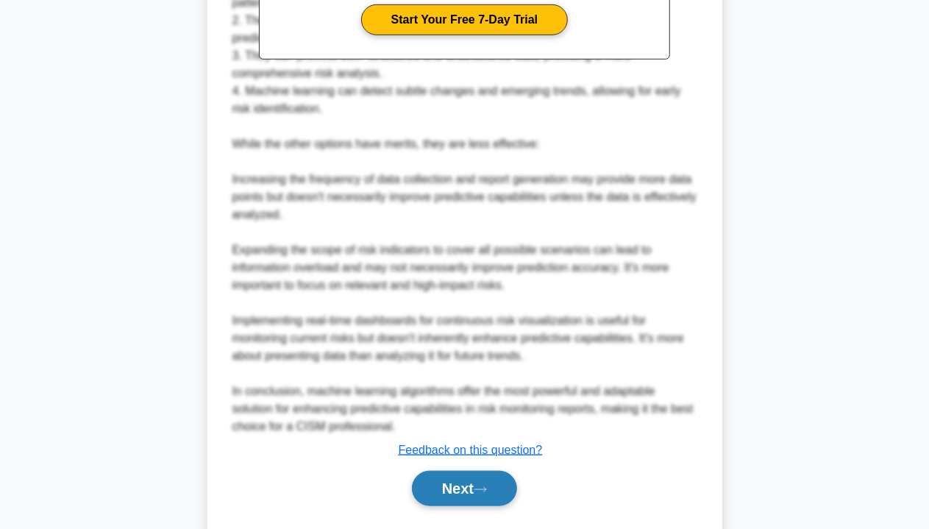
click at [482, 476] on button "Next" at bounding box center [464, 488] width 105 height 35
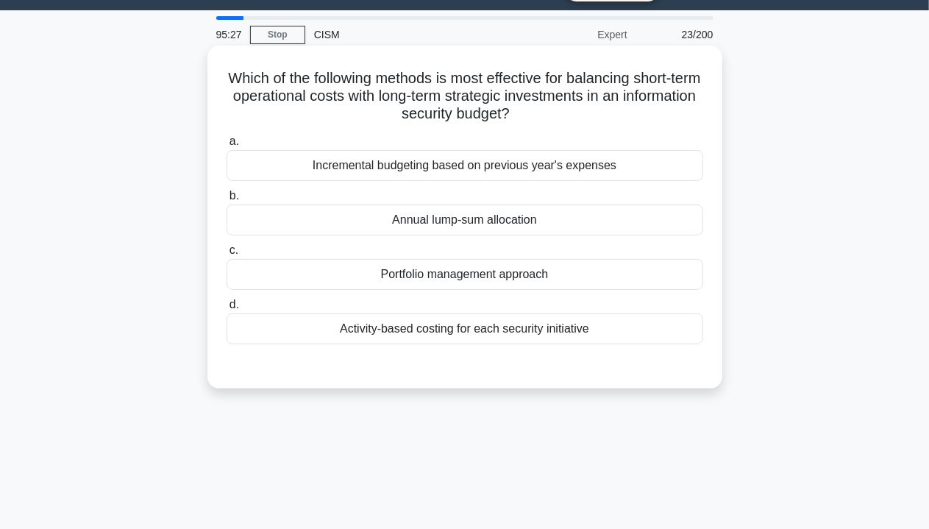
scroll to position [0, 0]
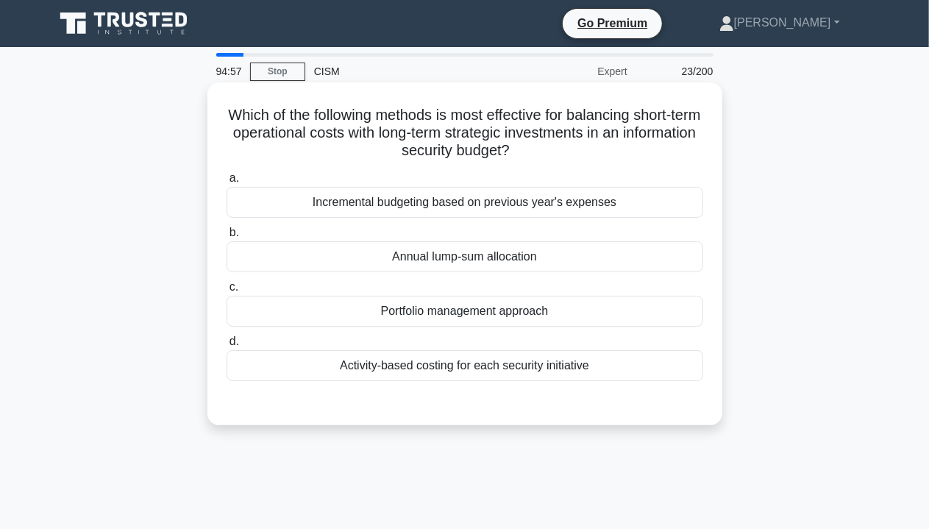
click at [410, 363] on div "Activity-based costing for each security initiative" at bounding box center [465, 365] width 477 height 31
click at [227, 346] on input "d. Activity-based costing for each security initiative" at bounding box center [227, 342] width 0 height 10
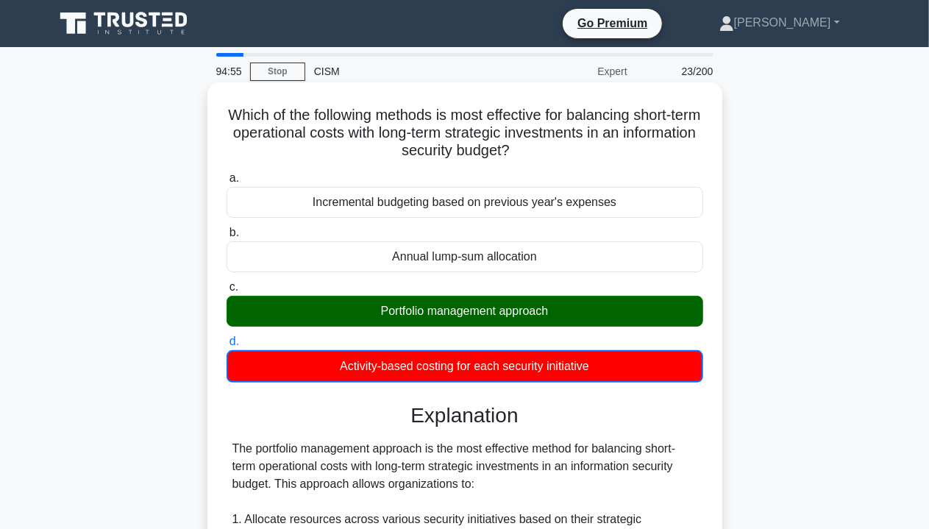
click at [421, 313] on div "Portfolio management approach" at bounding box center [465, 311] width 477 height 31
click at [227, 292] on input "c. Portfolio management approach" at bounding box center [227, 287] width 0 height 10
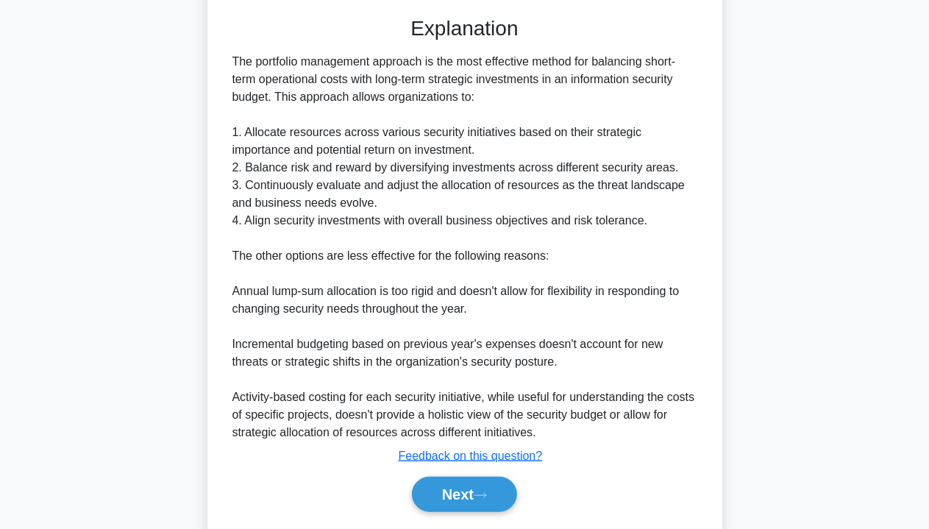
scroll to position [429, 0]
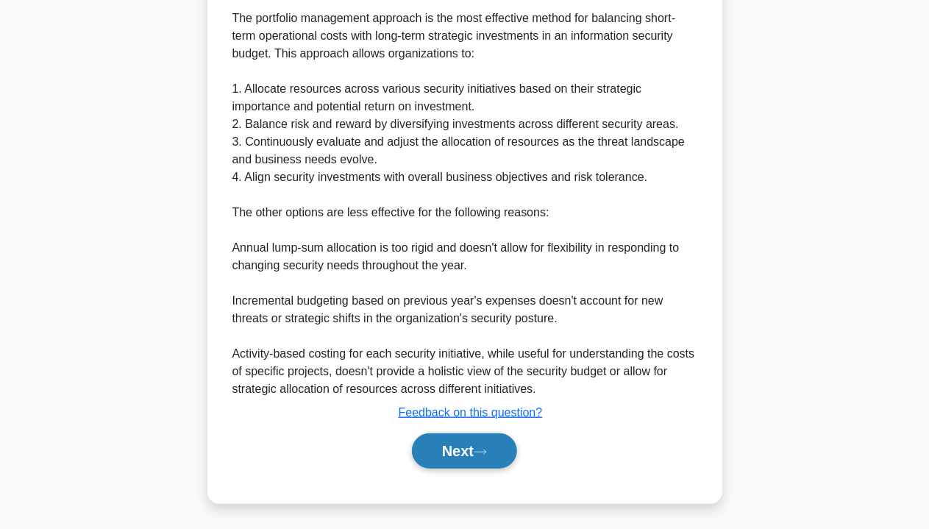
click at [470, 441] on button "Next" at bounding box center [464, 450] width 105 height 35
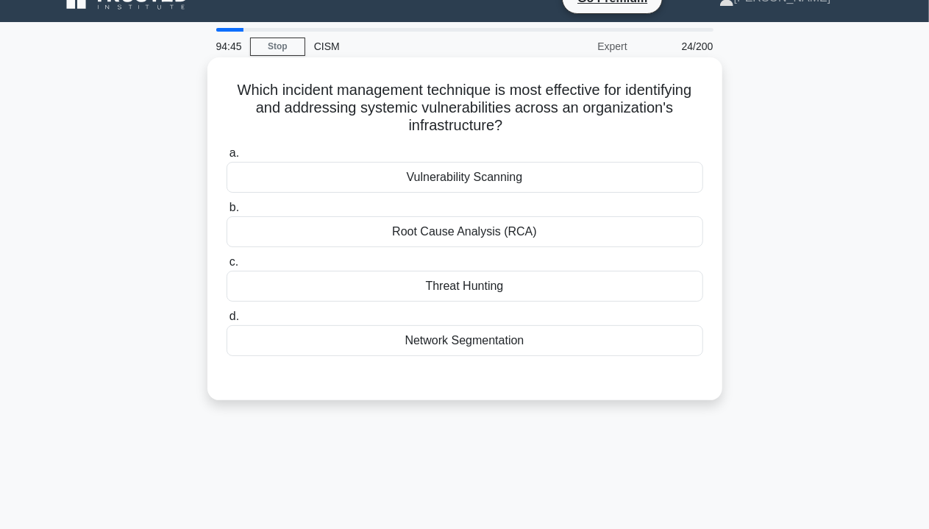
scroll to position [0, 0]
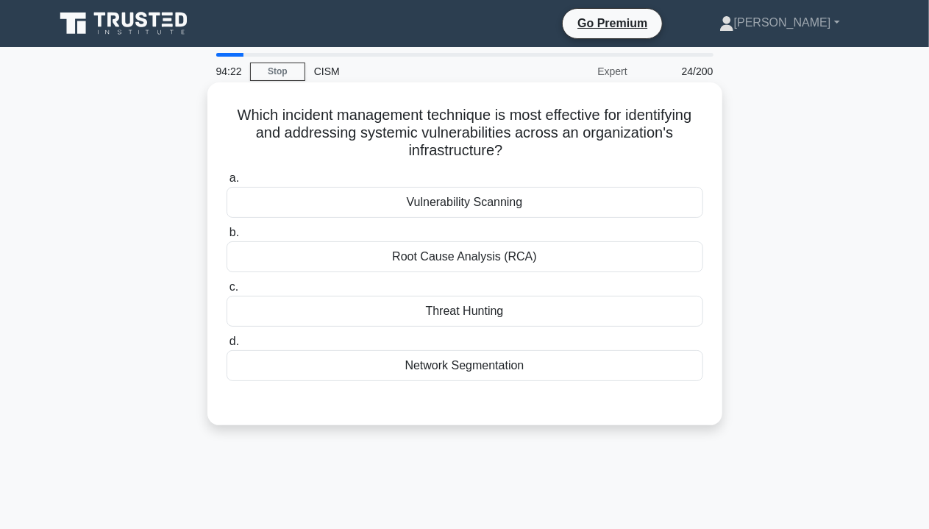
click at [432, 210] on div "Vulnerability Scanning" at bounding box center [465, 202] width 477 height 31
click at [227, 183] on input "a. Vulnerability Scanning" at bounding box center [227, 179] width 0 height 10
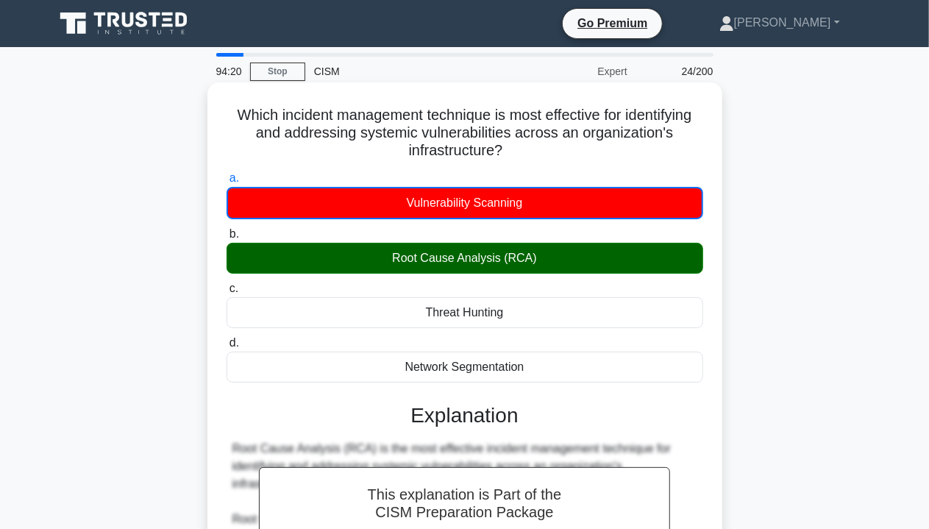
click at [438, 264] on div "Root Cause Analysis (RCA)" at bounding box center [465, 258] width 477 height 31
click at [227, 239] on input "b. Root Cause Analysis (RCA)" at bounding box center [227, 234] width 0 height 10
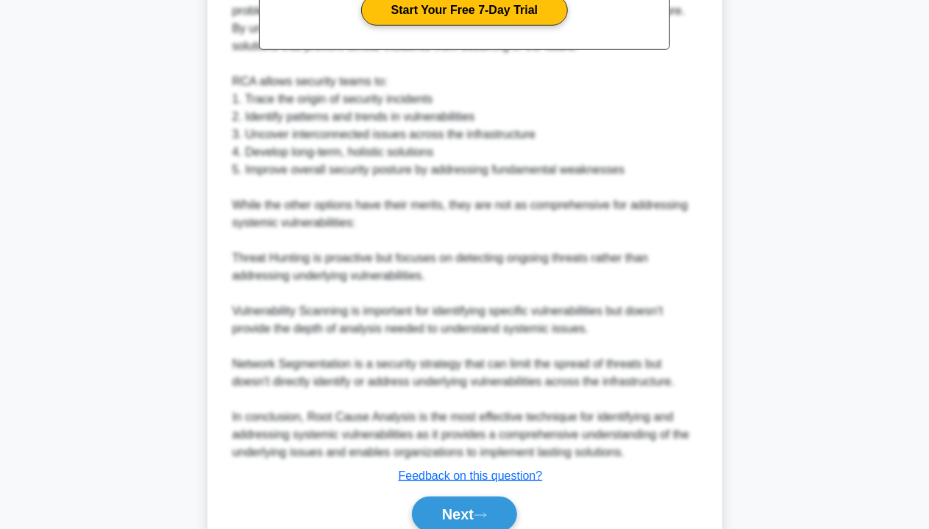
scroll to position [605, 0]
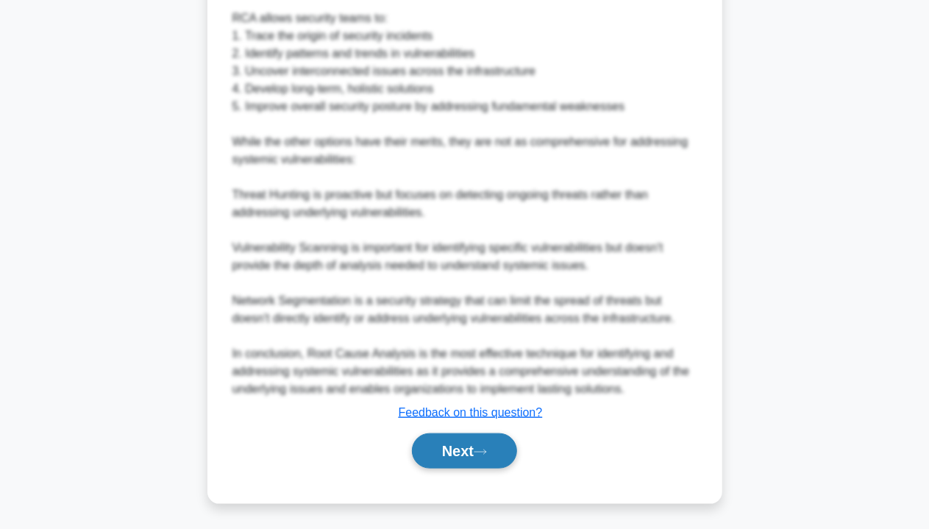
click at [487, 449] on icon at bounding box center [480, 452] width 13 height 8
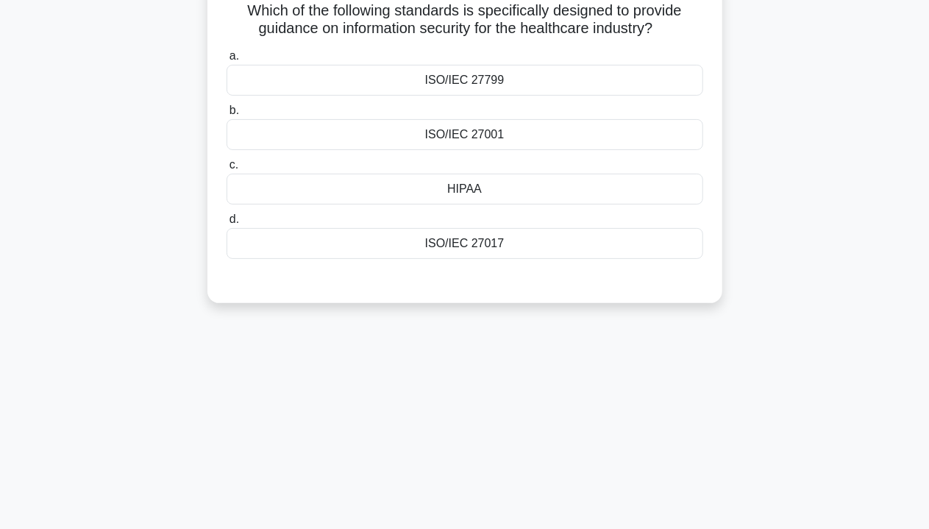
scroll to position [0, 0]
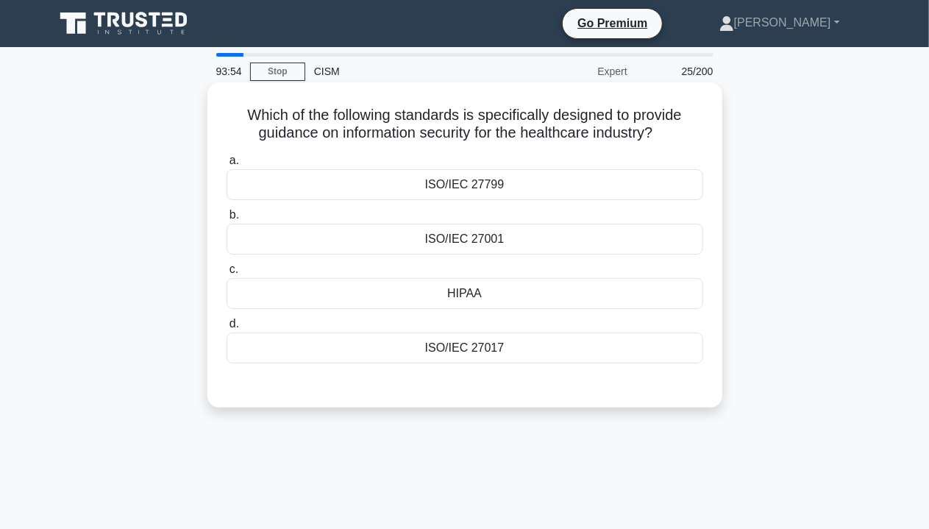
click at [465, 293] on div "HIPAA" at bounding box center [465, 293] width 477 height 31
click at [227, 274] on input "c. HIPAA" at bounding box center [227, 270] width 0 height 10
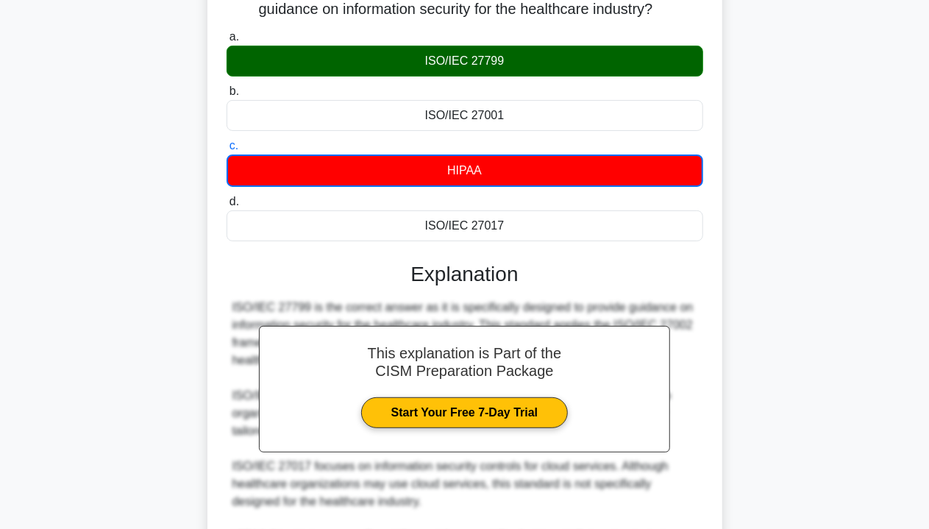
scroll to position [325, 0]
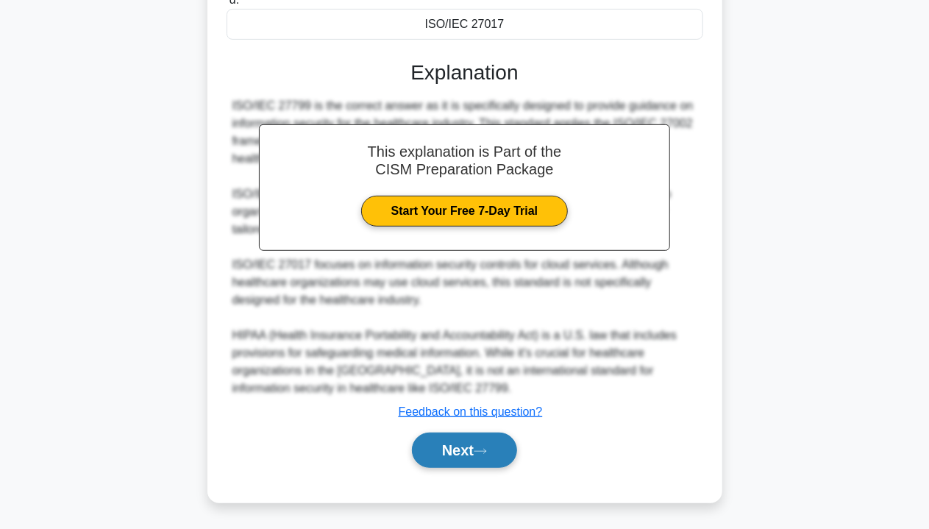
drag, startPoint x: 499, startPoint y: 459, endPoint x: 532, endPoint y: 443, distance: 36.5
click at [499, 458] on button "Next" at bounding box center [464, 449] width 105 height 35
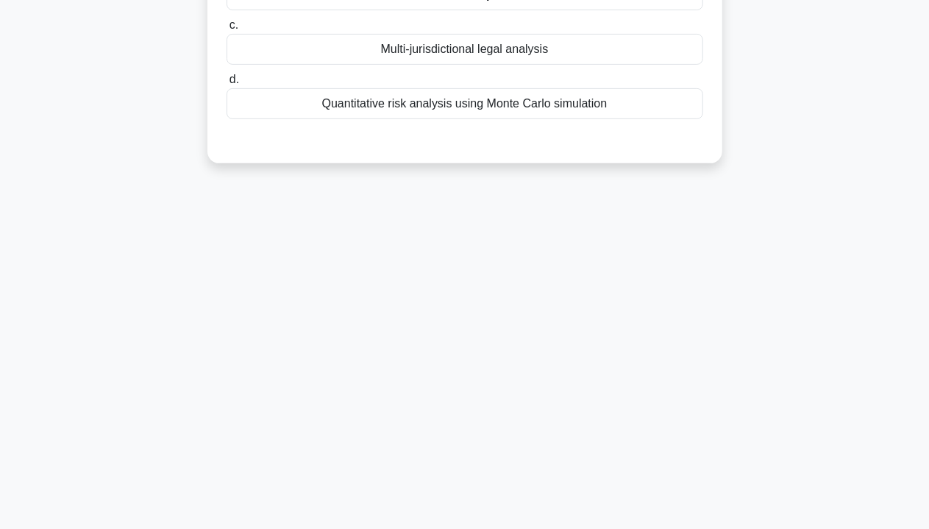
scroll to position [45, 0]
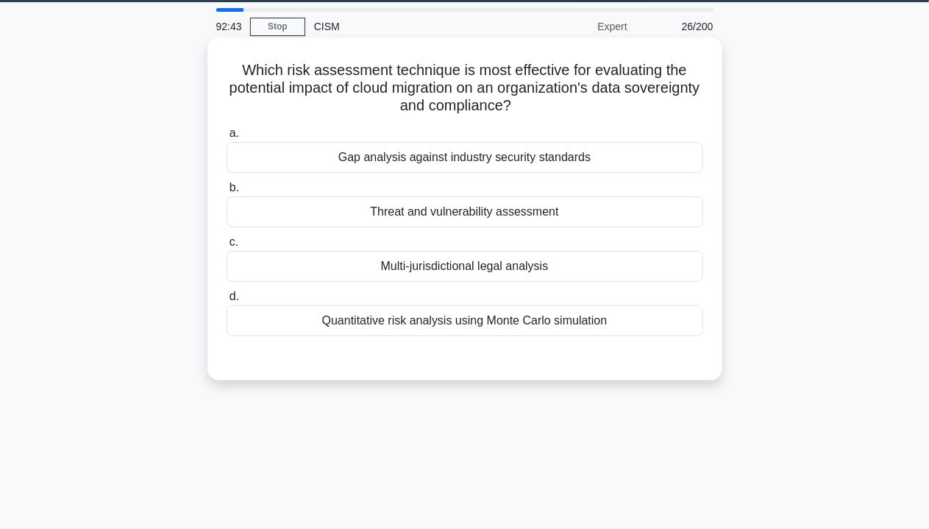
click at [435, 217] on div "Threat and vulnerability assessment" at bounding box center [465, 211] width 477 height 31
click at [227, 193] on input "b. Threat and vulnerability assessment" at bounding box center [227, 188] width 0 height 10
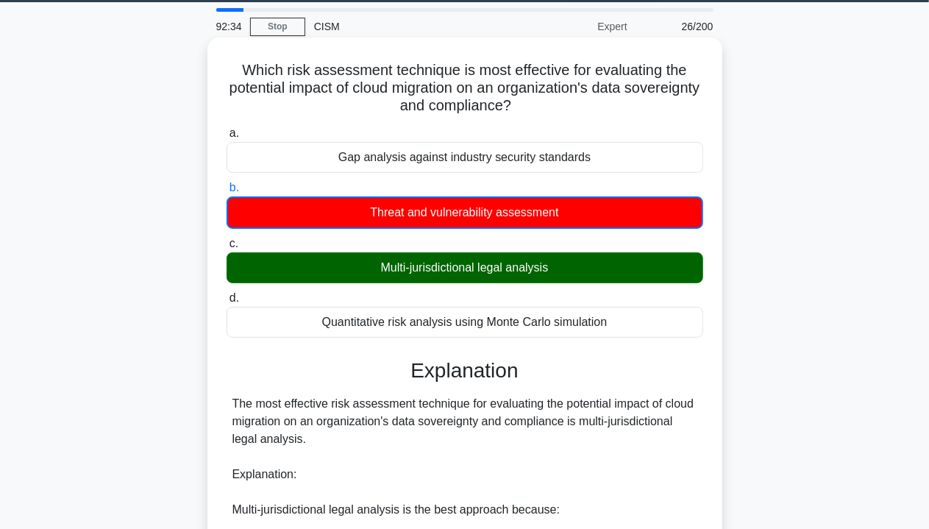
click at [521, 266] on div "Multi-jurisdictional legal analysis" at bounding box center [465, 267] width 477 height 31
click at [227, 249] on input "c. Multi-jurisdictional legal analysis" at bounding box center [227, 244] width 0 height 10
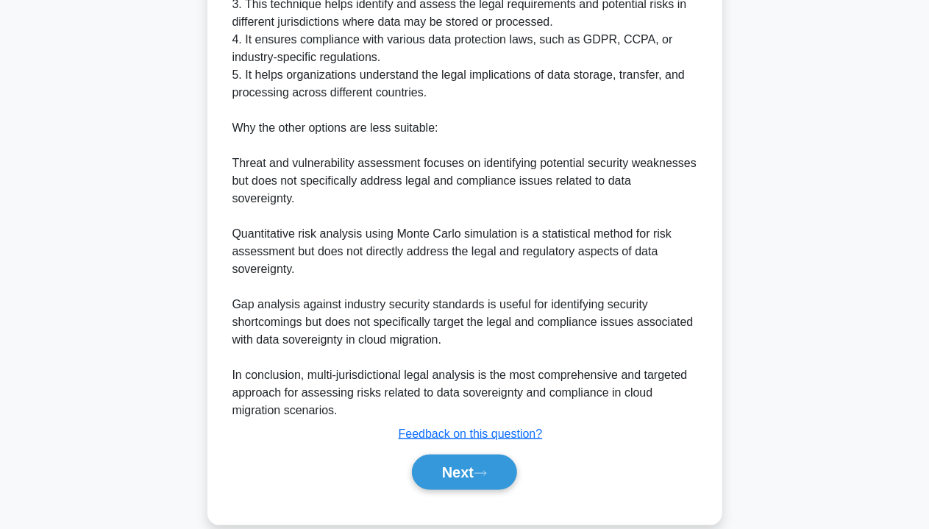
scroll to position [658, 0]
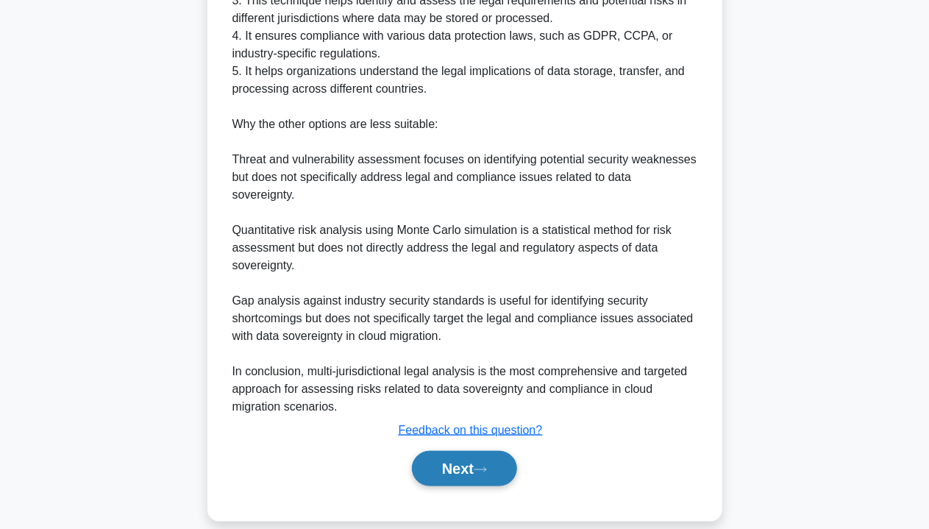
click at [452, 455] on button "Next" at bounding box center [464, 468] width 105 height 35
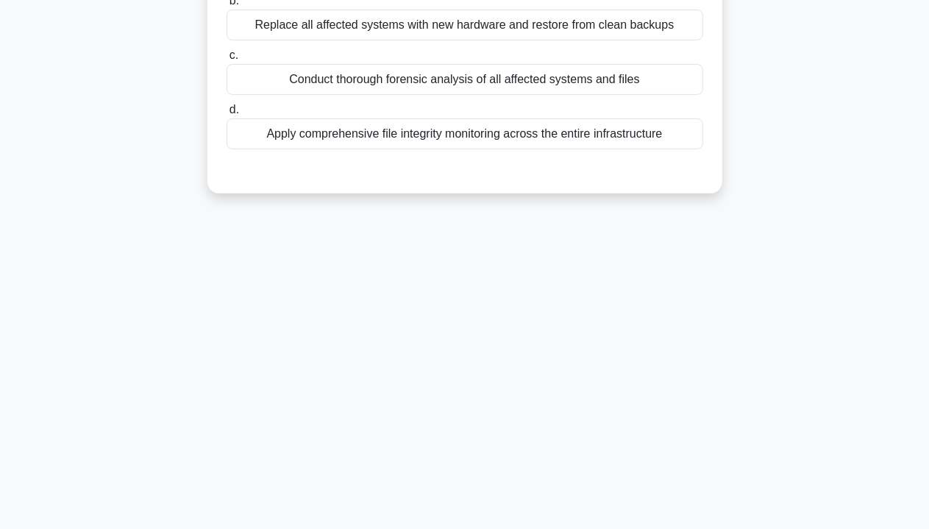
scroll to position [0, 0]
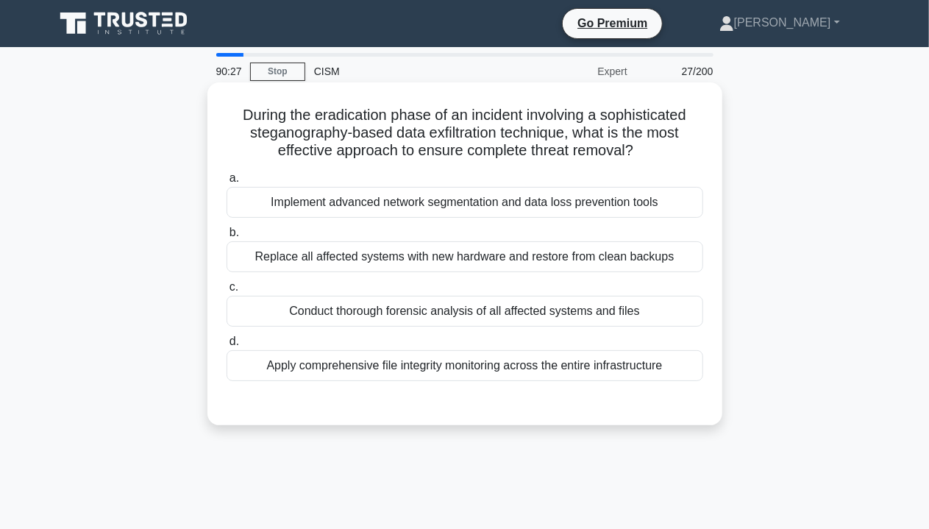
click at [563, 366] on div "Apply comprehensive file integrity monitoring across the entire infrastructure" at bounding box center [465, 365] width 477 height 31
click at [227, 346] on input "d. Apply comprehensive file integrity monitoring across the entire infrastructu…" at bounding box center [227, 342] width 0 height 10
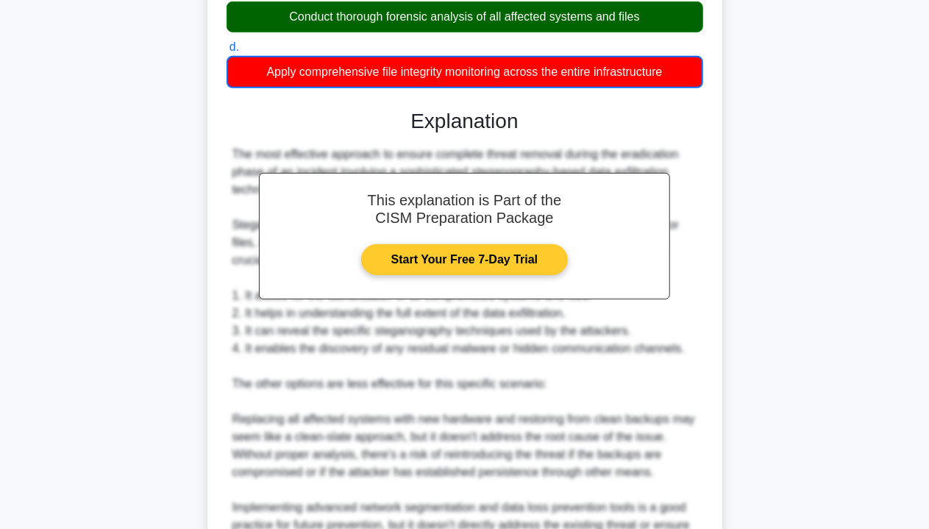
scroll to position [590, 0]
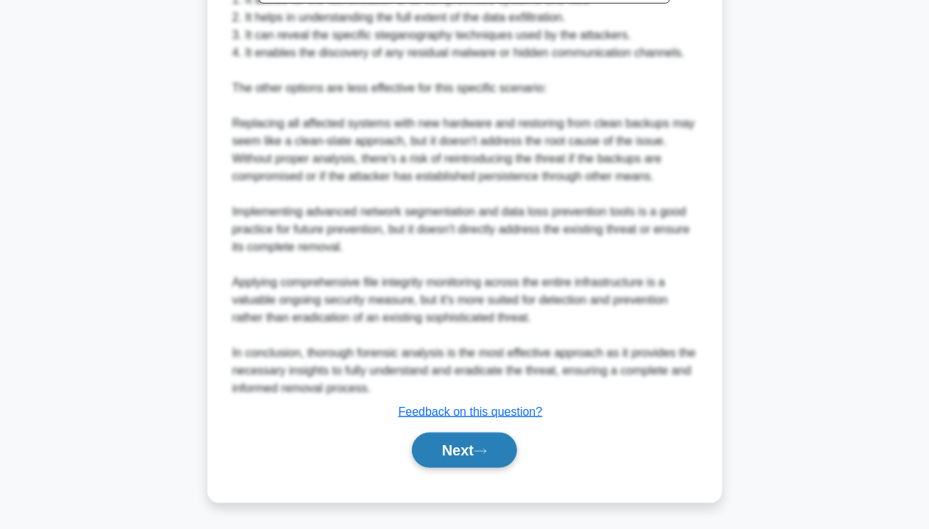
click at [475, 449] on button "Next" at bounding box center [464, 449] width 105 height 35
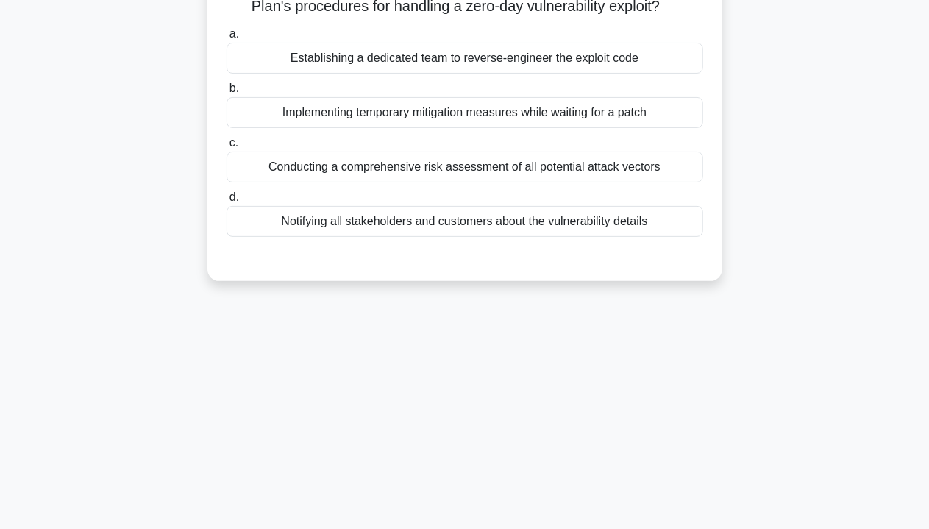
scroll to position [0, 0]
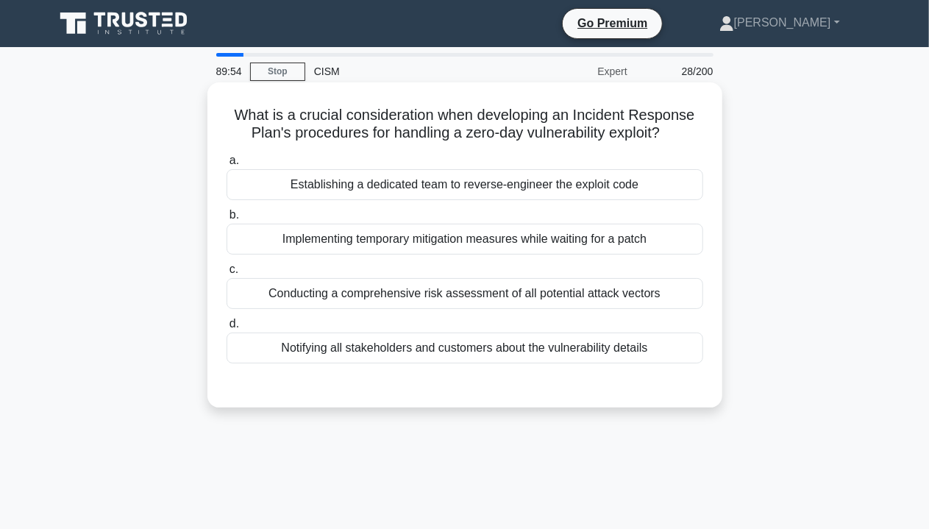
click at [525, 292] on div "Conducting a comprehensive risk assessment of all potential attack vectors" at bounding box center [465, 293] width 477 height 31
click at [227, 274] on input "c. Conducting a comprehensive risk assessment of all potential attack vectors" at bounding box center [227, 270] width 0 height 10
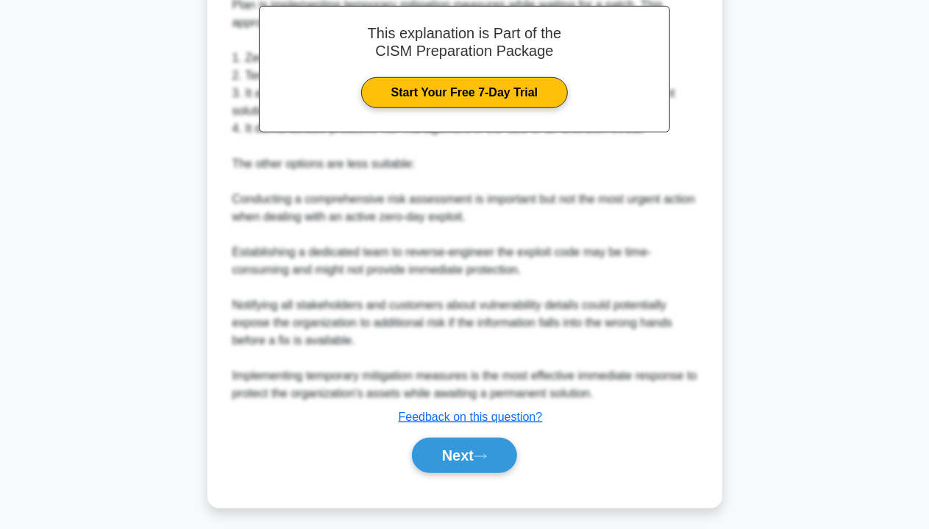
scroll to position [449, 0]
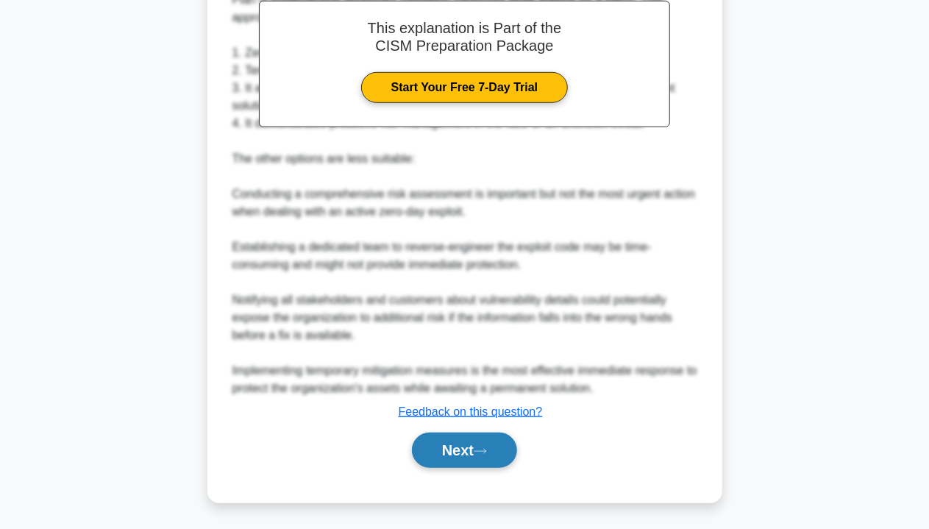
click at [478, 444] on button "Next" at bounding box center [464, 449] width 105 height 35
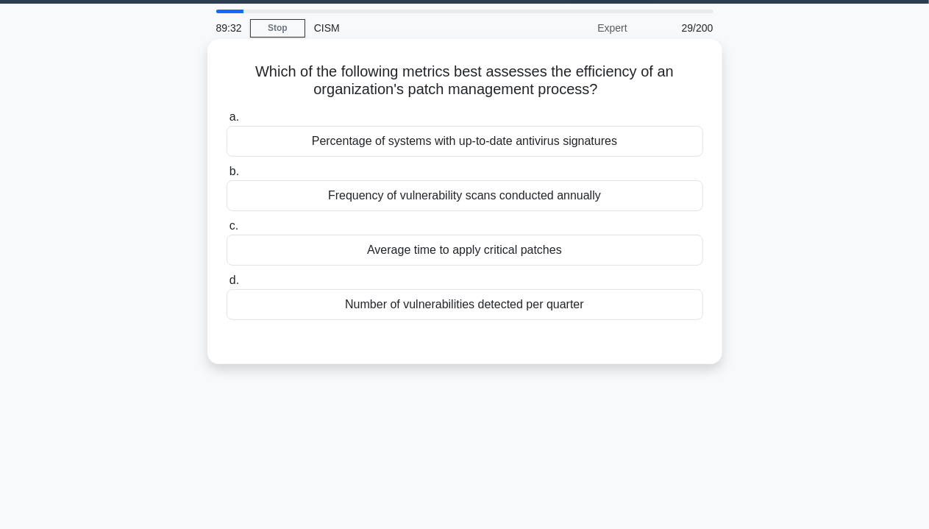
scroll to position [0, 0]
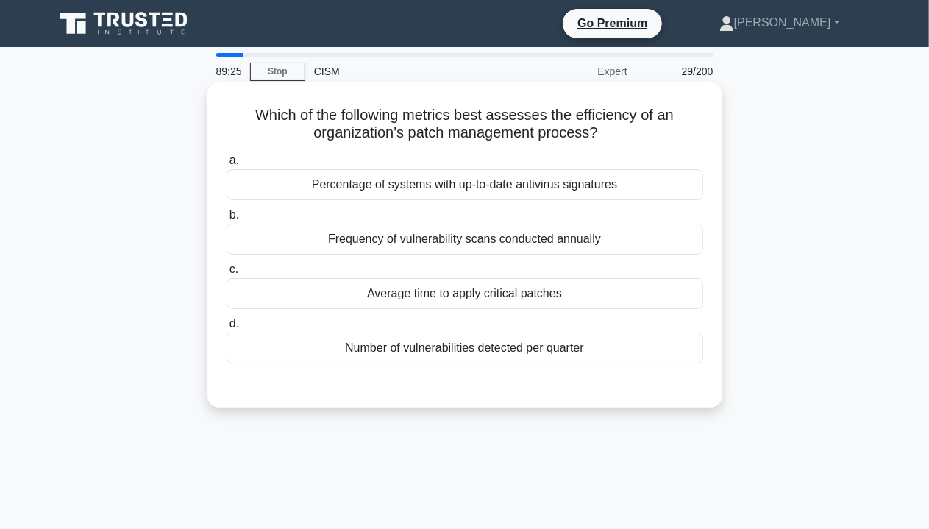
drag, startPoint x: 460, startPoint y: 115, endPoint x: 646, endPoint y: 140, distance: 187.0
click at [646, 140] on h5 "Which of the following metrics best assesses the efficiency of an organization'…" at bounding box center [465, 124] width 480 height 37
click at [514, 293] on div "Average time to apply critical patches" at bounding box center [465, 293] width 477 height 31
click at [227, 274] on input "c. Average time to apply critical patches" at bounding box center [227, 270] width 0 height 10
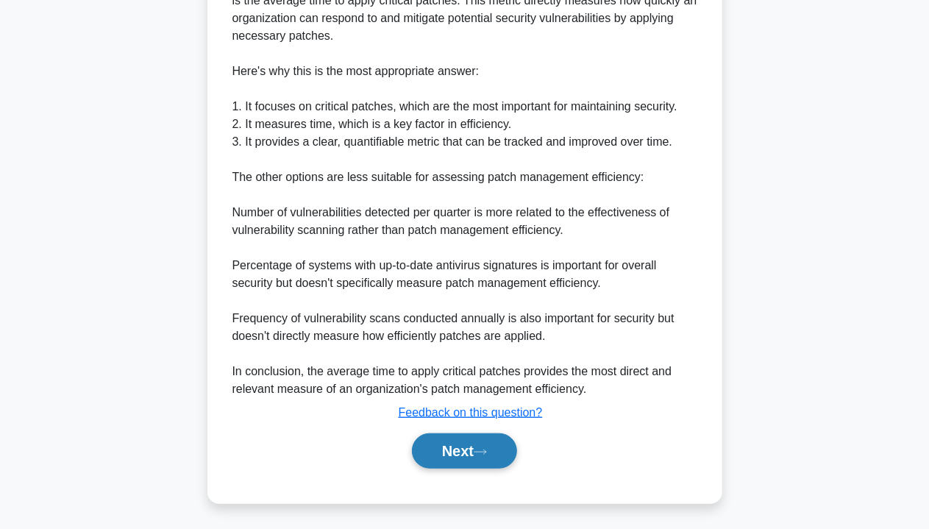
click at [459, 441] on button "Next" at bounding box center [464, 450] width 105 height 35
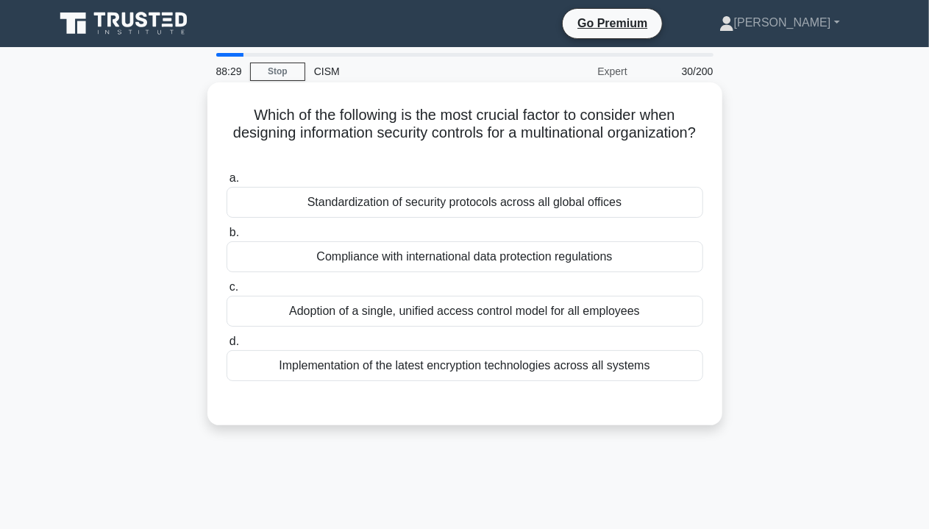
click at [580, 201] on div "Standardization of security protocols across all global offices" at bounding box center [465, 202] width 477 height 31
click at [227, 183] on input "a. Standardization of security protocols across all global offices" at bounding box center [227, 179] width 0 height 10
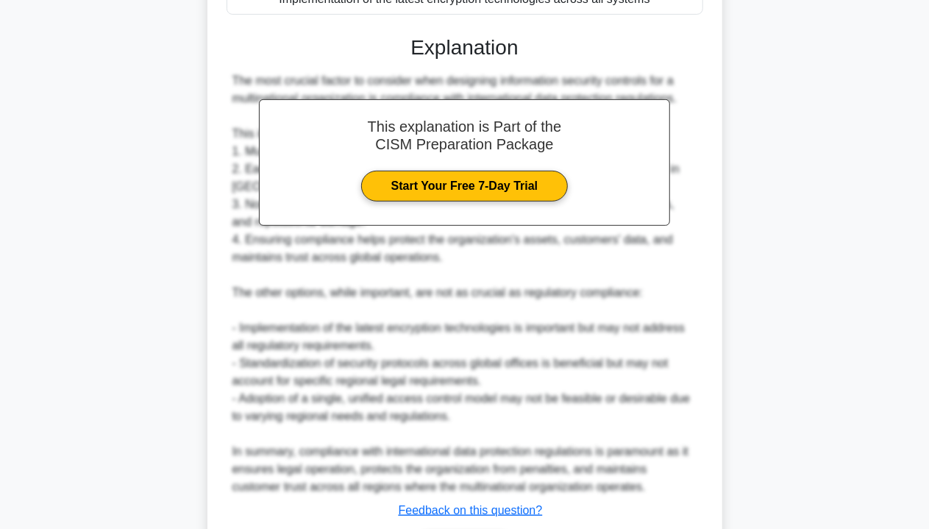
scroll to position [466, 0]
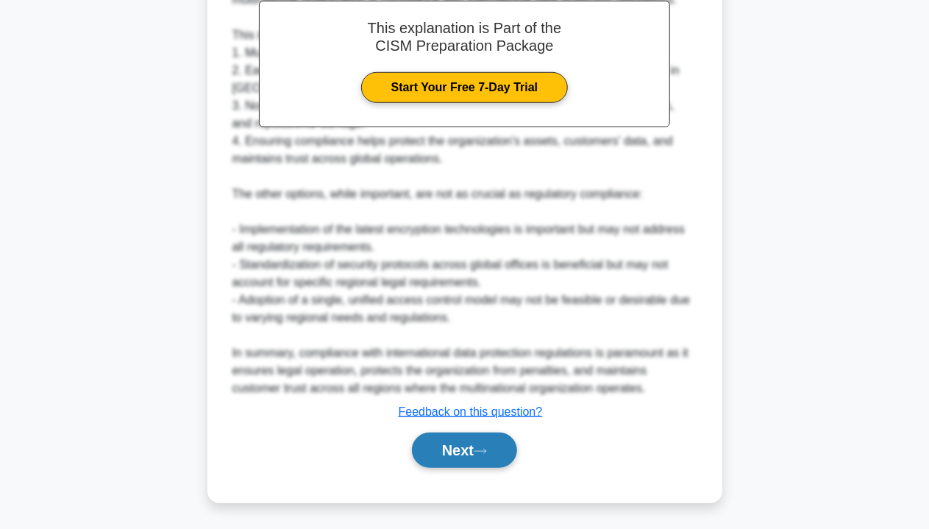
drag, startPoint x: 456, startPoint y: 455, endPoint x: 483, endPoint y: 452, distance: 27.5
click at [456, 455] on button "Next" at bounding box center [464, 449] width 105 height 35
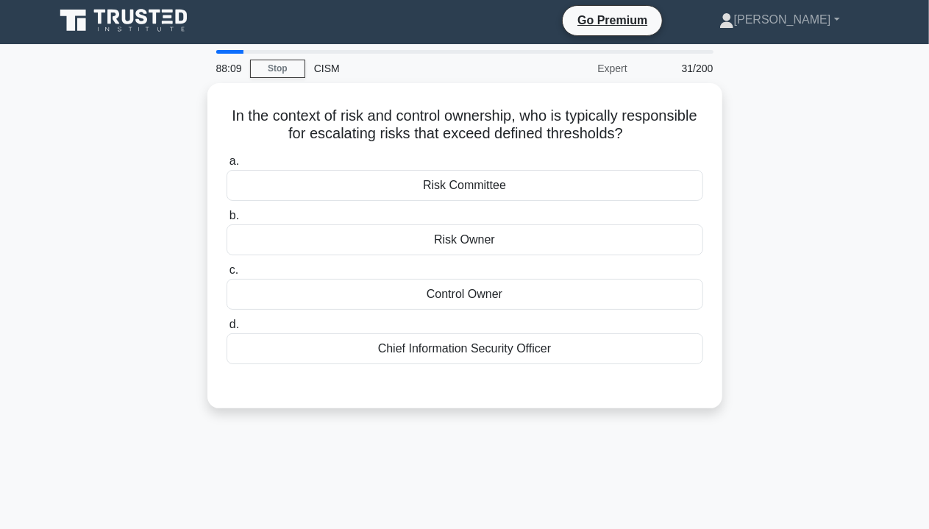
scroll to position [0, 0]
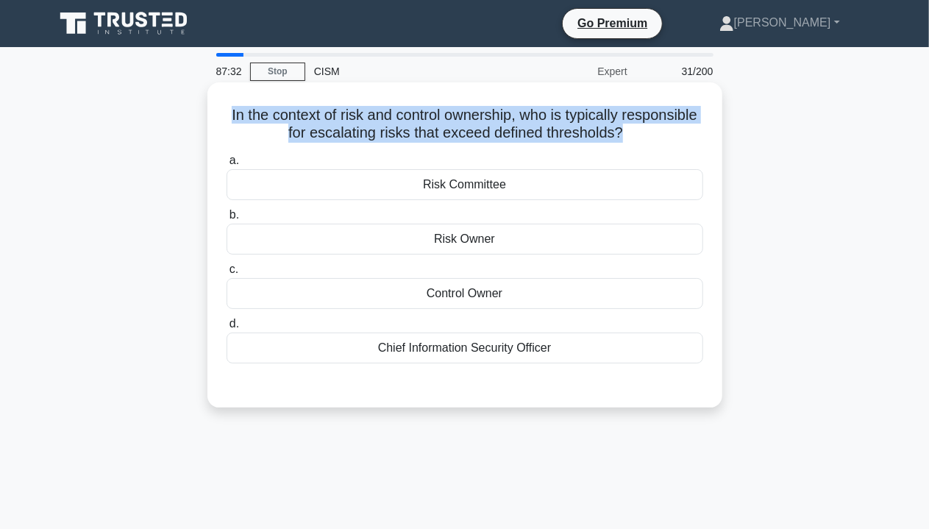
drag, startPoint x: 265, startPoint y: 120, endPoint x: 664, endPoint y: 127, distance: 399.4
click at [664, 127] on h5 "In the context of risk and control ownership, who is typically responsible for …" at bounding box center [465, 124] width 480 height 37
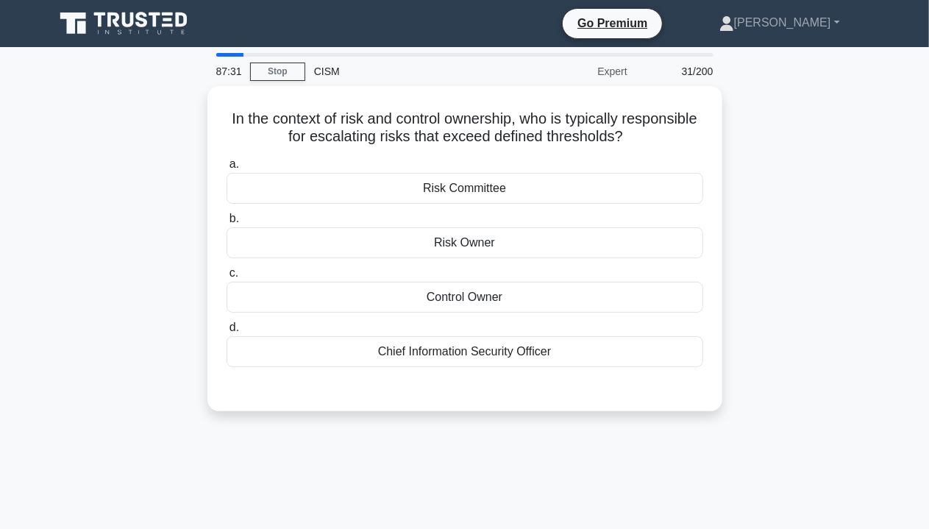
click at [763, 161] on div "In the context of risk and control ownership, who is typically responsible for …" at bounding box center [465, 257] width 838 height 343
